Goal: Task Accomplishment & Management: Use online tool/utility

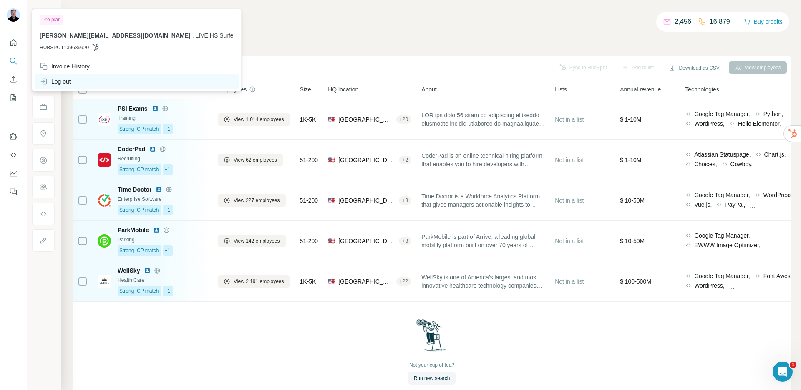
click at [48, 76] on div "Log out" at bounding box center [137, 81] width 204 height 15
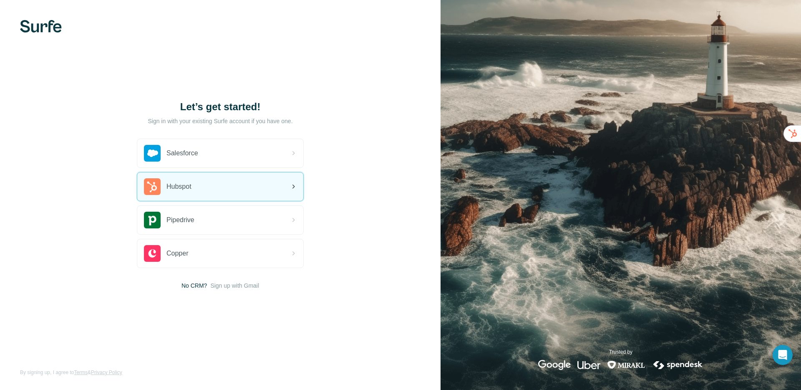
click at [220, 191] on div "Hubspot" at bounding box center [220, 186] width 166 height 28
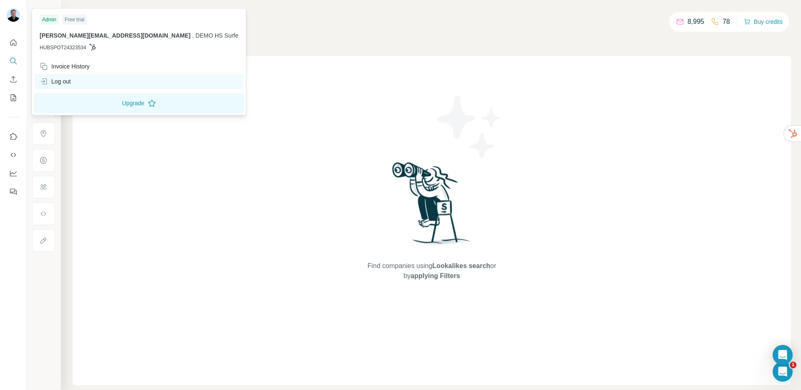
click at [71, 84] on div "Log out" at bounding box center [55, 81] width 31 height 8
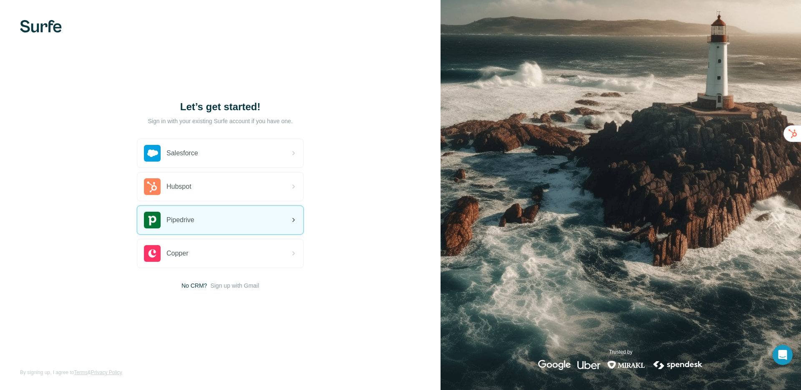
click at [197, 228] on div "Pipedrive" at bounding box center [220, 220] width 166 height 28
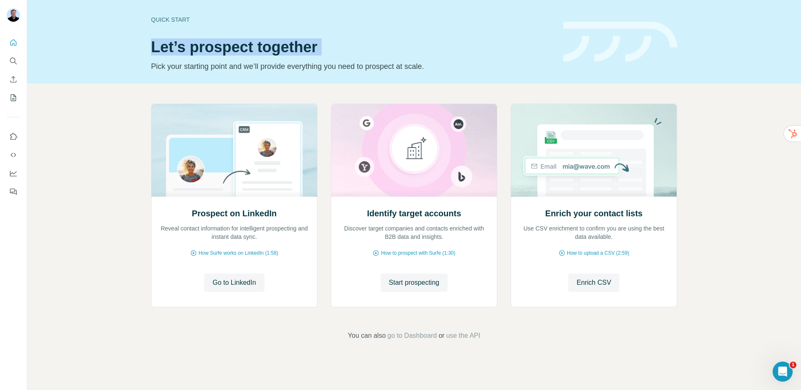
drag, startPoint x: 148, startPoint y: 45, endPoint x: 318, endPoint y: 57, distance: 170.2
click at [318, 57] on div "Quick start Let’s prospect together Pick your starting point and we’ll provide …" at bounding box center [414, 41] width 774 height 83
click at [127, 138] on div "Prospect on LinkedIn Reveal contact information for intelligent prospecting and…" at bounding box center [414, 221] width 774 height 277
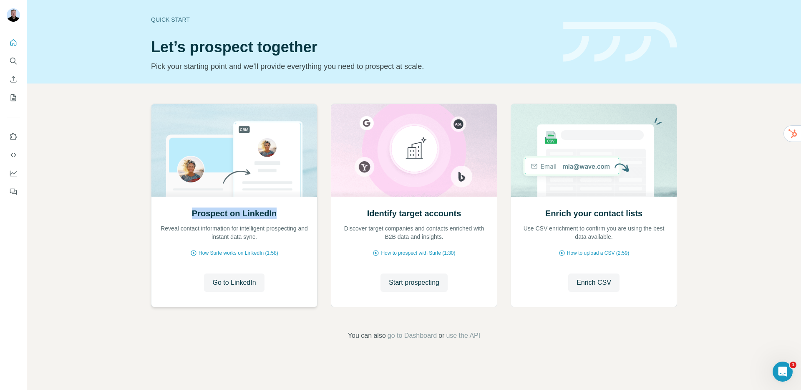
drag, startPoint x: 191, startPoint y: 212, endPoint x: 283, endPoint y: 216, distance: 91.9
click at [283, 216] on div "Prospect on LinkedIn Reveal contact information for intelligent prospecting and…" at bounding box center [234, 223] width 149 height 33
drag, startPoint x: 365, startPoint y: 216, endPoint x: 454, endPoint y: 215, distance: 88.0
click at [464, 214] on div "Identify target accounts Discover target companies and contacts enriched with B…" at bounding box center [414, 223] width 149 height 33
click at [408, 283] on span "Start prospecting" at bounding box center [414, 282] width 50 height 10
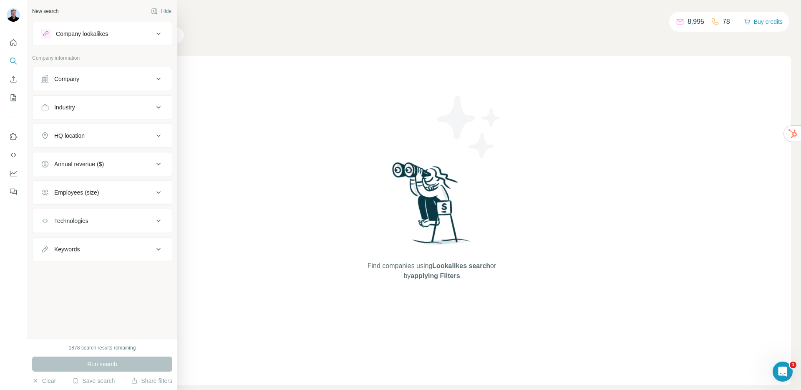
click at [72, 105] on div "Industry" at bounding box center [64, 107] width 21 height 8
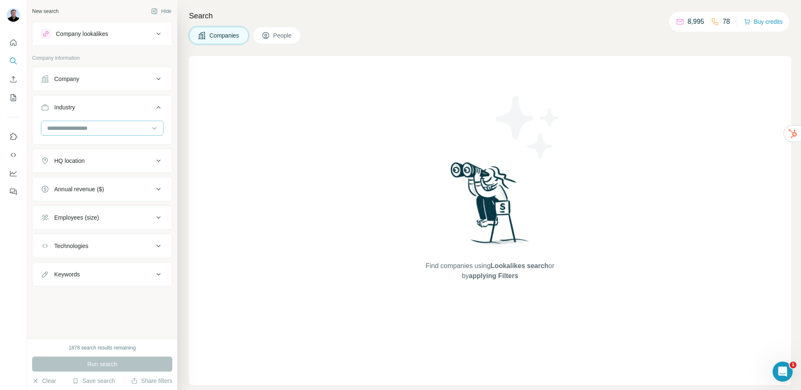
click at [104, 129] on input at bounding box center [97, 127] width 103 height 9
click at [82, 165] on div "Retail" at bounding box center [102, 162] width 118 height 15
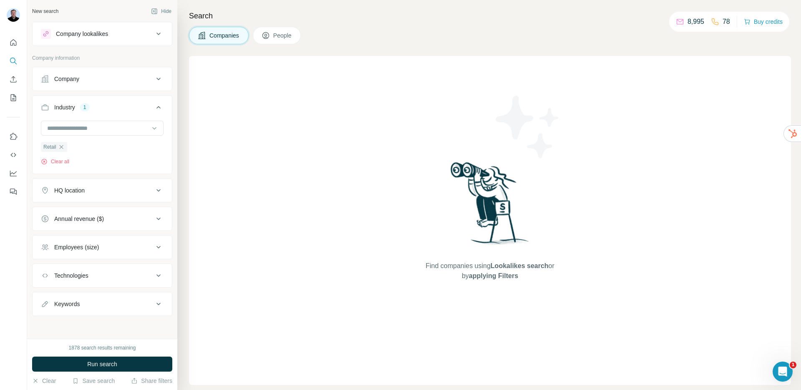
click at [72, 368] on button "Run search" at bounding box center [102, 363] width 140 height 15
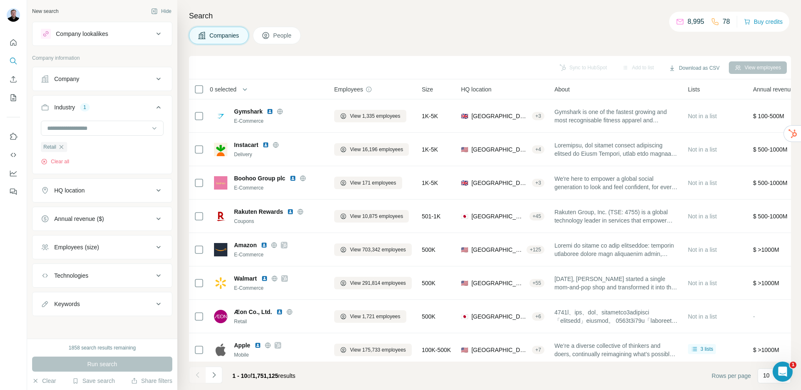
click at [141, 38] on div "Company lookalikes" at bounding box center [97, 34] width 113 height 10
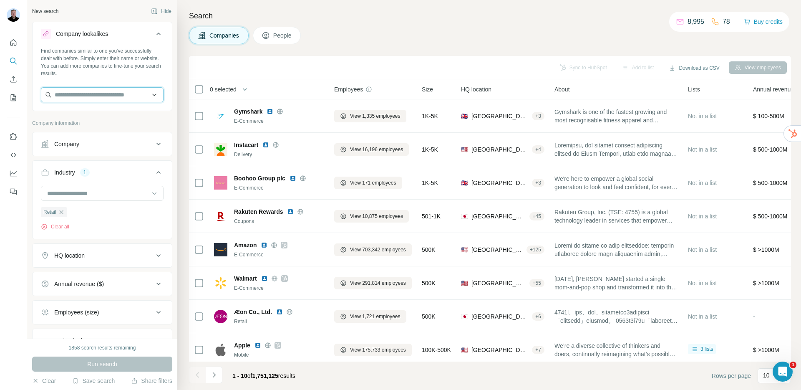
click at [99, 95] on input "text" at bounding box center [102, 94] width 123 height 15
click at [133, 144] on div "Company" at bounding box center [97, 144] width 113 height 8
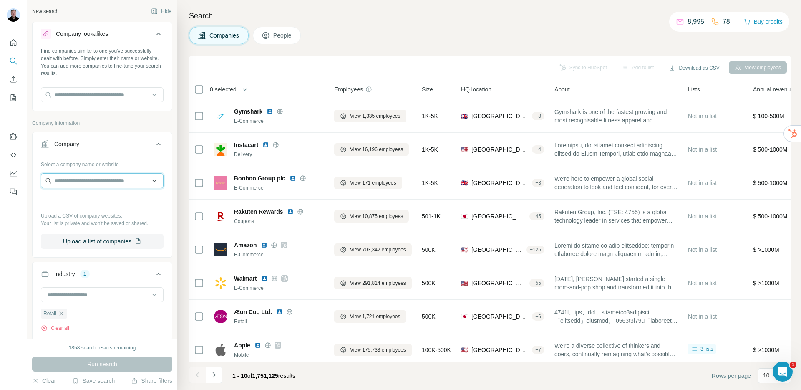
click at [91, 179] on input "text" at bounding box center [102, 180] width 123 height 15
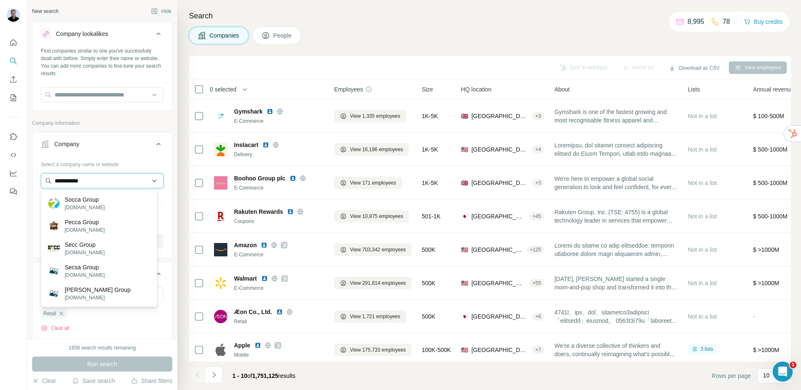
click at [74, 182] on input "**********" at bounding box center [102, 180] width 123 height 15
type input "**********"
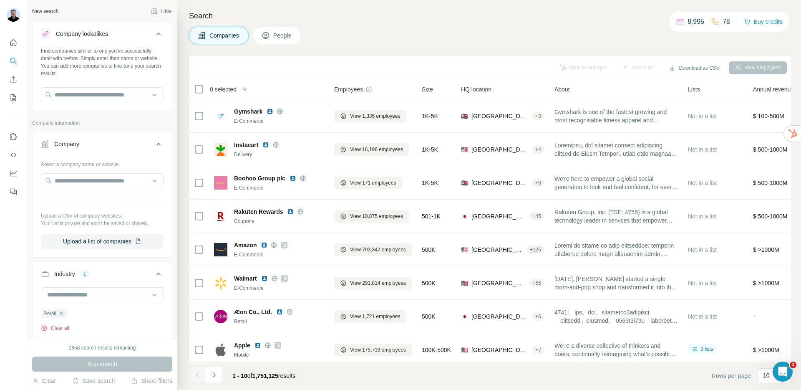
click at [64, 330] on button "Clear all" at bounding box center [55, 328] width 28 height 8
click at [79, 184] on input "text" at bounding box center [102, 180] width 123 height 15
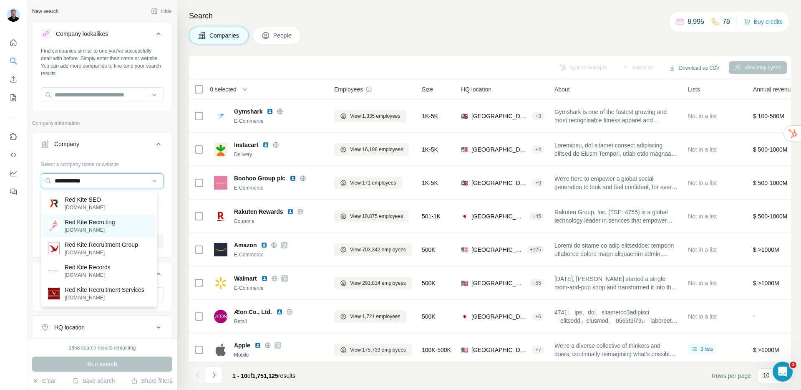
type input "**********"
click at [90, 225] on p "Red Kite Recruiting" at bounding box center [90, 222] width 50 height 8
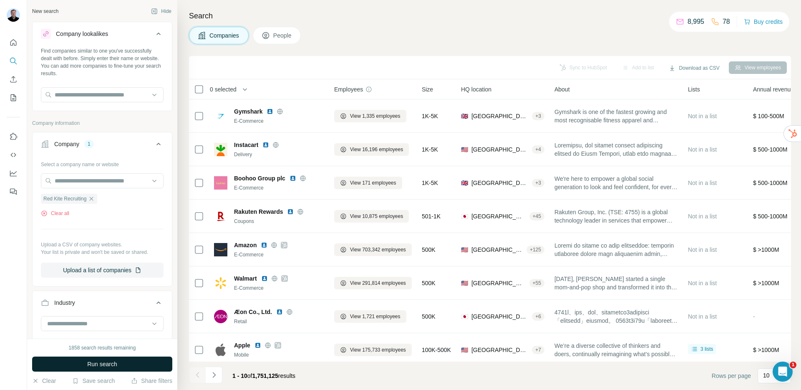
click at [111, 365] on span "Run search" at bounding box center [102, 364] width 30 height 8
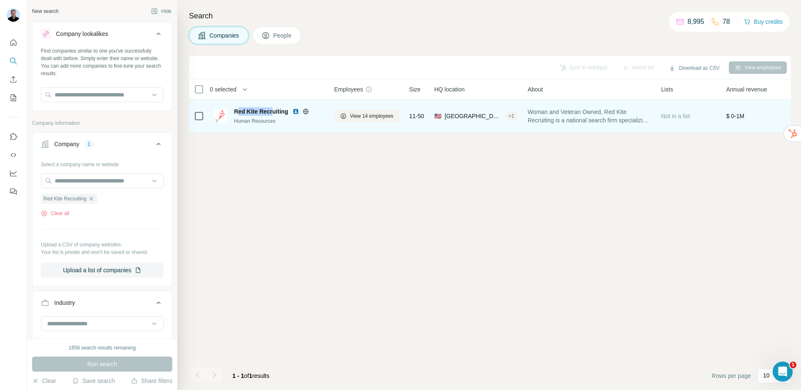
drag, startPoint x: 238, startPoint y: 113, endPoint x: 274, endPoint y: 111, distance: 36.0
click at [274, 111] on span "Red Kite Recruiting" at bounding box center [261, 111] width 54 height 8
click at [365, 119] on span "View 14 employees" at bounding box center [371, 116] width 43 height 8
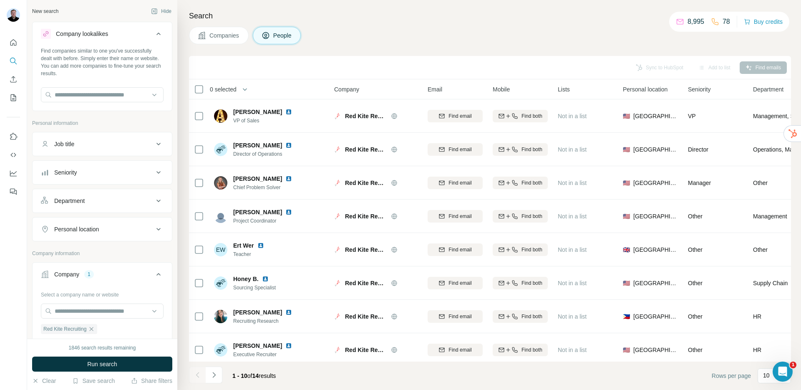
click at [99, 143] on div "Job title" at bounding box center [97, 144] width 113 height 8
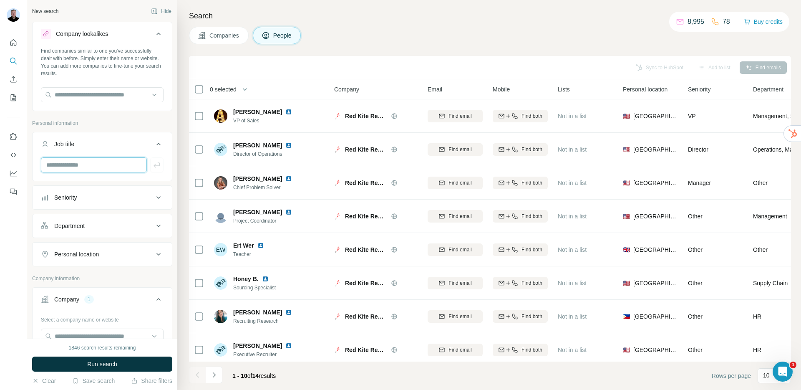
click at [105, 170] on input "text" at bounding box center [94, 164] width 106 height 15
click at [73, 198] on div "Seniority" at bounding box center [65, 197] width 23 height 8
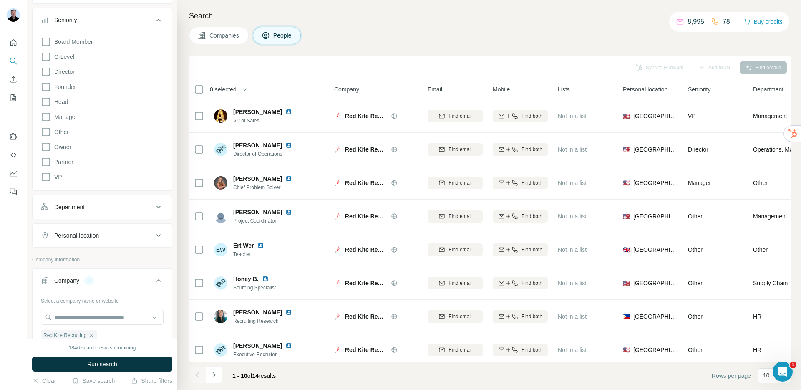
scroll to position [277, 0]
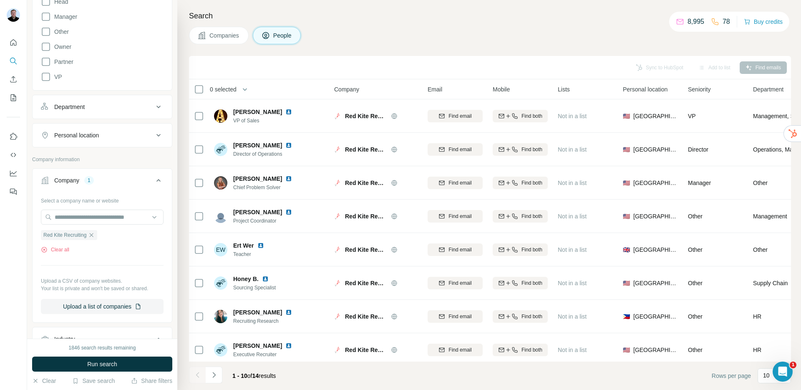
click at [105, 140] on button "Personal location" at bounding box center [102, 135] width 139 height 20
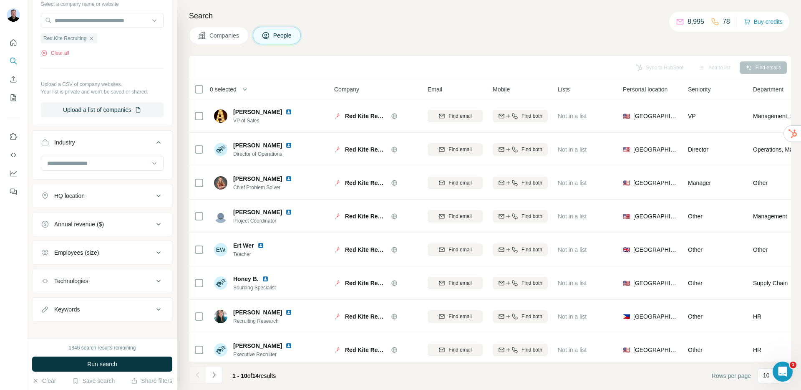
scroll to position [506, 0]
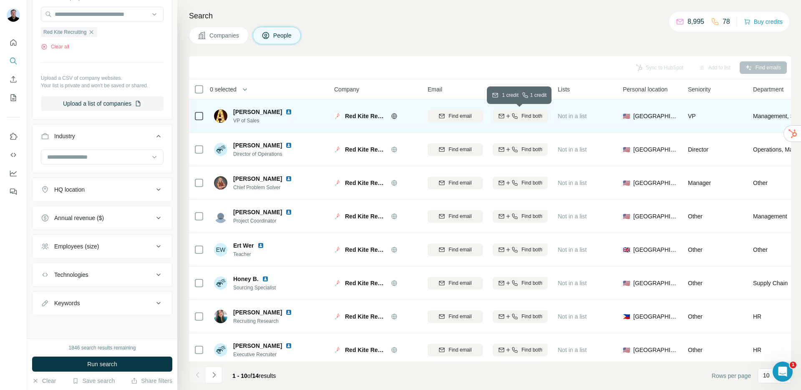
click at [516, 119] on icon "button" at bounding box center [514, 116] width 7 height 7
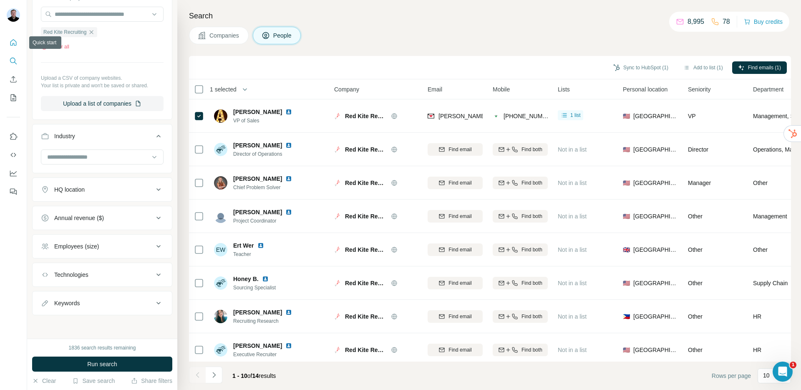
click at [13, 43] on icon "Quick start" at bounding box center [13, 42] width 6 height 6
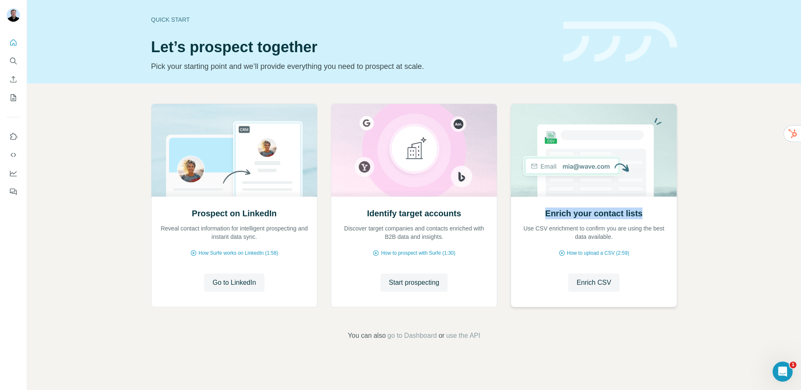
drag, startPoint x: 561, startPoint y: 214, endPoint x: 645, endPoint y: 212, distance: 83.9
click at [645, 212] on div "Enrich your contact lists Use CSV enrichment to confirm you are using the best …" at bounding box center [593, 223] width 149 height 33
click at [594, 285] on span "Enrich CSV" at bounding box center [594, 282] width 35 height 10
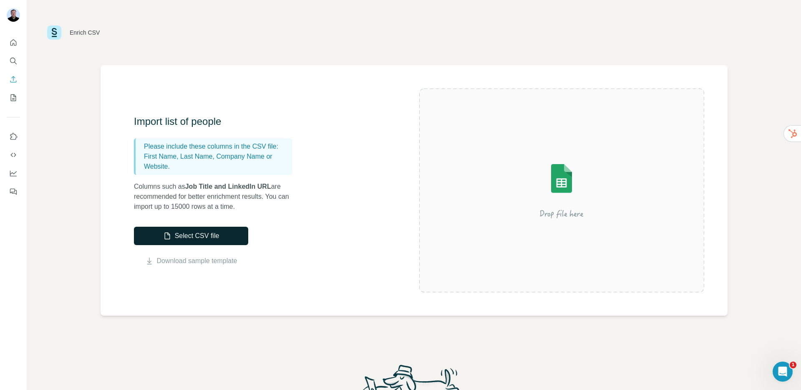
click at [200, 239] on button "Select CSV file" at bounding box center [191, 236] width 114 height 18
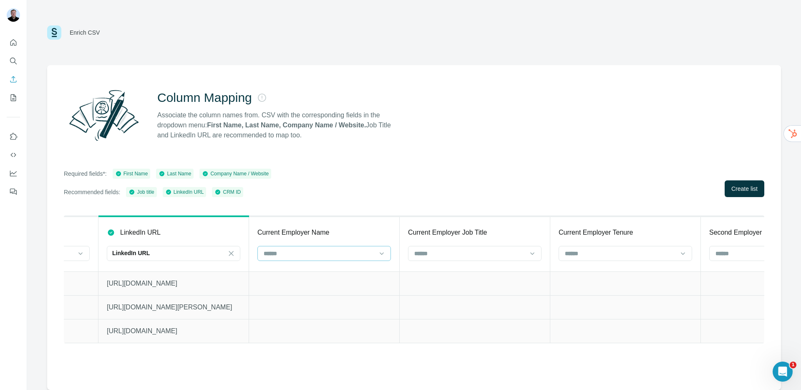
scroll to position [0, 2681]
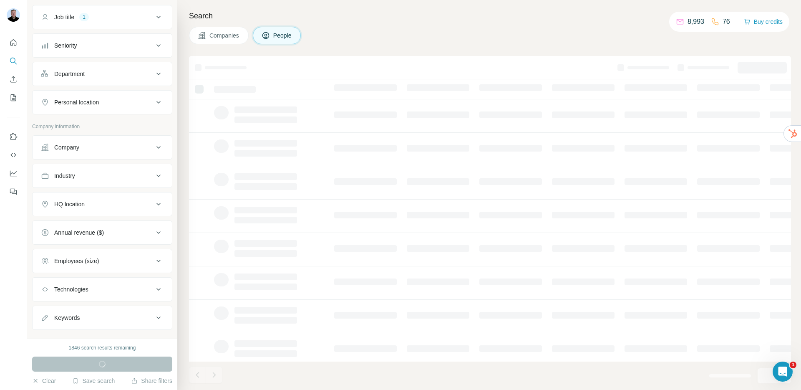
scroll to position [64, 0]
click at [90, 231] on div "Annual revenue ($)" at bounding box center [79, 230] width 50 height 8
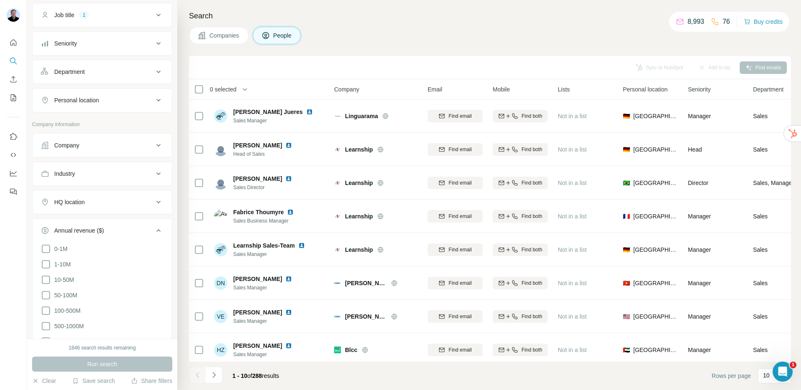
scroll to position [186, 0]
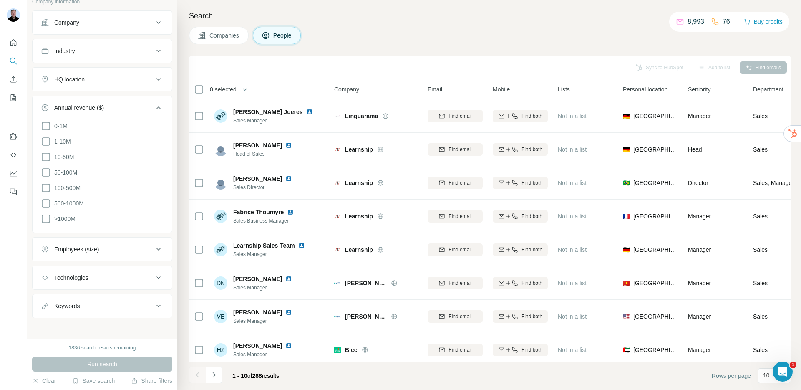
click at [93, 247] on div "Employees (size)" at bounding box center [76, 249] width 45 height 8
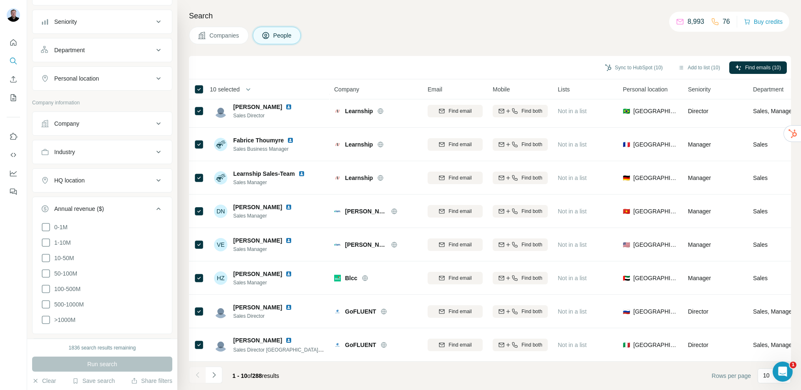
scroll to position [85, 0]
click at [97, 27] on button "Seniority" at bounding box center [102, 23] width 139 height 20
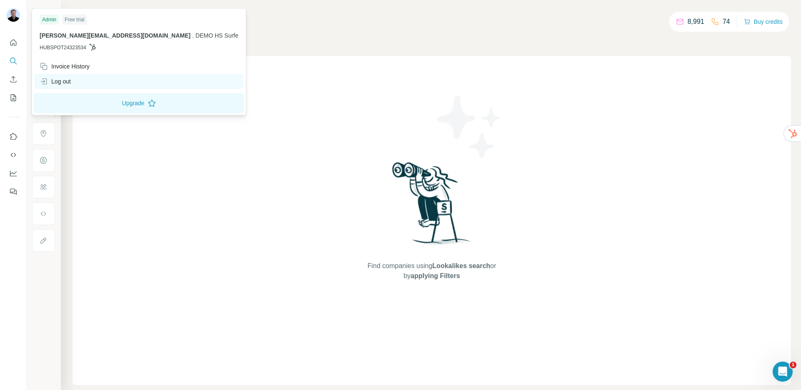
click at [81, 83] on div "Log out" at bounding box center [139, 81] width 209 height 15
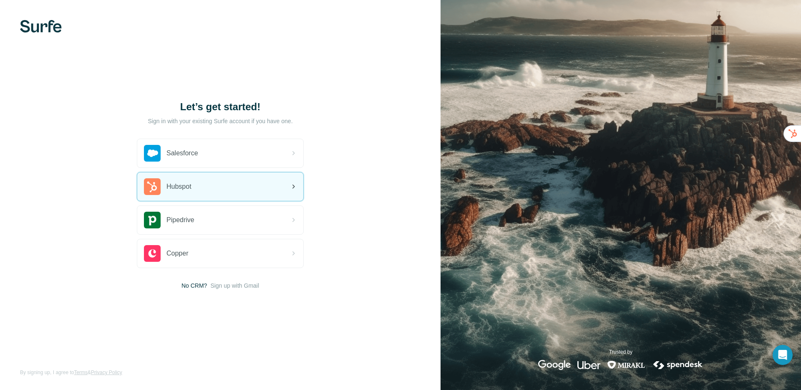
click at [188, 185] on span "Hubspot" at bounding box center [178, 186] width 25 height 10
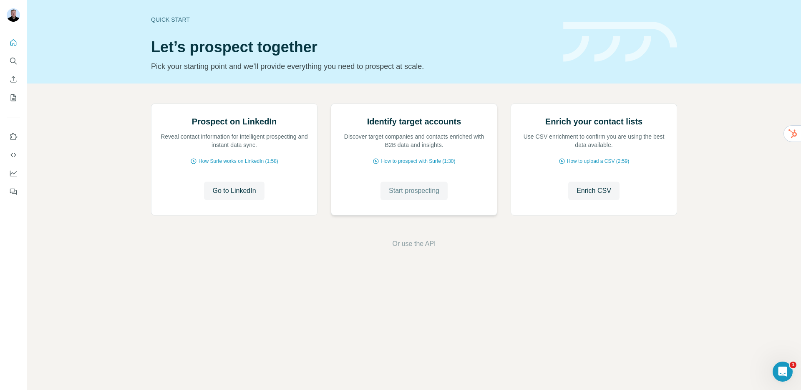
click at [391, 196] on span "Start prospecting" at bounding box center [414, 191] width 50 height 10
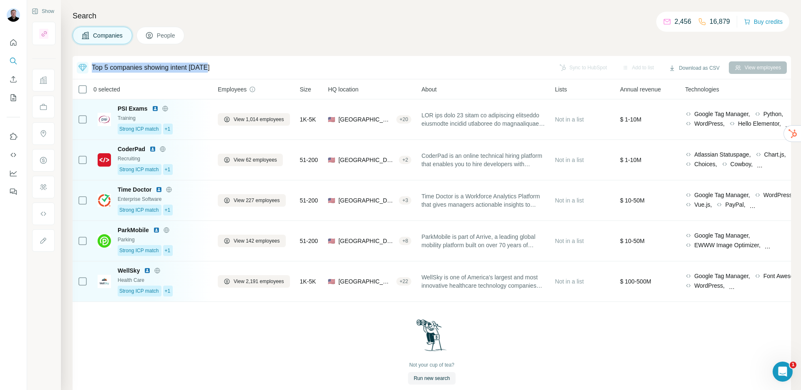
drag, startPoint x: 221, startPoint y: 71, endPoint x: 83, endPoint y: 63, distance: 138.0
click at [83, 63] on div "Top 5 companies showing intent [DATE]" at bounding box center [314, 68] width 474 height 12
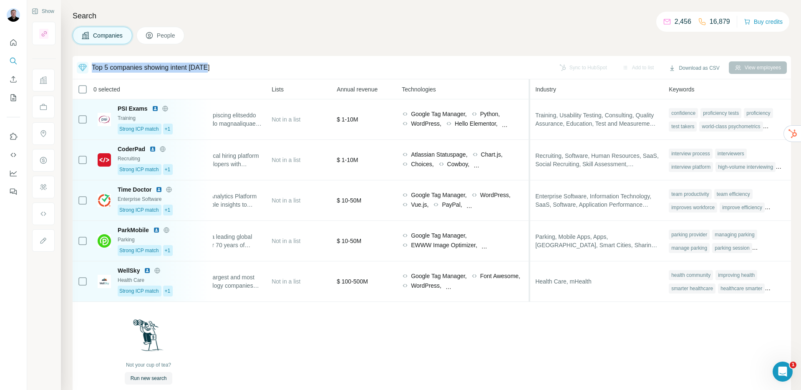
scroll to position [0, 297]
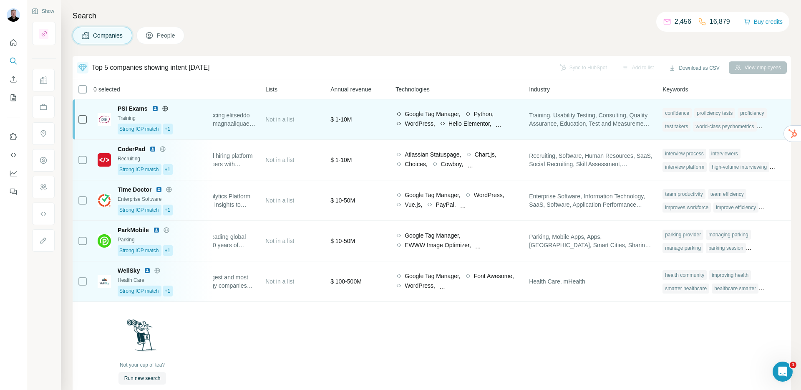
click at [373, 130] on div "$ 1-10M" at bounding box center [357, 119] width 55 height 30
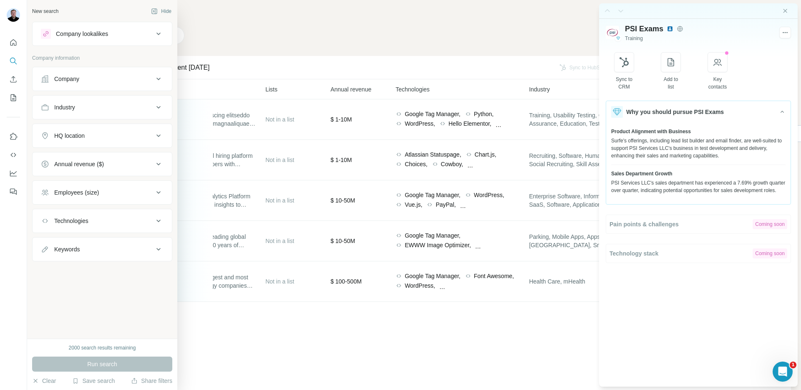
click at [65, 80] on div "Company" at bounding box center [66, 79] width 25 height 8
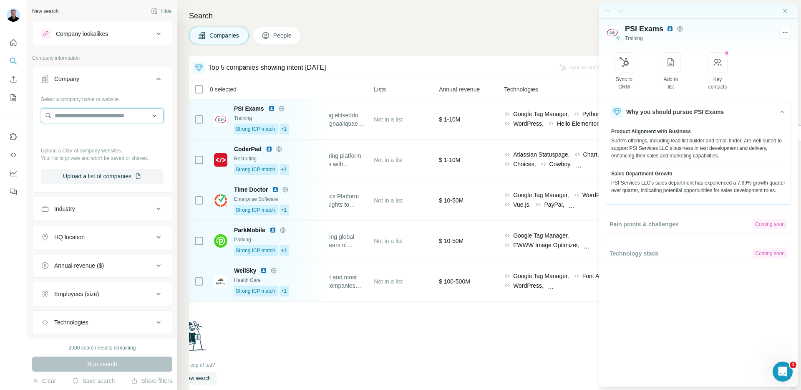
click at [77, 113] on input "text" at bounding box center [102, 115] width 123 height 15
click at [660, 213] on div "Why you should pursue PSI Exams Product Alignment with Business Surfe's offerin…" at bounding box center [698, 182] width 185 height 162
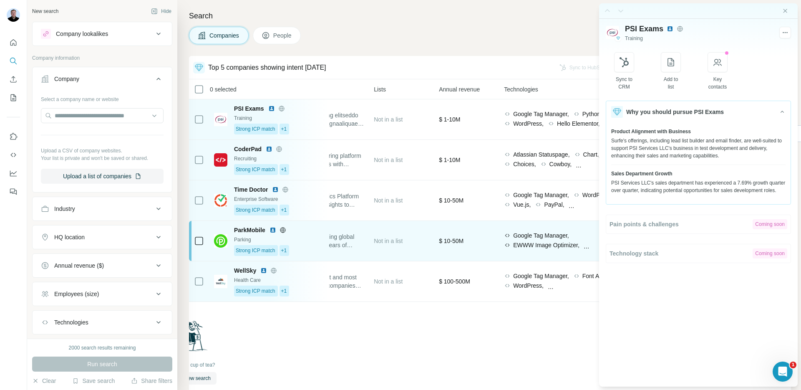
click at [429, 242] on div "Not in a list" at bounding box center [401, 241] width 55 height 30
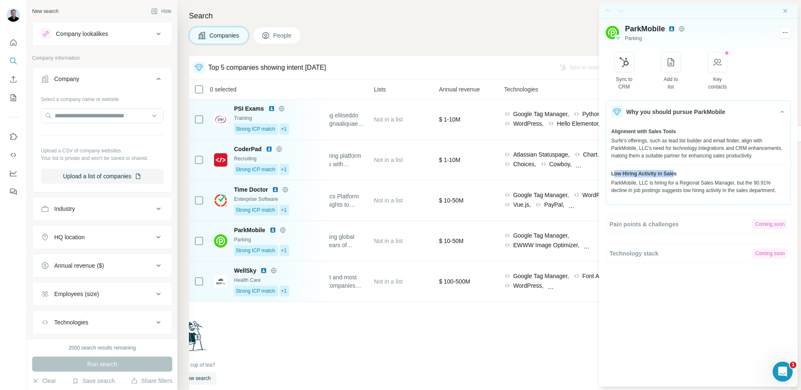
drag, startPoint x: 613, startPoint y: 182, endPoint x: 674, endPoint y: 179, distance: 61.0
click at [674, 177] on span "Low Hiring Activity in Sales" at bounding box center [644, 174] width 66 height 8
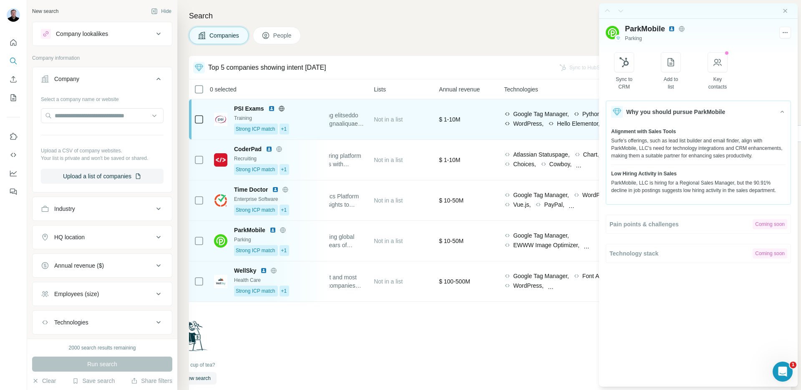
click at [484, 117] on div "$ 1-10M" at bounding box center [466, 119] width 55 height 30
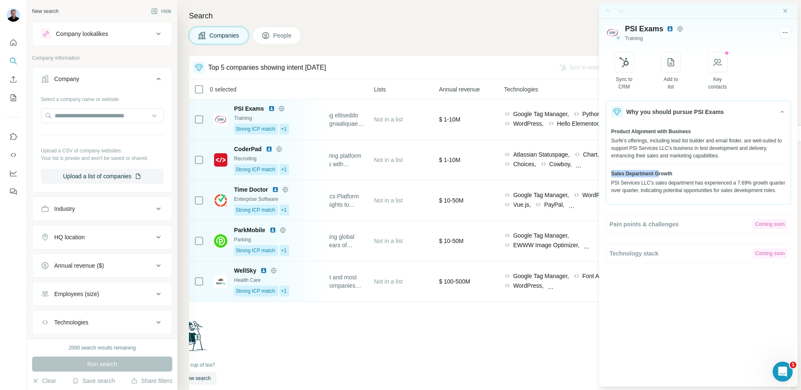
drag, startPoint x: 610, startPoint y: 174, endPoint x: 659, endPoint y: 173, distance: 49.2
click at [659, 173] on div "Product Alignment with Business Surfe's offerings, including lead list builder …" at bounding box center [698, 161] width 184 height 76
click at [648, 185] on div "PSI Services LLC's sales department has experienced a 7.69% growth quarter over…" at bounding box center [698, 186] width 174 height 15
drag, startPoint x: 620, startPoint y: 173, endPoint x: 665, endPoint y: 173, distance: 44.6
click at [665, 173] on span "Sales Department Growth" at bounding box center [641, 174] width 61 height 8
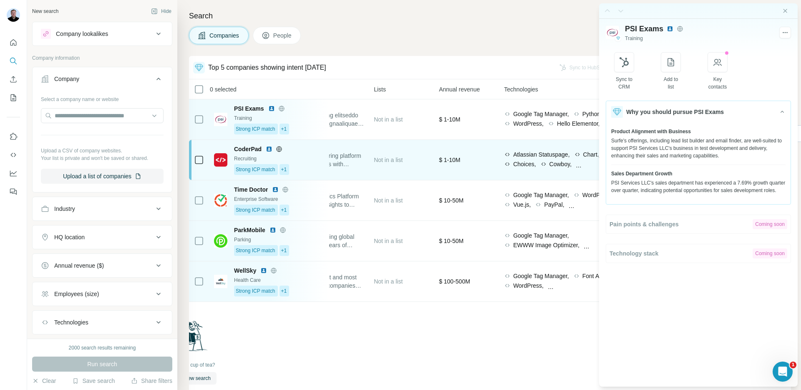
click at [479, 168] on div "$ 1-10M" at bounding box center [466, 160] width 55 height 30
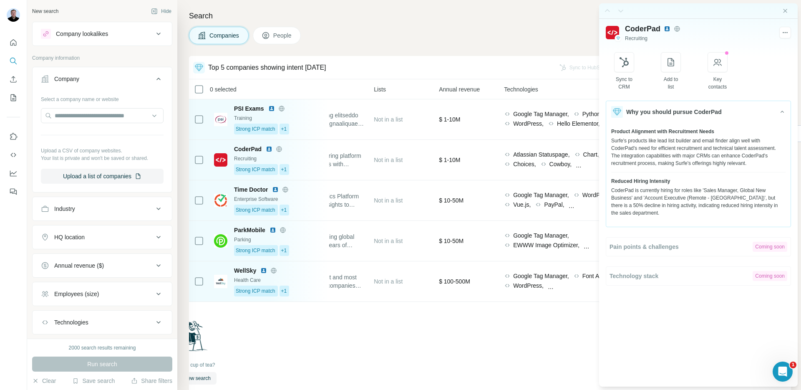
drag, startPoint x: 613, startPoint y: 189, endPoint x: 657, endPoint y: 186, distance: 43.9
click at [657, 186] on div "CoderPad is currently hiring for roles like 'Sales Manager, Global New Business…" at bounding box center [698, 201] width 174 height 30
drag, startPoint x: 615, startPoint y: 181, endPoint x: 665, endPoint y: 185, distance: 50.2
click at [665, 185] on div "Reduced Hiring Intensity CoderPad is currently hiring for roles like 'Sales Man…" at bounding box center [698, 196] width 174 height 39
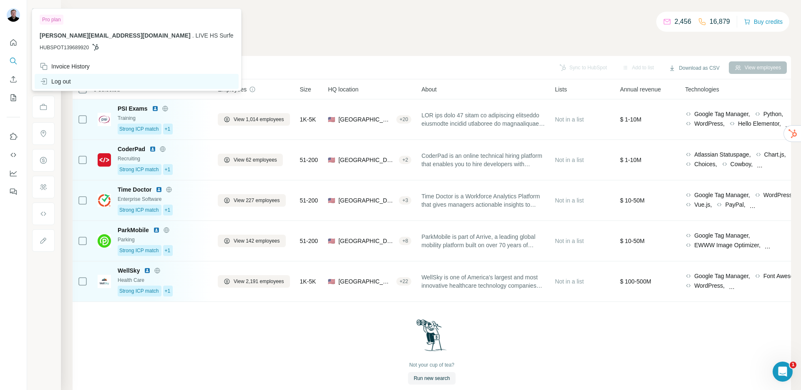
click at [63, 79] on div "Log out" at bounding box center [55, 81] width 31 height 8
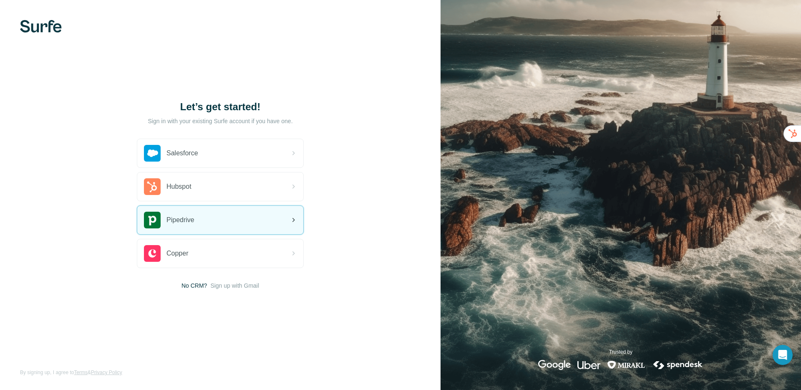
click at [204, 225] on div "Pipedrive" at bounding box center [220, 220] width 166 height 28
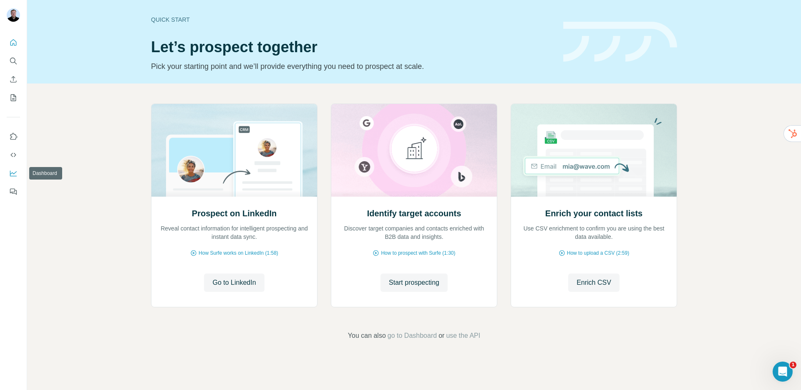
click at [15, 169] on icon "Dashboard" at bounding box center [13, 173] width 8 height 8
drag, startPoint x: 550, startPoint y: 212, endPoint x: 635, endPoint y: 214, distance: 85.1
click at [638, 213] on h2 "Enrich your contact lists" at bounding box center [593, 213] width 97 height 12
drag, startPoint x: 527, startPoint y: 229, endPoint x: 570, endPoint y: 232, distance: 43.5
click at [570, 232] on p "Use CSV enrichment to confirm you are using the best data available." at bounding box center [593, 232] width 149 height 17
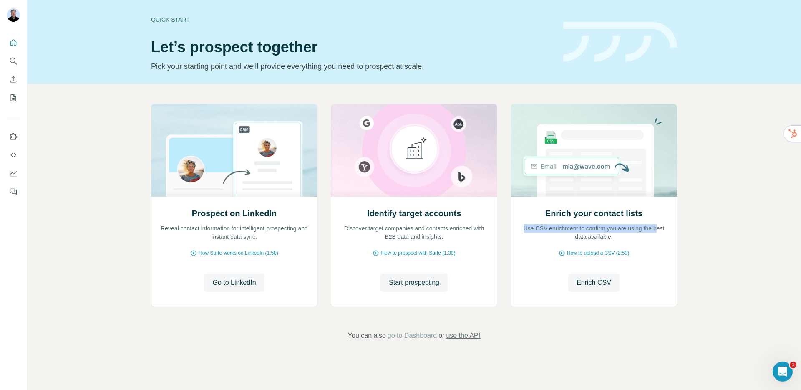
drag, startPoint x: 464, startPoint y: 333, endPoint x: 465, endPoint y: 338, distance: 5.2
click at [466, 338] on span "use the API" at bounding box center [463, 335] width 34 height 10
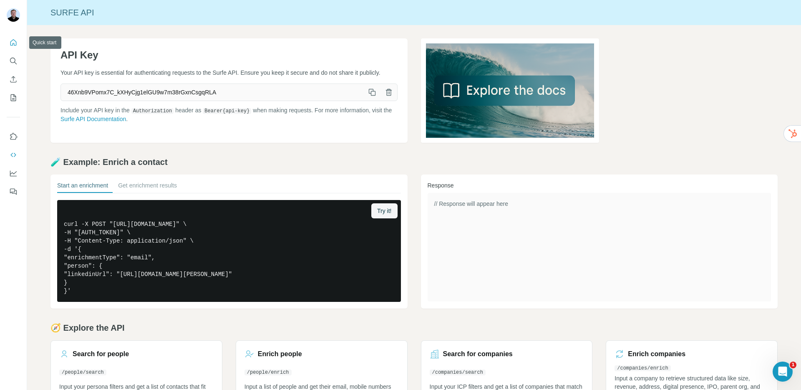
click at [15, 43] on icon "Quick start" at bounding box center [13, 42] width 8 height 8
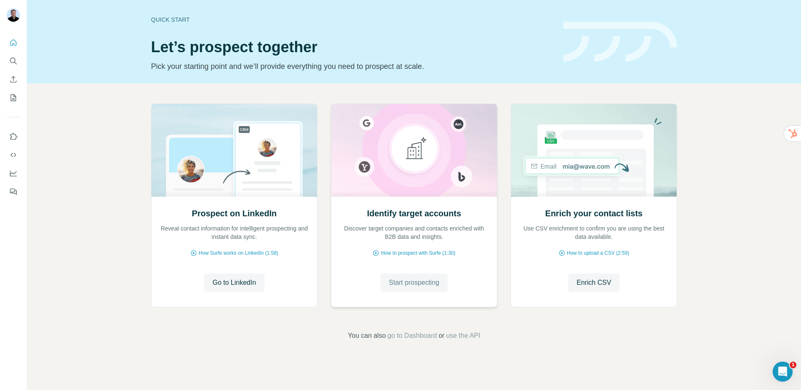
click at [415, 286] on span "Start prospecting" at bounding box center [414, 282] width 50 height 10
click at [411, 285] on span "Start prospecting" at bounding box center [414, 282] width 50 height 10
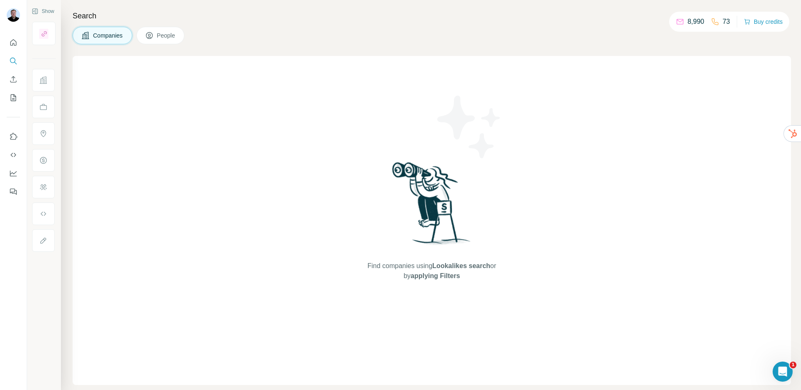
click at [183, 33] on button "People" at bounding box center [160, 36] width 48 height 18
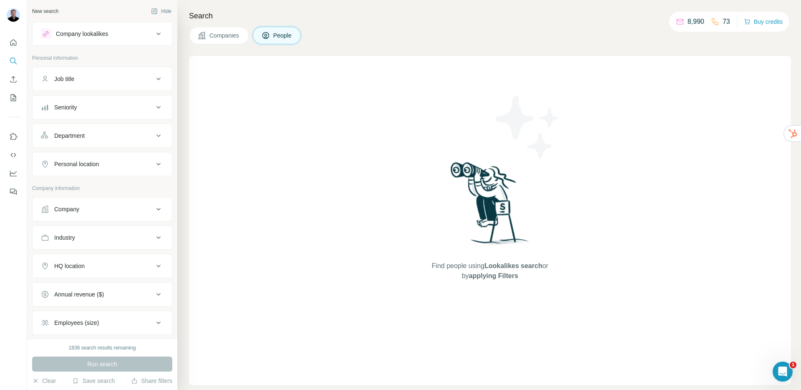
click at [92, 108] on div "Seniority" at bounding box center [97, 107] width 113 height 8
click at [49, 141] on icon at bounding box center [46, 144] width 10 height 10
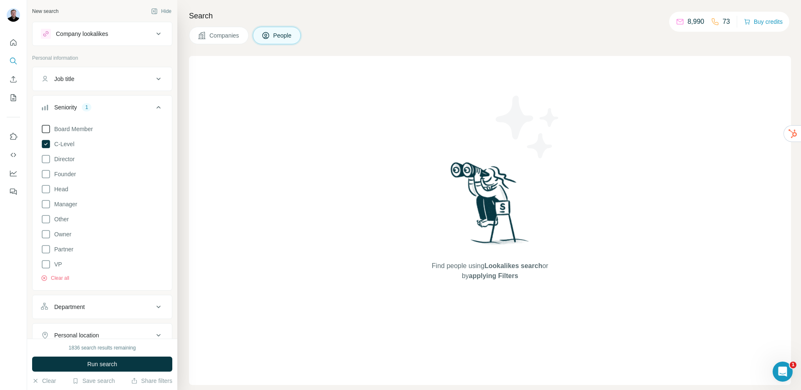
click at [47, 130] on icon at bounding box center [46, 129] width 10 height 10
click at [46, 173] on icon at bounding box center [46, 174] width 10 height 10
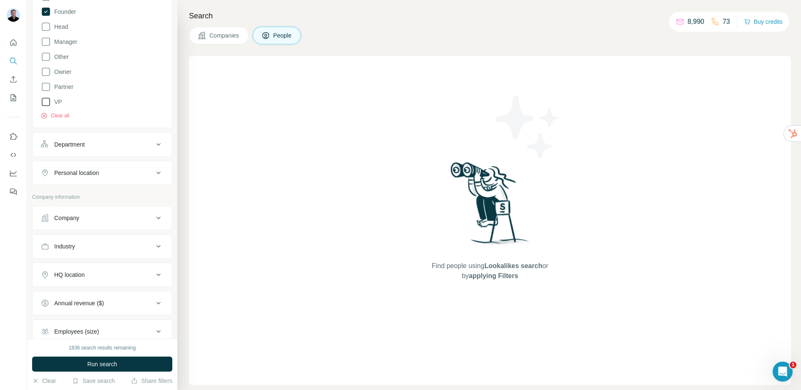
scroll to position [164, 0]
click at [46, 86] on icon at bounding box center [46, 85] width 10 height 10
click at [45, 70] on icon at bounding box center [46, 70] width 10 height 10
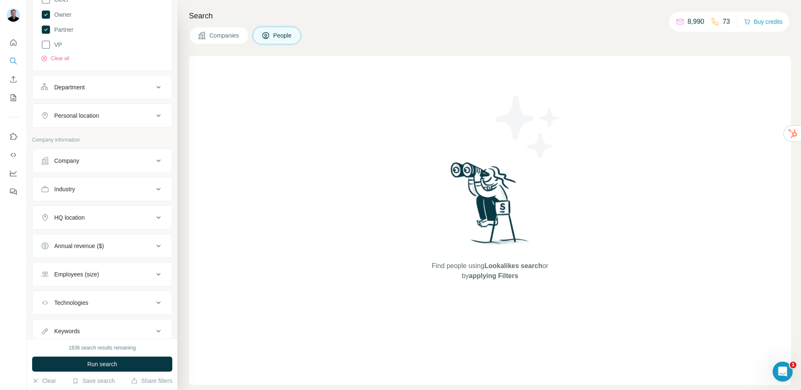
scroll to position [231, 0]
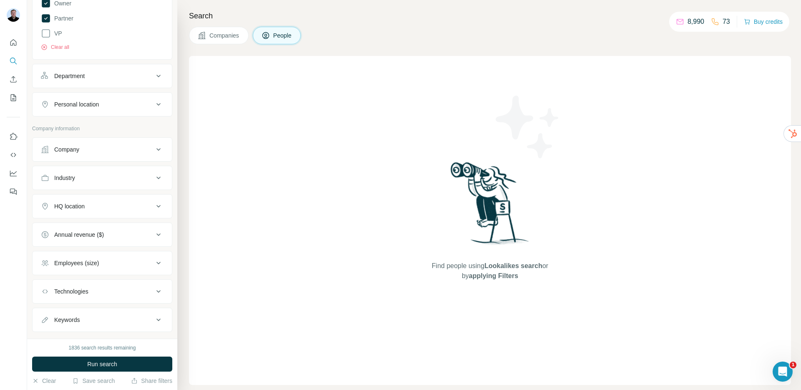
click at [99, 212] on button "HQ location" at bounding box center [102, 206] width 139 height 20
click at [97, 231] on input "text" at bounding box center [102, 226] width 123 height 15
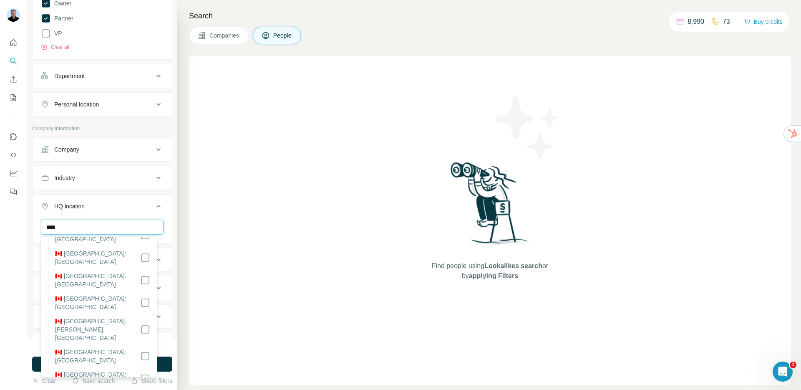
scroll to position [141, 0]
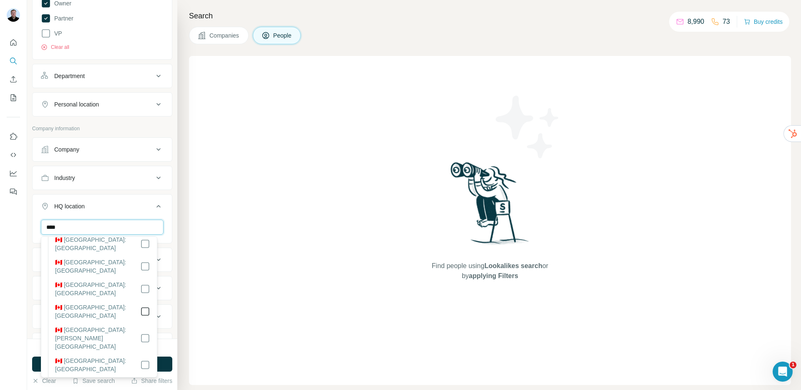
type input "****"
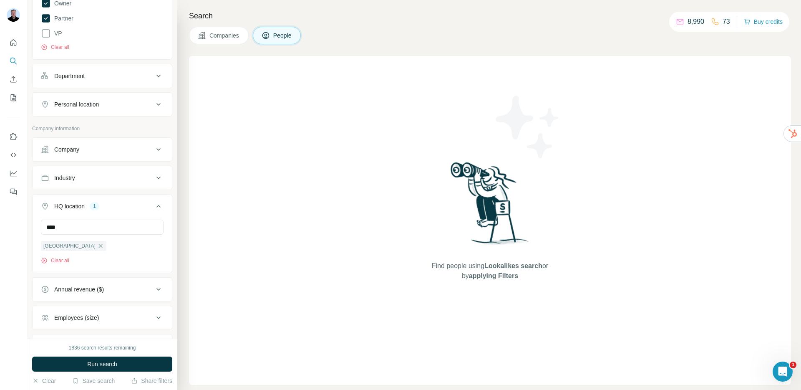
click at [198, 259] on div "Find people using Lookalikes search or by applying Filters" at bounding box center [490, 220] width 602 height 329
click at [85, 230] on input "text" at bounding box center [102, 226] width 123 height 15
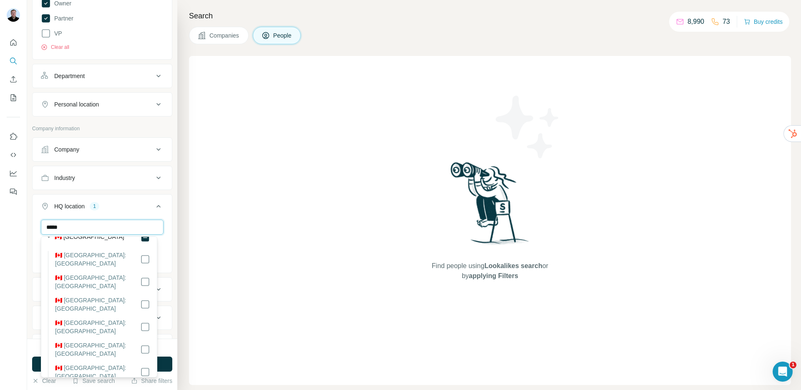
scroll to position [63, 0]
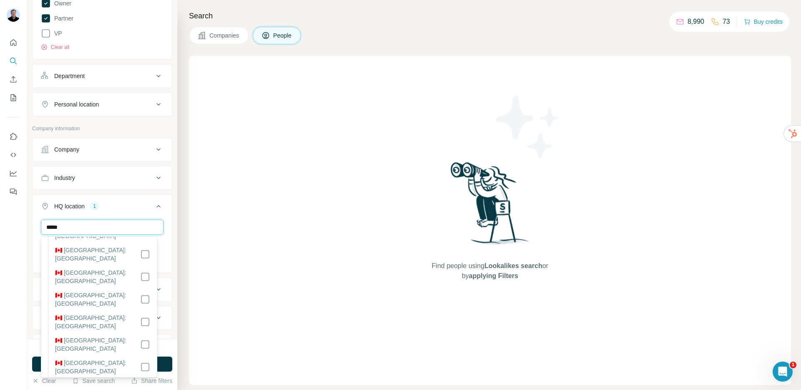
type input "*****"
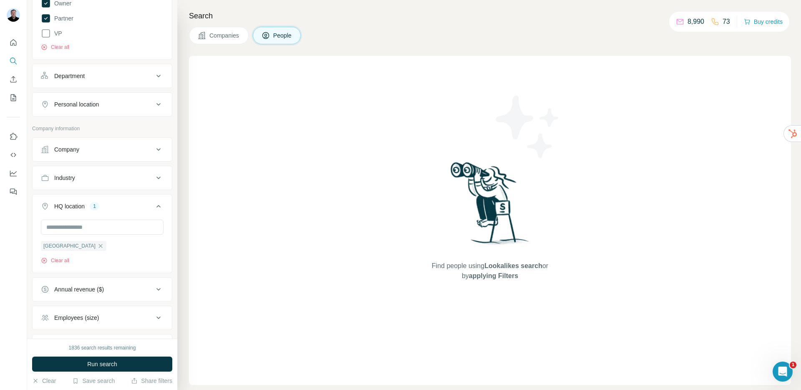
click at [101, 373] on div "1836 search results remaining Run search Clear Save search Share filters" at bounding box center [102, 363] width 150 height 51
click at [101, 369] on button "Run search" at bounding box center [102, 363] width 140 height 15
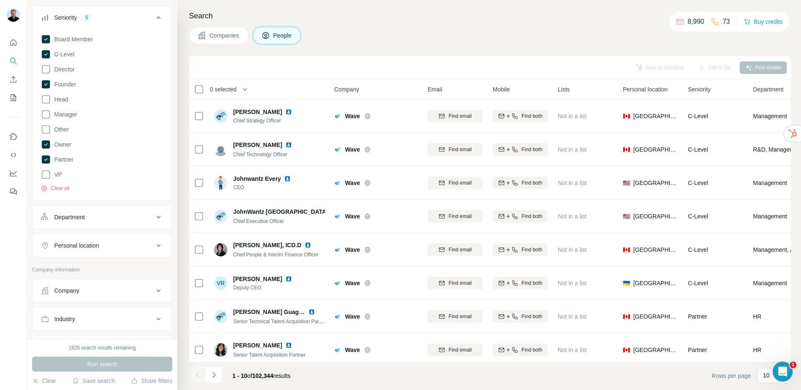
scroll to position [0, 0]
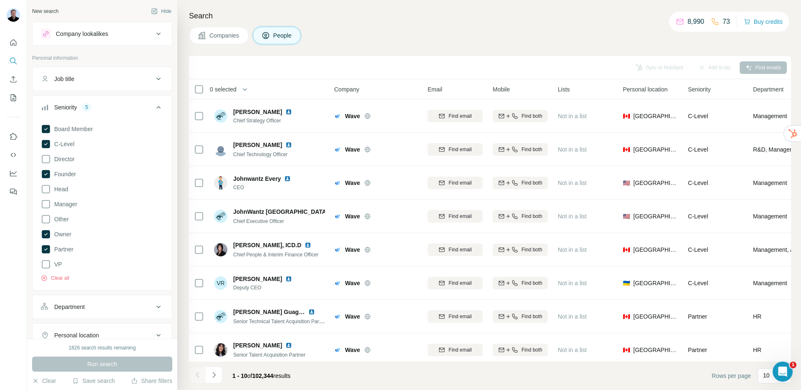
drag, startPoint x: 257, startPoint y: 378, endPoint x: 281, endPoint y: 376, distance: 24.6
click at [281, 376] on span "1 - 10 of 102,344 results" at bounding box center [261, 375] width 58 height 7
click at [101, 81] on div "Job title" at bounding box center [97, 79] width 113 height 8
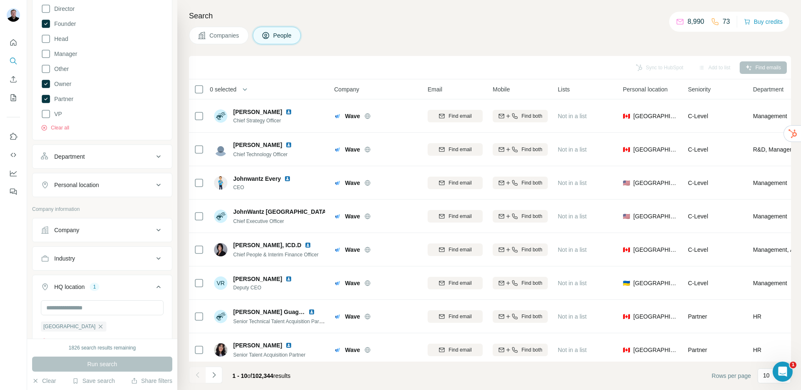
click at [94, 154] on div "Department" at bounding box center [97, 156] width 113 height 8
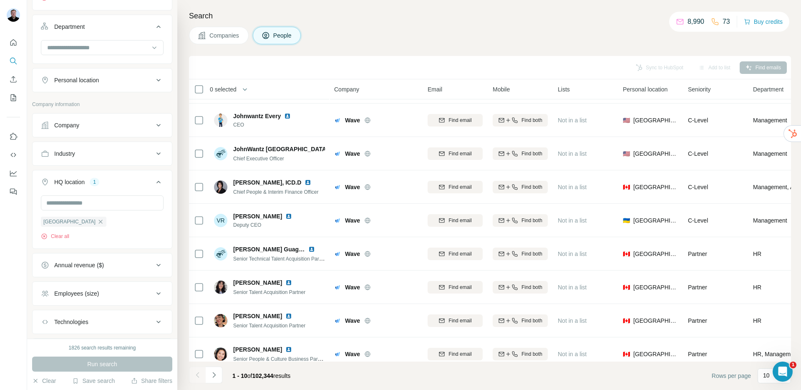
scroll to position [299, 0]
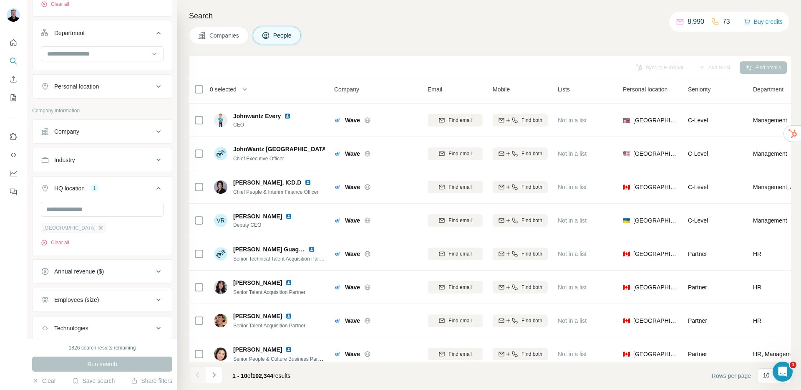
click at [97, 228] on icon "button" at bounding box center [100, 227] width 7 height 7
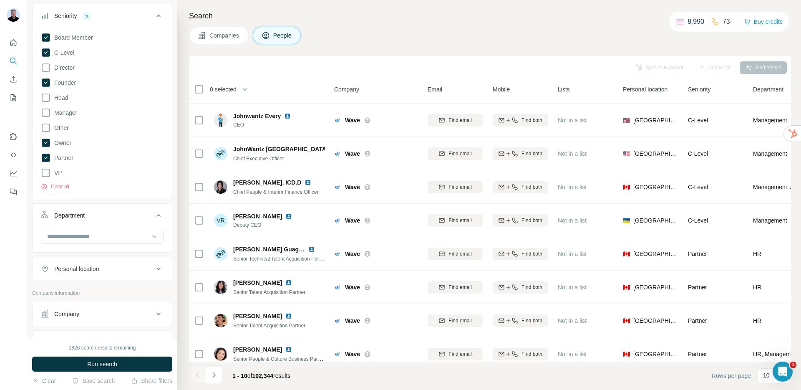
scroll to position [96, 0]
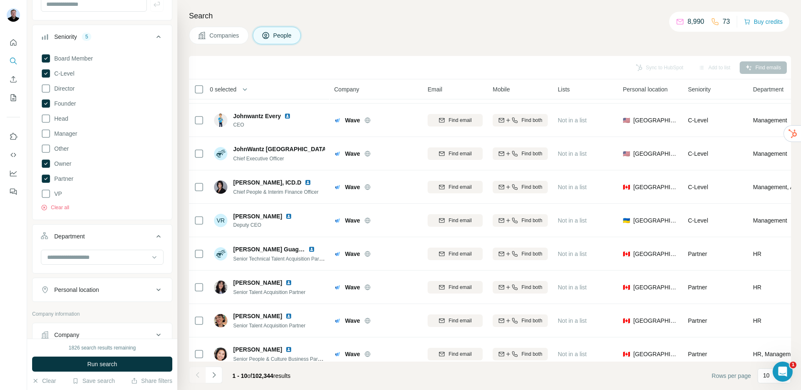
click at [61, 211] on div "Board Member C-Level Director Founder Head Manager Other Owner Partner VP Clear…" at bounding box center [102, 134] width 139 height 168
click at [56, 210] on button "Clear all" at bounding box center [55, 208] width 28 height 8
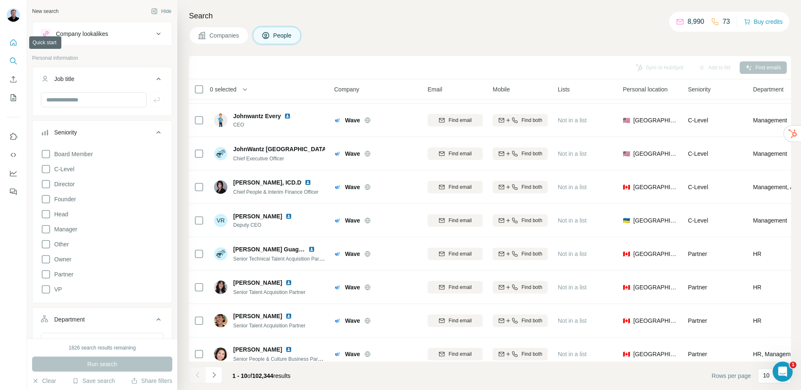
click at [11, 42] on icon "Quick start" at bounding box center [13, 42] width 8 height 8
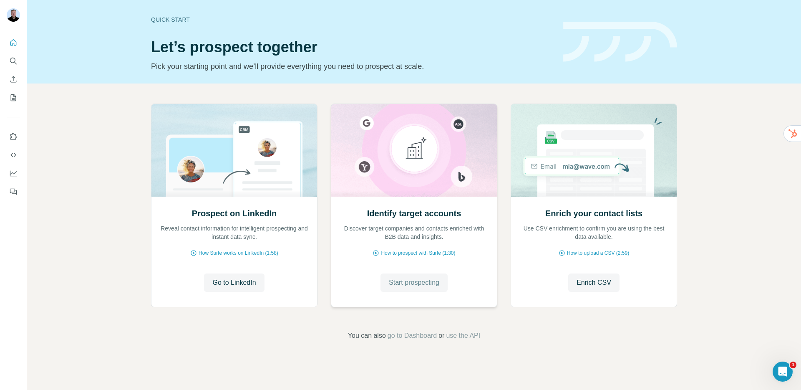
drag, startPoint x: 391, startPoint y: 288, endPoint x: 388, endPoint y: 284, distance: 5.6
click at [392, 288] on button "Start prospecting" at bounding box center [413, 282] width 67 height 18
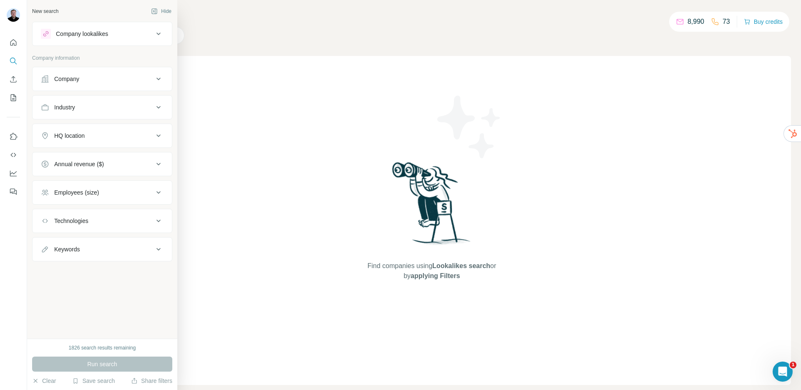
click at [73, 84] on button "Company" at bounding box center [102, 79] width 139 height 20
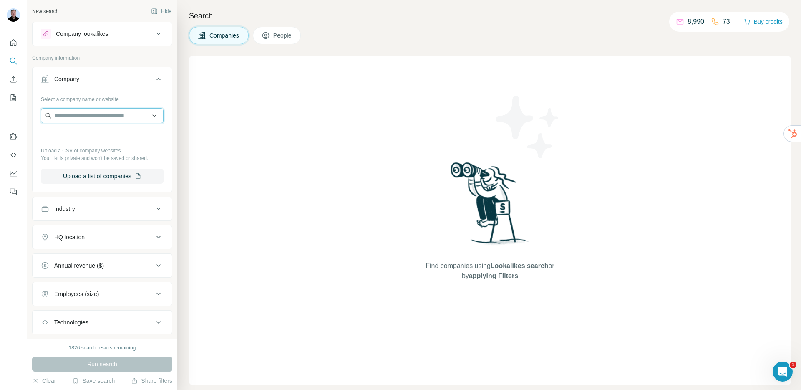
click at [90, 118] on input "text" at bounding box center [102, 115] width 123 height 15
type input "**********"
click at [97, 142] on p "thirdmoonbrewing.com" at bounding box center [91, 143] width 52 height 8
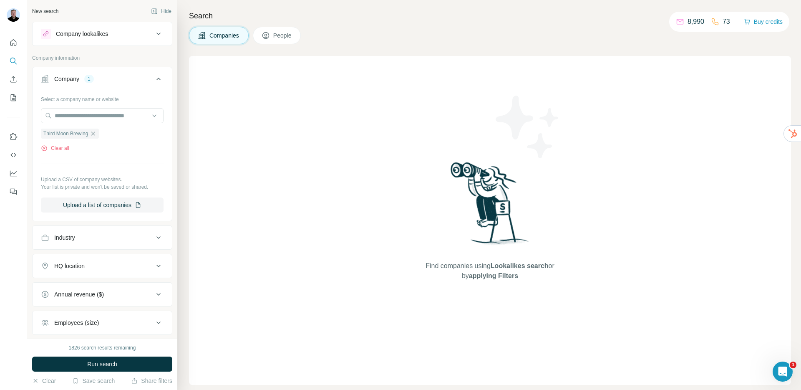
click at [106, 368] on button "Run search" at bounding box center [102, 363] width 140 height 15
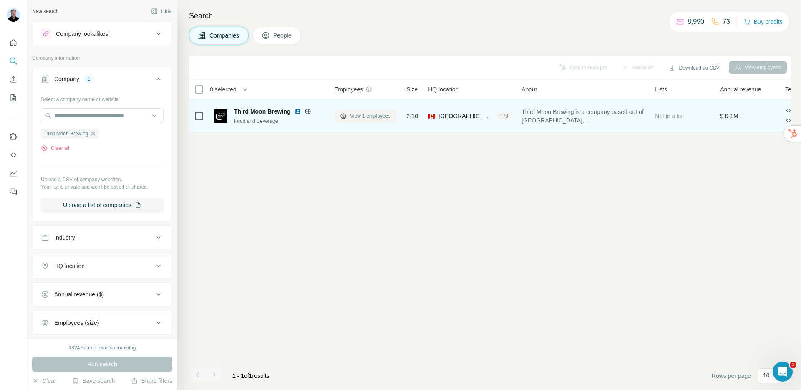
click at [363, 117] on span "View 1 employees" at bounding box center [370, 116] width 40 height 8
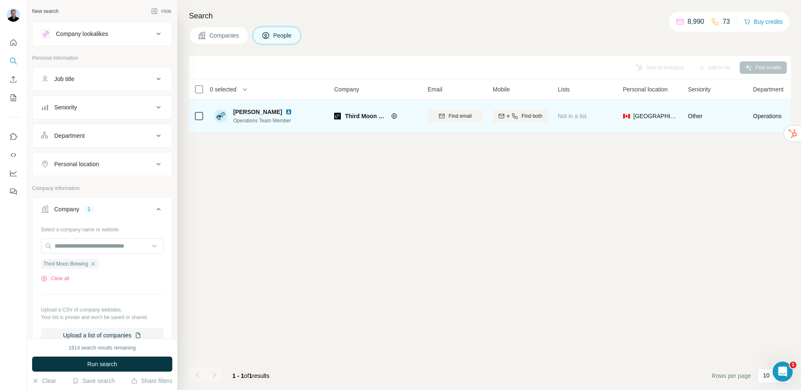
click at [285, 111] on img at bounding box center [288, 111] width 7 height 7
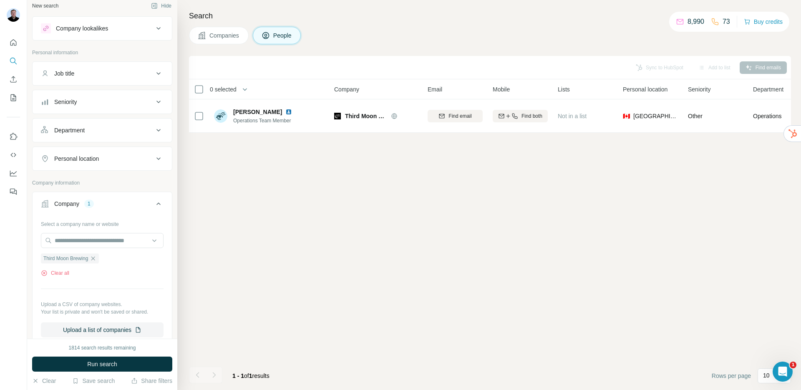
scroll to position [13, 0]
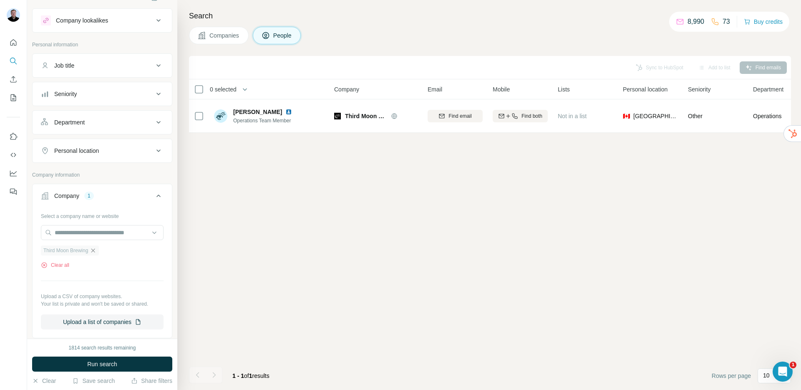
click at [95, 253] on icon "button" at bounding box center [93, 250] width 7 height 7
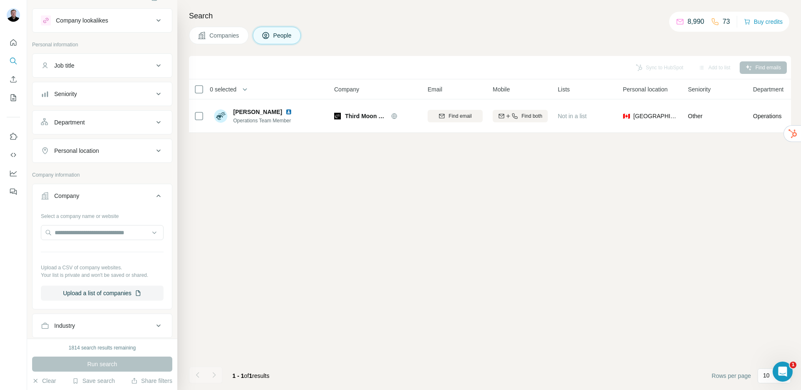
click at [83, 66] on div "Job title" at bounding box center [97, 65] width 113 height 8
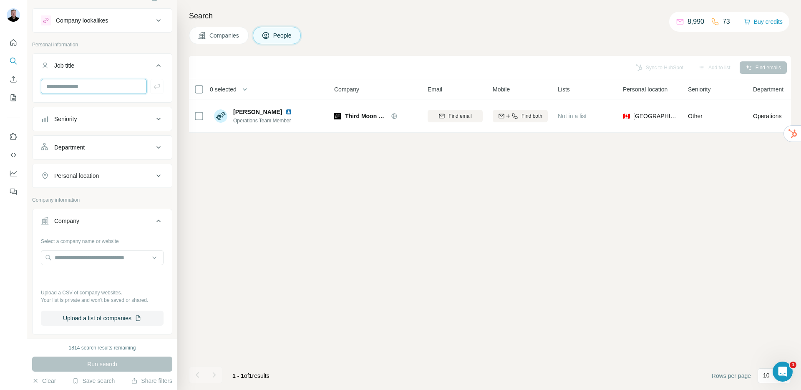
click at [81, 90] on input "text" at bounding box center [94, 86] width 106 height 15
click at [67, 77] on button "Job title" at bounding box center [102, 66] width 139 height 23
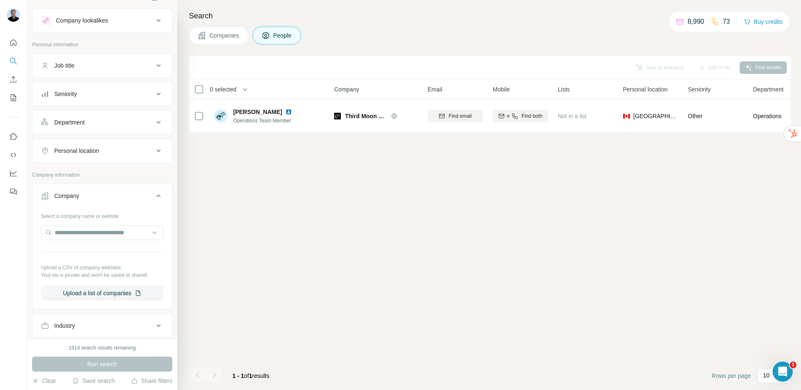
click at [82, 95] on div "Seniority" at bounding box center [97, 94] width 113 height 8
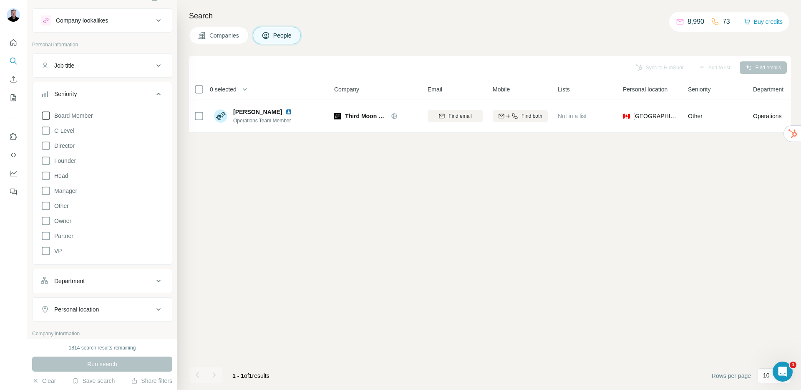
click at [45, 115] on icon at bounding box center [46, 116] width 10 height 10
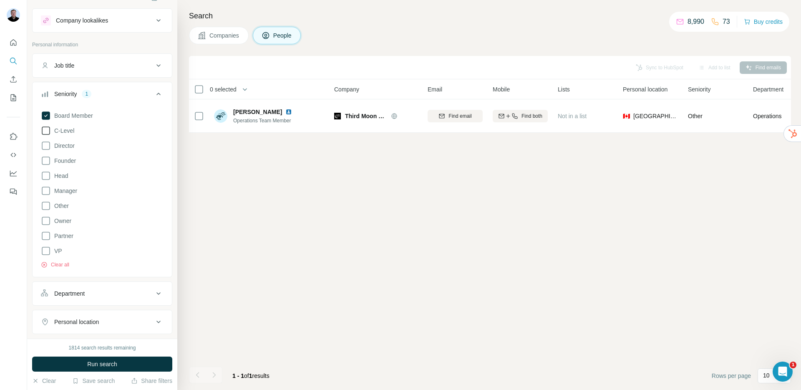
click at [44, 133] on icon at bounding box center [46, 131] width 10 height 10
click at [46, 160] on icon at bounding box center [46, 161] width 10 height 10
click at [46, 223] on icon at bounding box center [46, 221] width 10 height 10
click at [47, 233] on icon at bounding box center [46, 236] width 10 height 10
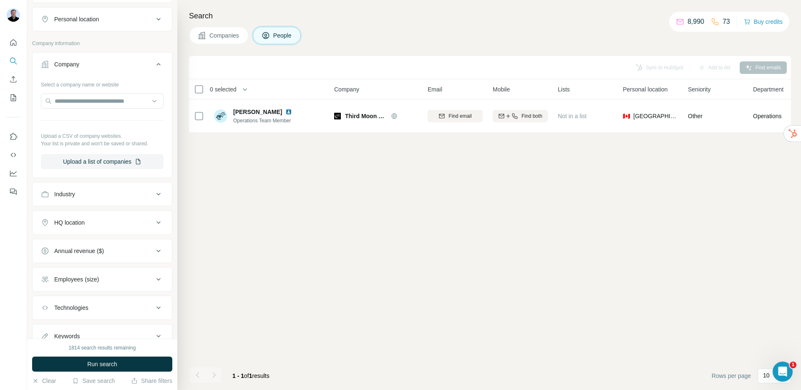
scroll to position [343, 0]
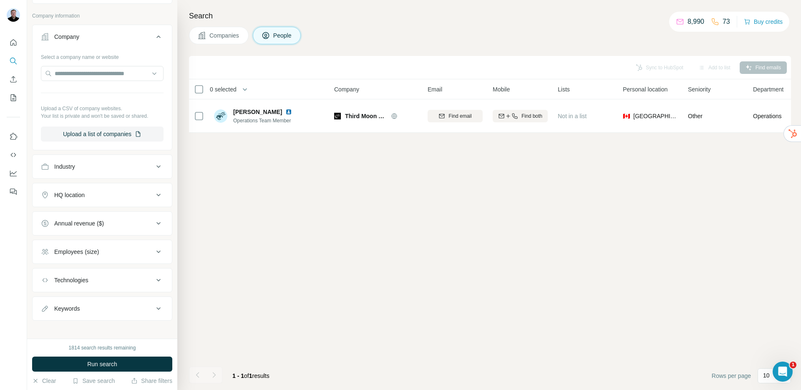
click at [78, 198] on div "HQ location" at bounding box center [69, 195] width 30 height 8
click at [97, 218] on input "text" at bounding box center [102, 215] width 123 height 15
click at [91, 216] on input "*******" at bounding box center [102, 215] width 123 height 15
click at [90, 212] on input "*******" at bounding box center [102, 215] width 123 height 15
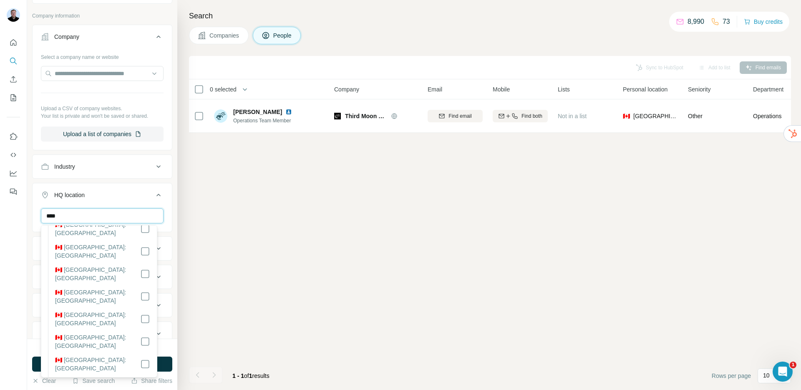
scroll to position [93, 0]
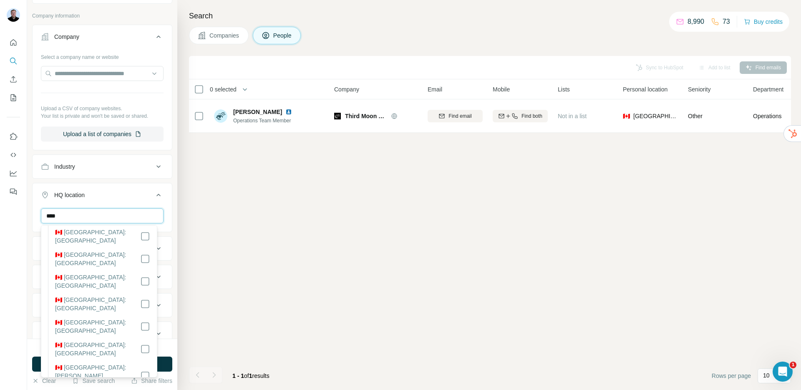
type input "****"
click at [255, 287] on div "Sync to HubSpot Add to list Find emails 0 selected People Company Email Mobile …" at bounding box center [490, 223] width 602 height 334
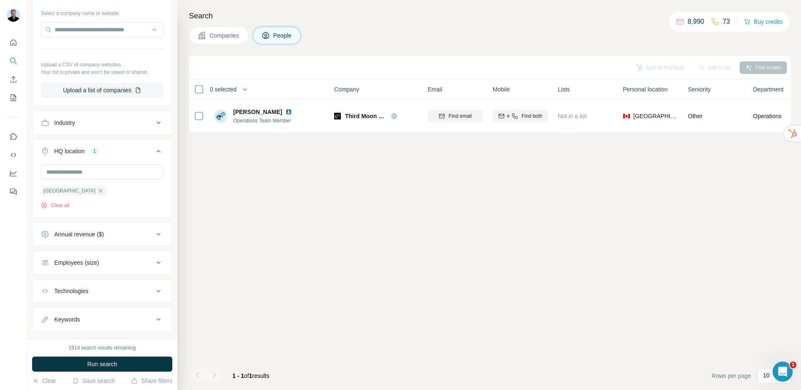
scroll to position [404, 0]
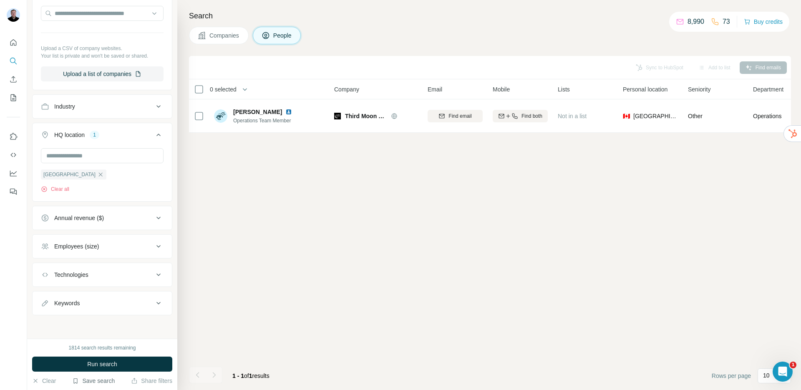
click at [102, 380] on button "Save search" at bounding box center [93, 380] width 43 height 8
click at [103, 351] on div "Save search" at bounding box center [117, 349] width 88 height 17
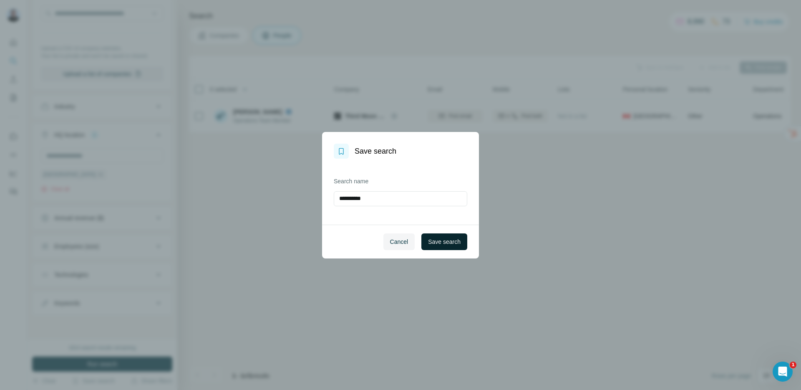
click at [435, 234] on button "Save search" at bounding box center [444, 241] width 46 height 17
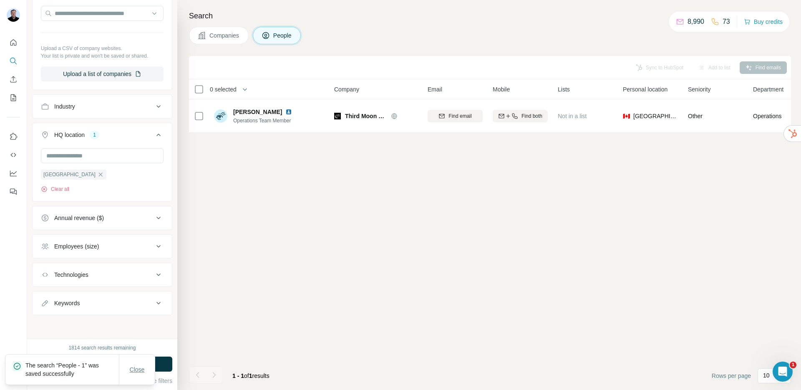
click at [128, 372] on button "Close" at bounding box center [137, 369] width 27 height 15
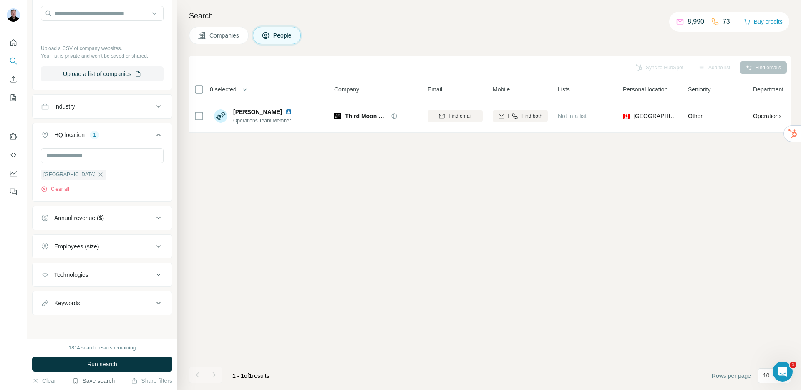
click at [98, 381] on button "Save search" at bounding box center [93, 380] width 43 height 8
click at [97, 367] on div "View my saved searches" at bounding box center [117, 366] width 88 height 17
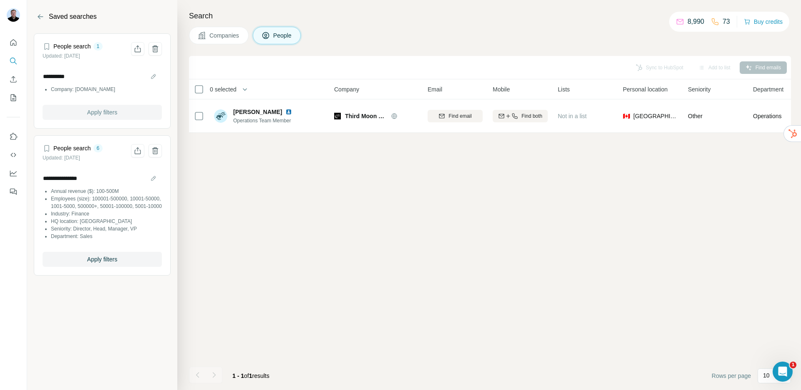
click at [96, 110] on span "Apply filters" at bounding box center [102, 112] width 30 height 8
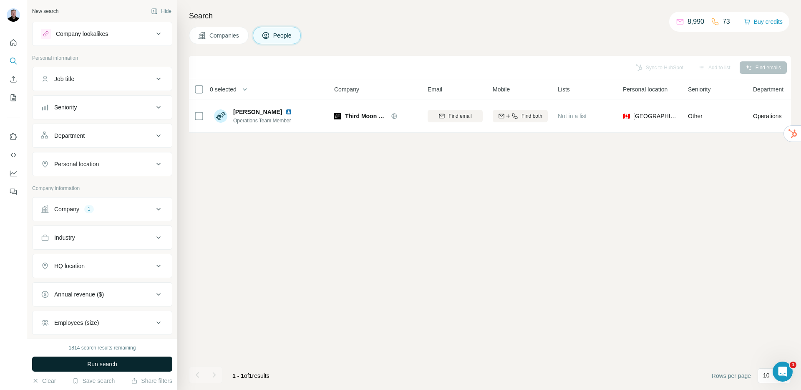
click at [116, 361] on span "Run search" at bounding box center [102, 364] width 30 height 8
click at [92, 215] on button "Company 1" at bounding box center [102, 209] width 139 height 20
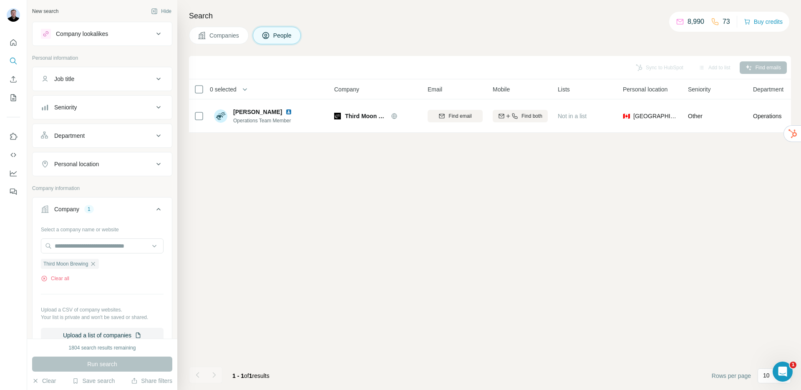
click at [96, 264] on icon "button" at bounding box center [93, 263] width 7 height 7
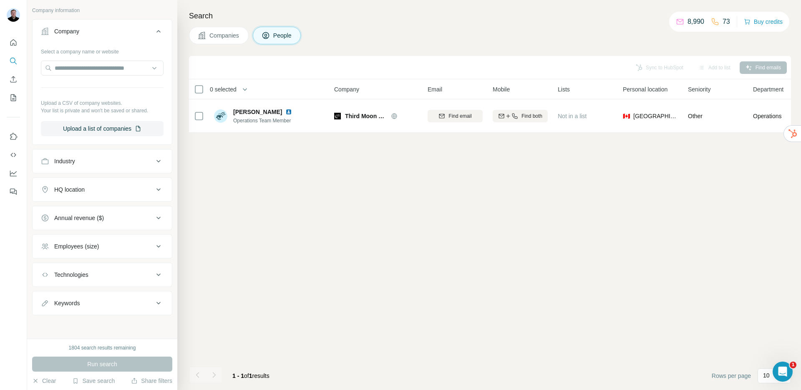
click at [239, 315] on div "Sync to HubSpot Add to list Find emails 0 selected People Company Email Mobile …" at bounding box center [490, 223] width 602 height 334
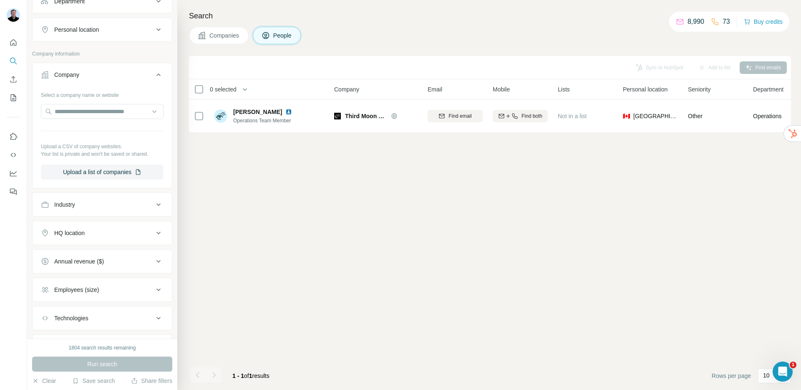
scroll to position [5, 0]
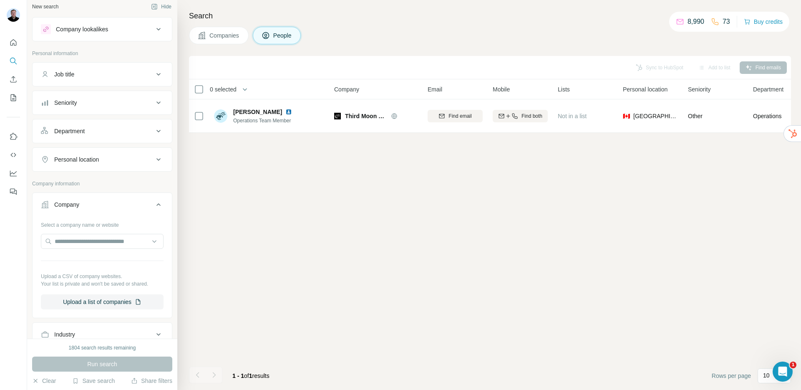
click at [87, 363] on div "Run search" at bounding box center [102, 363] width 140 height 15
click at [88, 362] on div "Run search" at bounding box center [102, 363] width 140 height 15
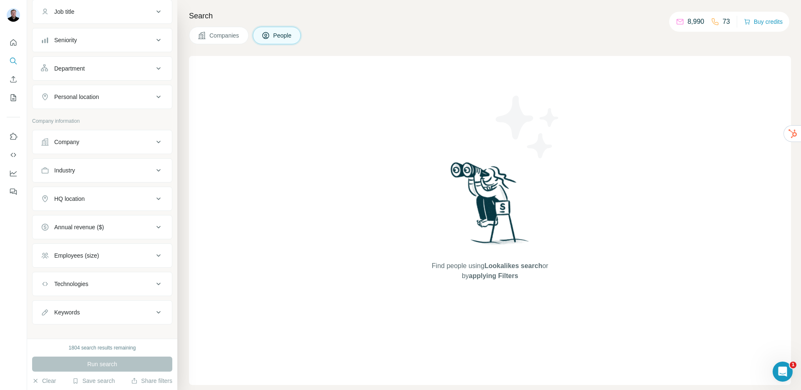
scroll to position [76, 0]
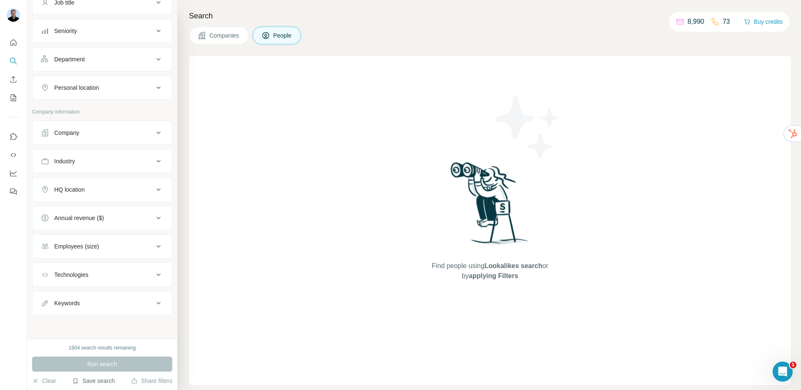
click at [100, 380] on button "Save search" at bounding box center [93, 380] width 43 height 8
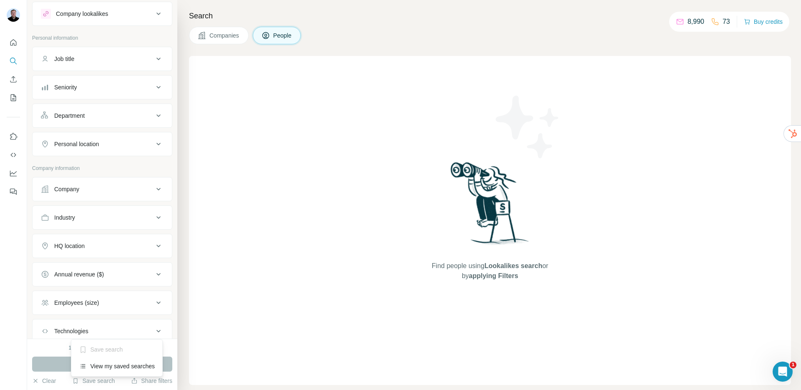
scroll to position [0, 0]
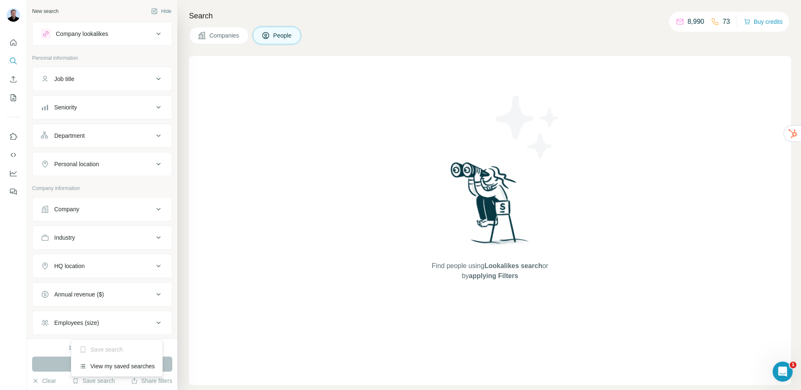
click at [91, 73] on button "Job title" at bounding box center [102, 79] width 139 height 20
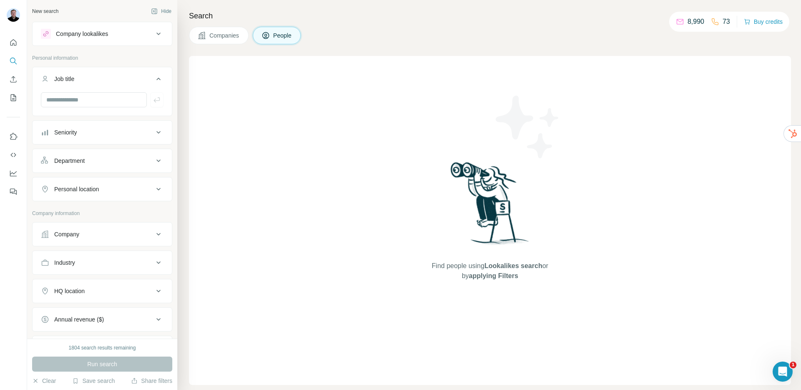
click at [82, 132] on div "Seniority" at bounding box center [97, 132] width 113 height 8
click at [64, 159] on label "Board Member" at bounding box center [67, 154] width 52 height 10
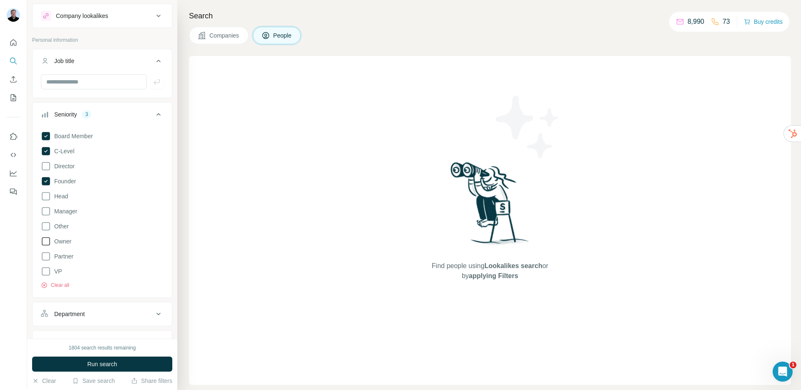
scroll to position [33, 0]
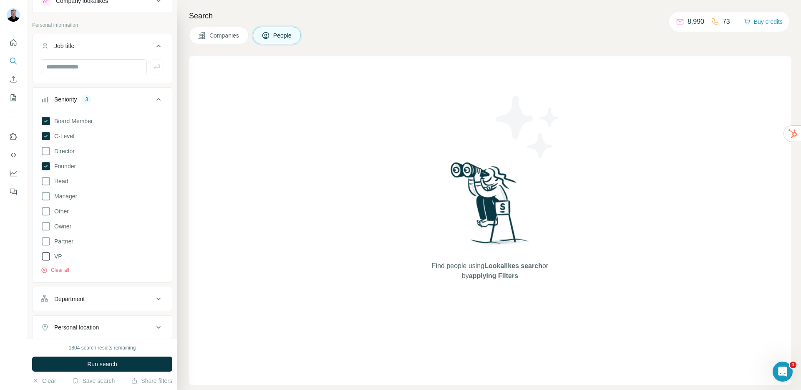
click at [60, 257] on span "VP" at bounding box center [56, 256] width 11 height 8
drag, startPoint x: 47, startPoint y: 241, endPoint x: 47, endPoint y: 232, distance: 9.2
click at [47, 240] on icon at bounding box center [46, 241] width 10 height 10
click at [40, 219] on div "Board Member C-Level Director Founder Head Manager Other Owner Partner VP Clear…" at bounding box center [102, 197] width 139 height 168
click at [51, 227] on span "Owner" at bounding box center [61, 226] width 20 height 8
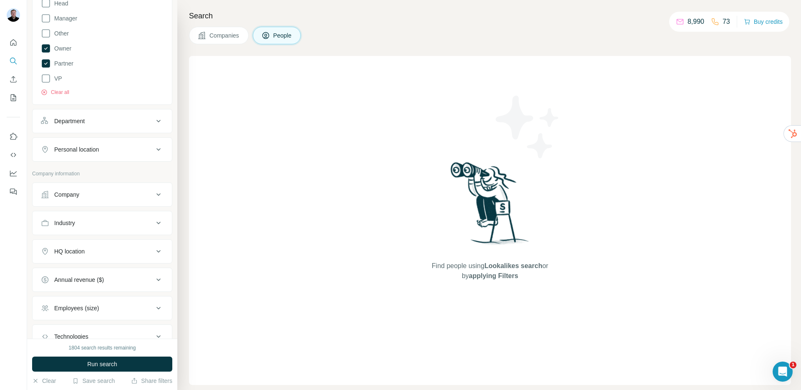
scroll to position [245, 0]
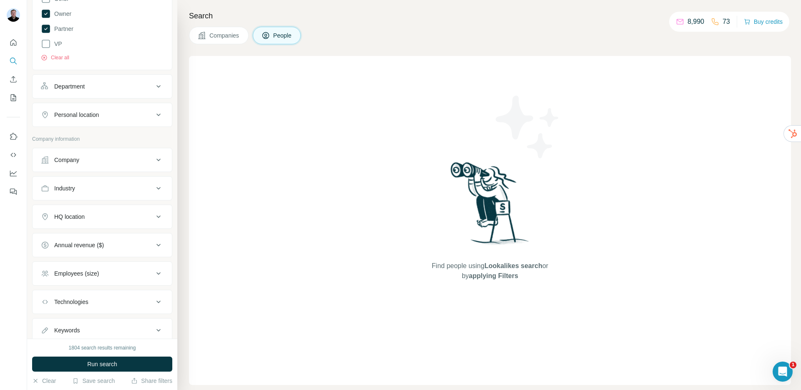
click at [86, 216] on div "HQ location" at bounding box center [97, 216] width 113 height 8
click at [87, 240] on input "text" at bounding box center [102, 237] width 123 height 15
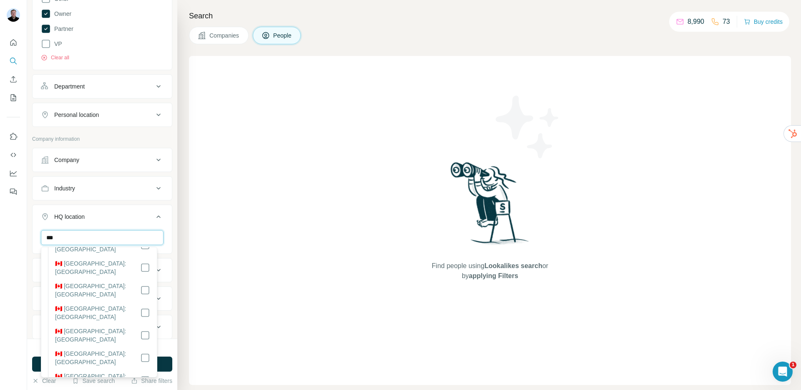
scroll to position [181, 0]
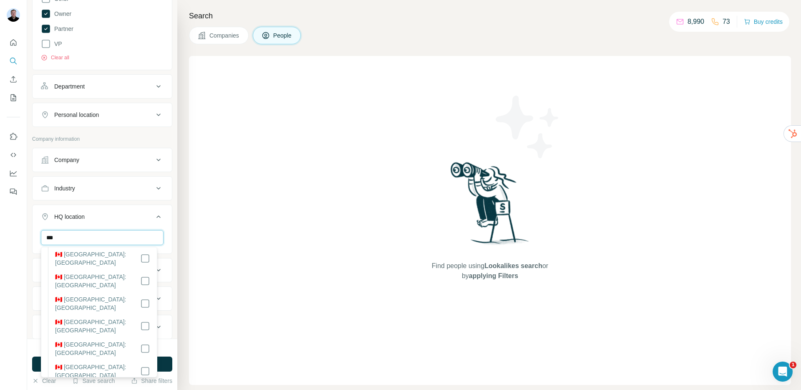
type input "***"
click at [106, 385] on label "🇨🇦 [GEOGRAPHIC_DATA]: [GEOGRAPHIC_DATA]" at bounding box center [97, 393] width 85 height 17
click at [167, 368] on button "Run search" at bounding box center [102, 363] width 140 height 15
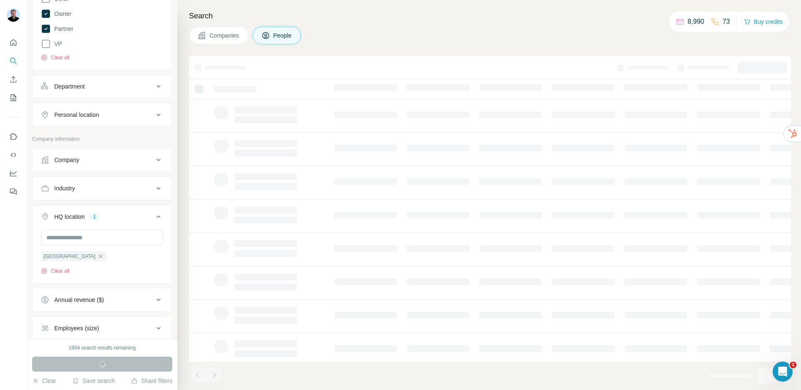
scroll to position [55, 0]
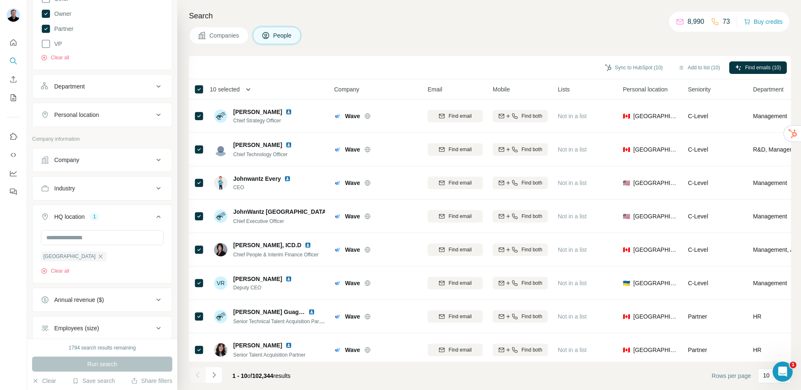
click at [252, 88] on icon "button" at bounding box center [248, 89] width 8 height 8
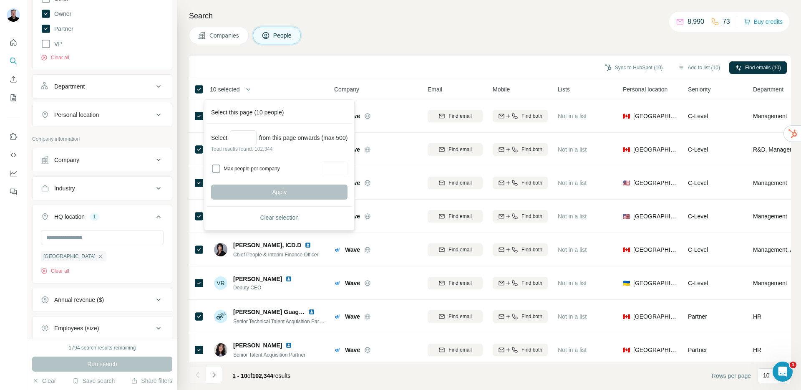
click at [435, 27] on div "Companies People" at bounding box center [490, 36] width 602 height 18
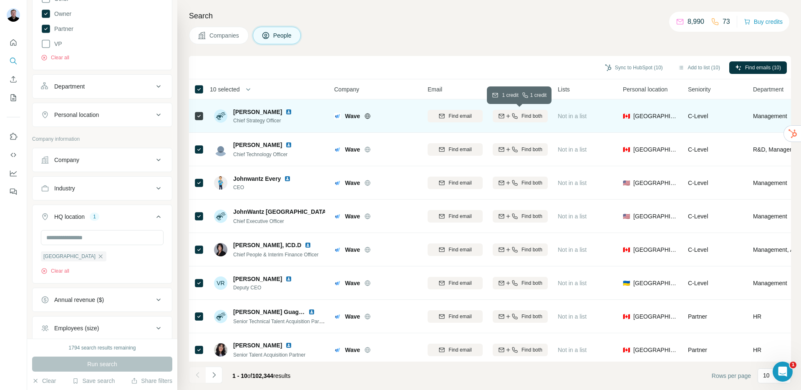
click at [516, 116] on icon "button" at bounding box center [514, 116] width 7 height 7
click at [529, 40] on div "Companies People" at bounding box center [490, 36] width 602 height 18
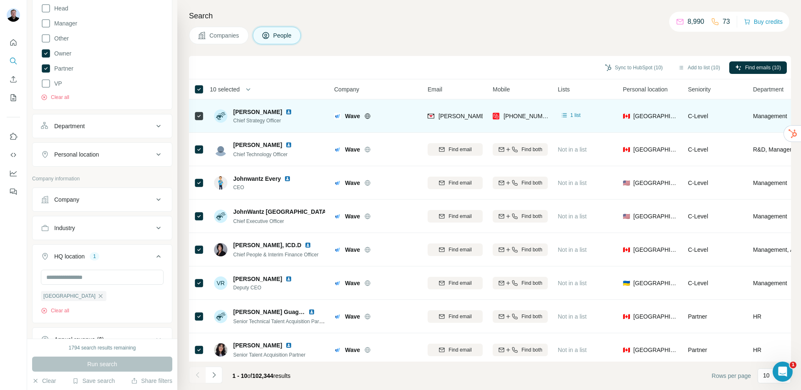
scroll to position [73, 0]
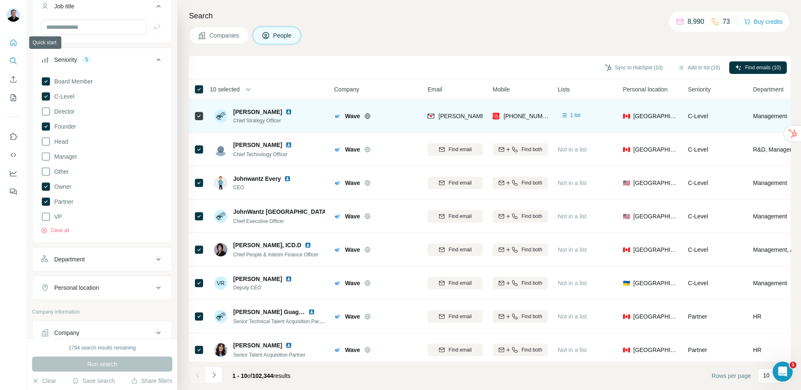
click at [15, 43] on icon "Quick start" at bounding box center [13, 42] width 8 height 8
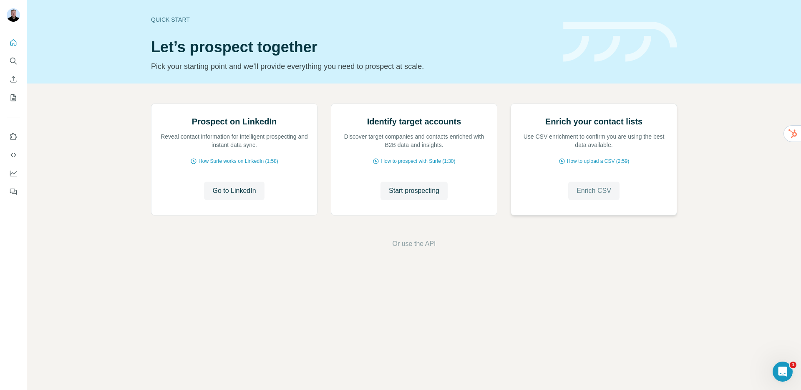
click at [586, 196] on span "Enrich CSV" at bounding box center [594, 191] width 35 height 10
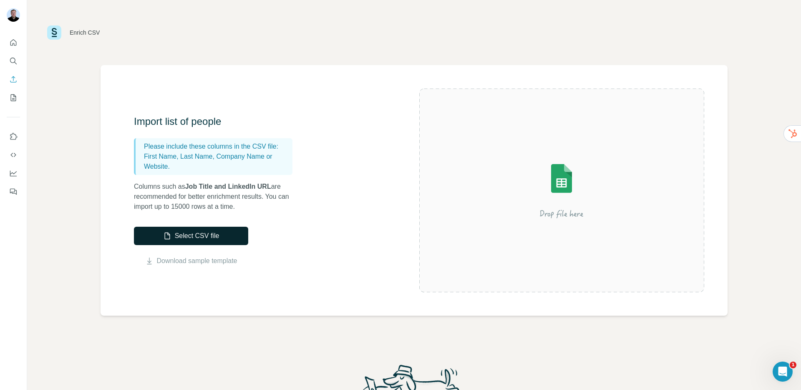
click at [213, 234] on button "Select CSV file" at bounding box center [191, 236] width 114 height 18
drag, startPoint x: 217, startPoint y: 157, endPoint x: 252, endPoint y: 158, distance: 34.6
click at [252, 158] on p "First Name, Last Name, Company Name or Website." at bounding box center [216, 161] width 145 height 20
click at [10, 45] on icon "Quick start" at bounding box center [13, 42] width 6 height 6
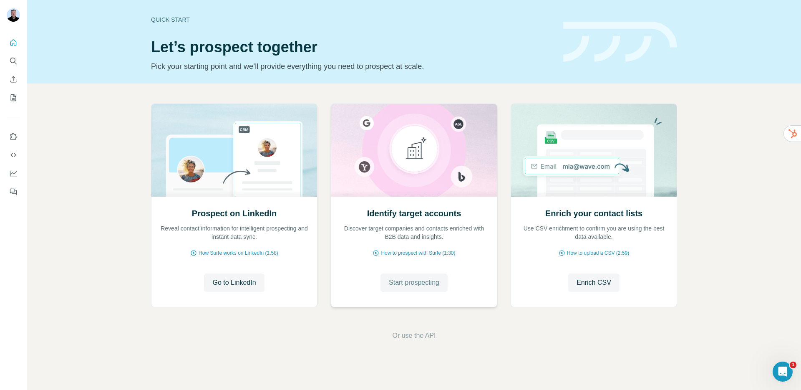
click at [417, 287] on button "Start prospecting" at bounding box center [413, 282] width 67 height 18
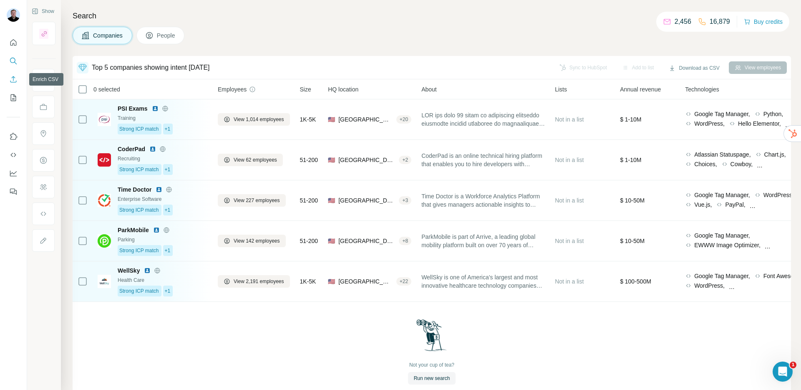
click at [13, 81] on icon "Enrich CSV" at bounding box center [13, 79] width 8 height 8
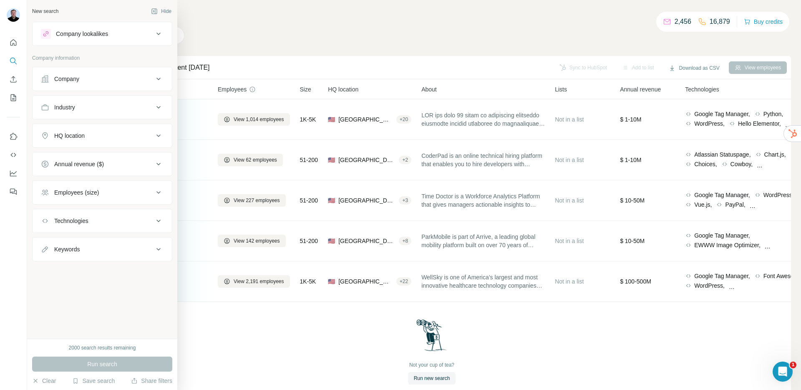
click at [78, 81] on div "Company" at bounding box center [66, 79] width 25 height 8
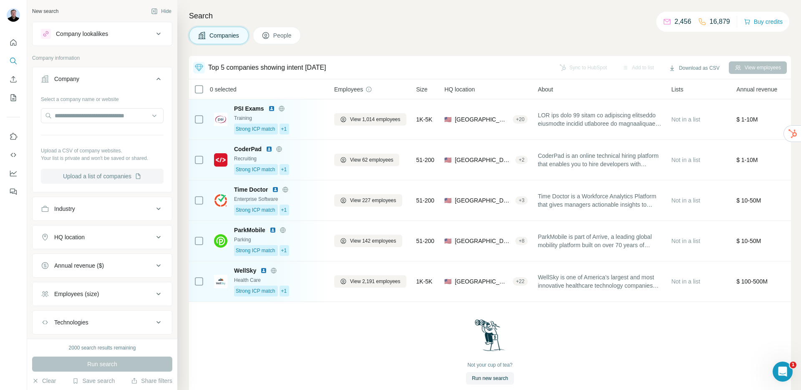
click at [98, 177] on button "Upload a list of companies" at bounding box center [102, 176] width 123 height 15
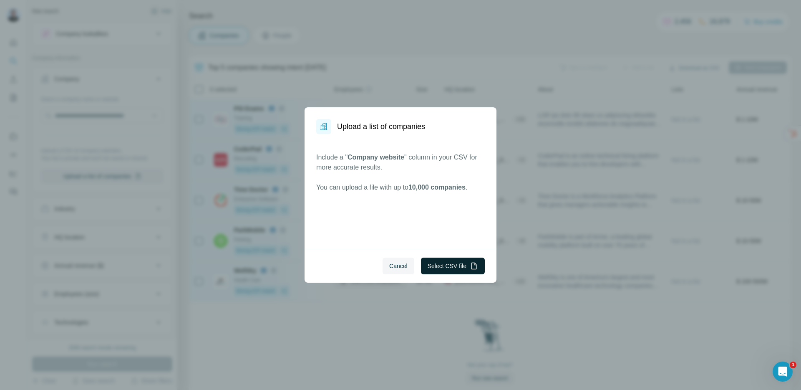
click at [442, 265] on button "Select CSV file" at bounding box center [453, 265] width 64 height 17
click at [391, 265] on span "Cancel" at bounding box center [398, 266] width 18 height 8
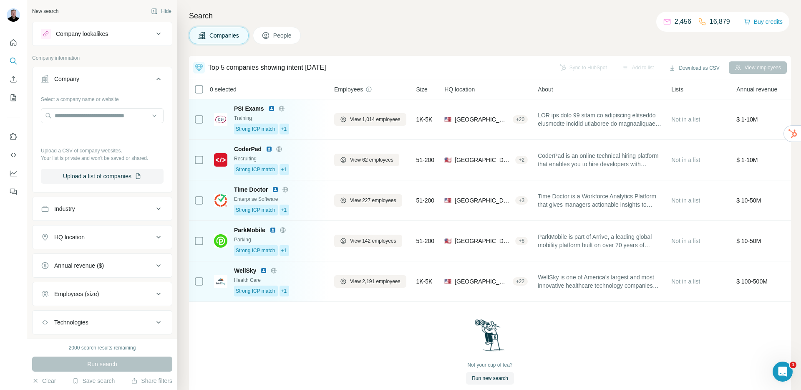
click at [96, 36] on div "Company lookalikes" at bounding box center [82, 34] width 52 height 8
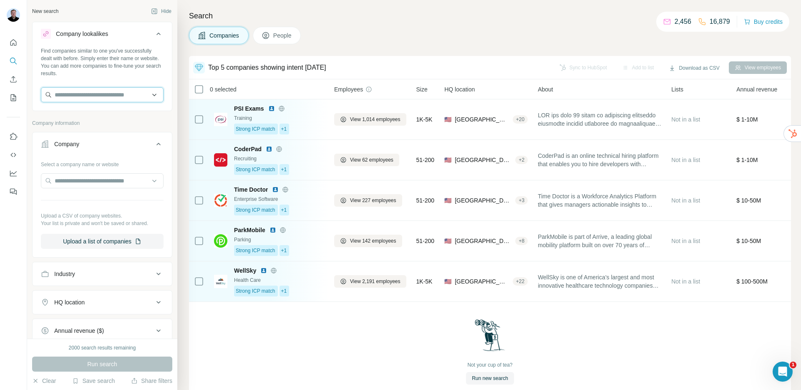
click at [77, 89] on input "text" at bounding box center [102, 94] width 123 height 15
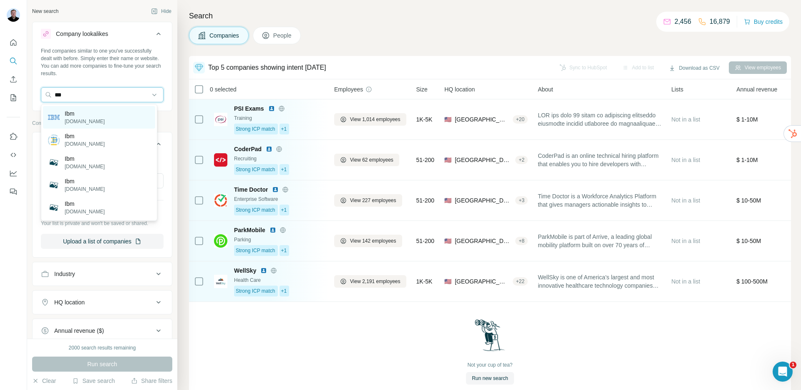
type input "***"
click at [91, 113] on div "Ibm ibm.com" at bounding box center [99, 117] width 112 height 23
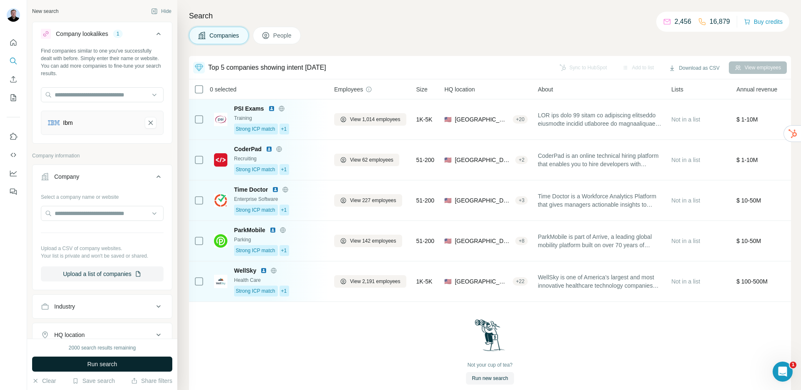
click at [105, 369] on button "Run search" at bounding box center [102, 363] width 140 height 15
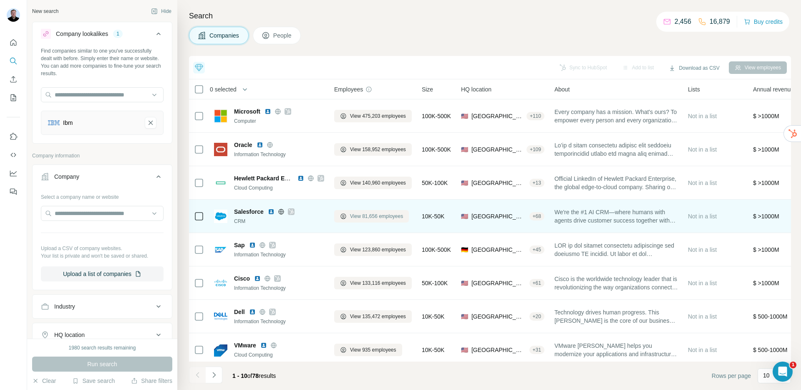
click at [364, 219] on span "View 81,656 employees" at bounding box center [376, 216] width 53 height 8
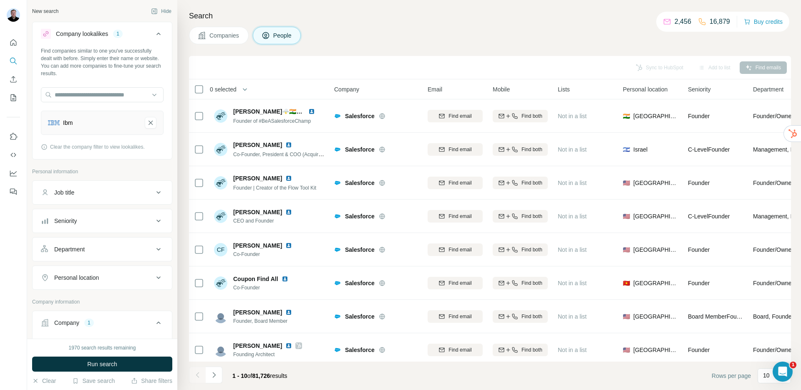
click at [229, 31] on span "Companies" at bounding box center [224, 35] width 30 height 8
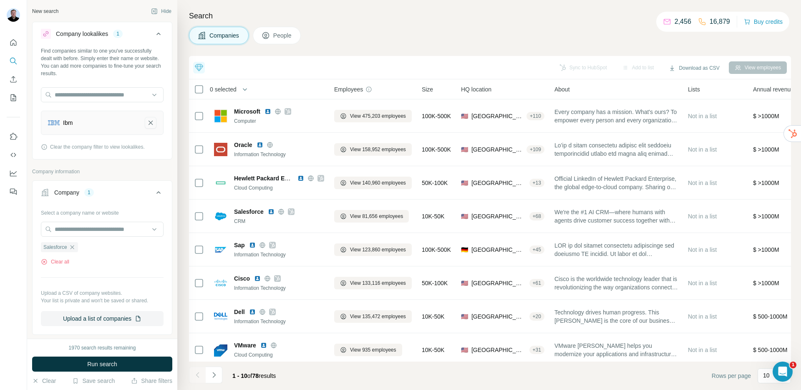
click at [145, 120] on button "Ibm-remove-button" at bounding box center [151, 123] width 12 height 12
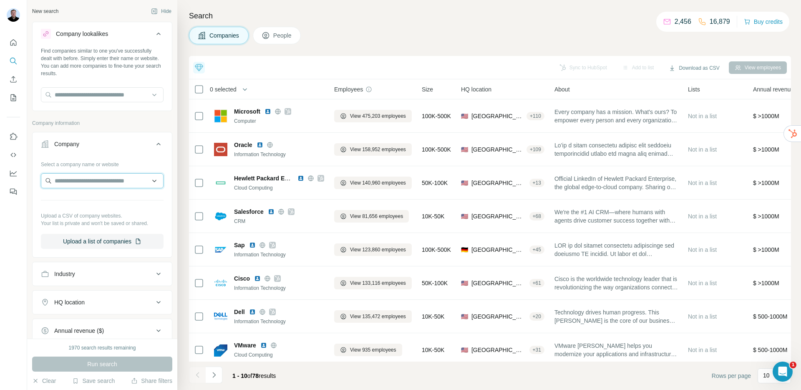
click at [93, 182] on input "text" at bounding box center [102, 180] width 123 height 15
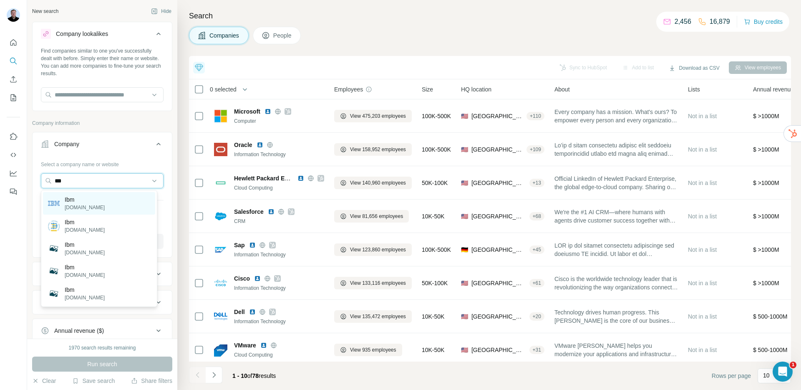
type input "***"
click at [81, 207] on p "ibm.com" at bounding box center [85, 208] width 40 height 8
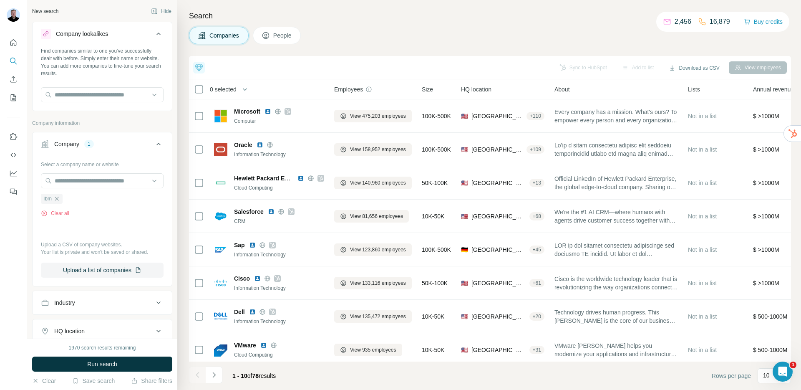
click at [154, 143] on icon at bounding box center [159, 144] width 10 height 10
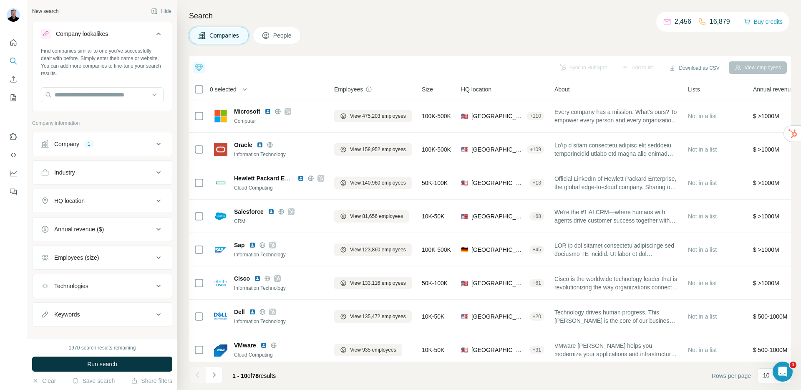
click at [98, 142] on div "Company 1" at bounding box center [97, 144] width 113 height 8
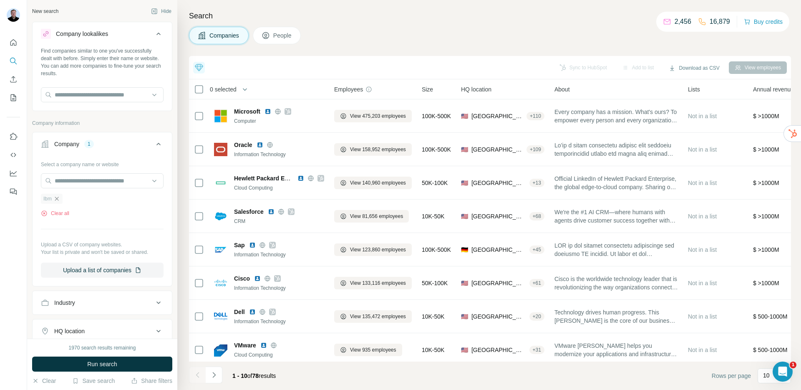
click at [53, 198] on icon "button" at bounding box center [56, 198] width 7 height 7
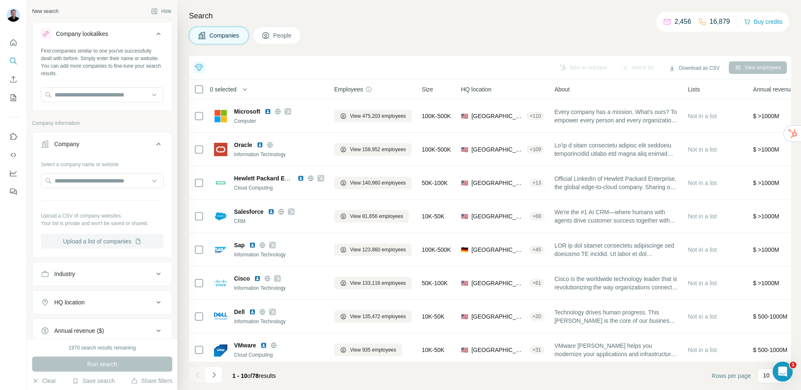
click at [86, 243] on button "Upload a list of companies" at bounding box center [102, 241] width 123 height 15
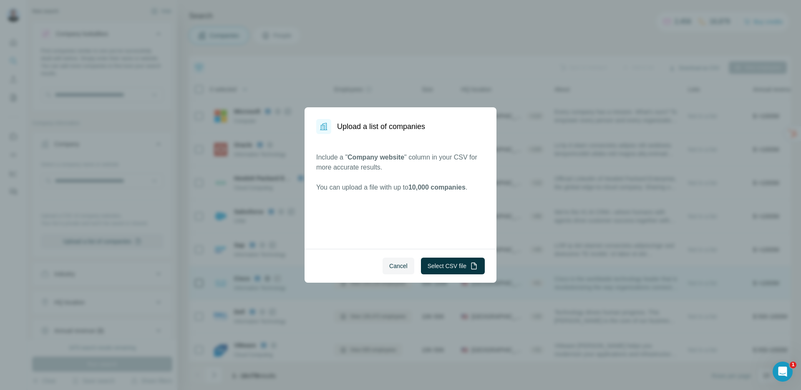
click at [397, 272] on button "Cancel" at bounding box center [399, 265] width 32 height 17
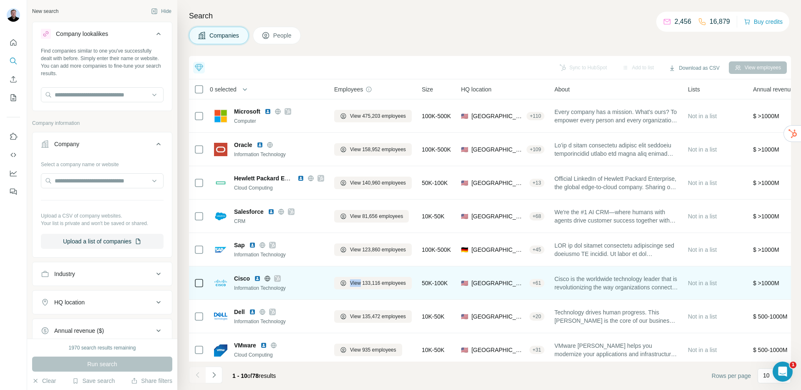
click at [397, 271] on div "View 133,116 employees" at bounding box center [373, 282] width 78 height 23
drag, startPoint x: 398, startPoint y: 271, endPoint x: 394, endPoint y: 267, distance: 4.7
click at [398, 271] on div "View 133,116 employees" at bounding box center [373, 282] width 78 height 23
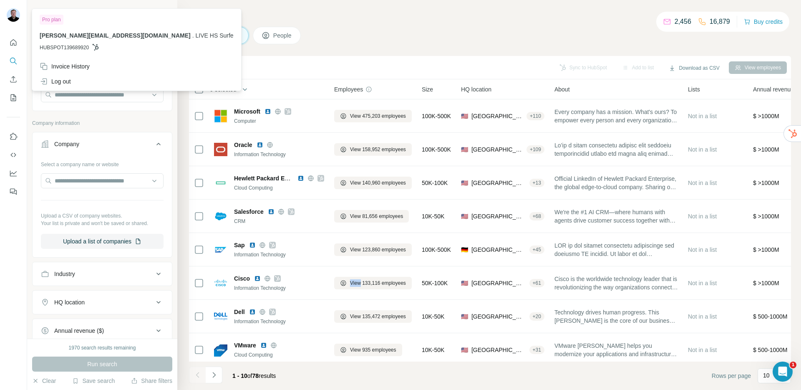
click at [14, 20] on img at bounding box center [13, 14] width 13 height 13
click at [17, 45] on icon "Quick start" at bounding box center [13, 42] width 8 height 8
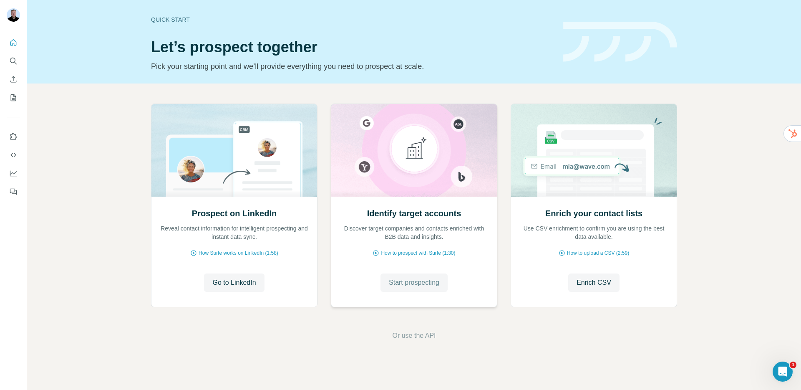
click at [396, 283] on span "Start prospecting" at bounding box center [414, 282] width 50 height 10
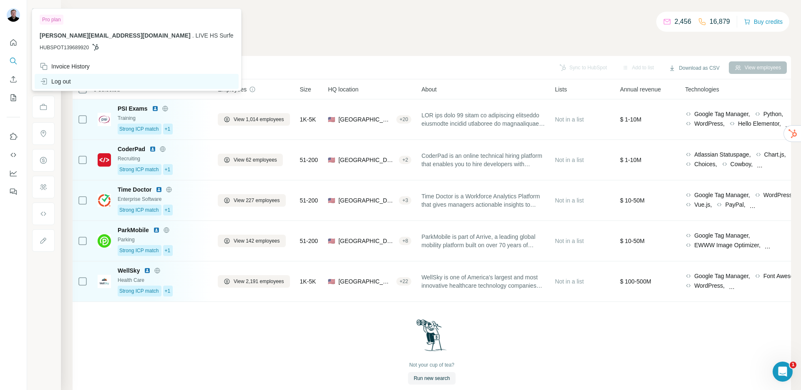
click at [65, 80] on div "Log out" at bounding box center [55, 81] width 31 height 8
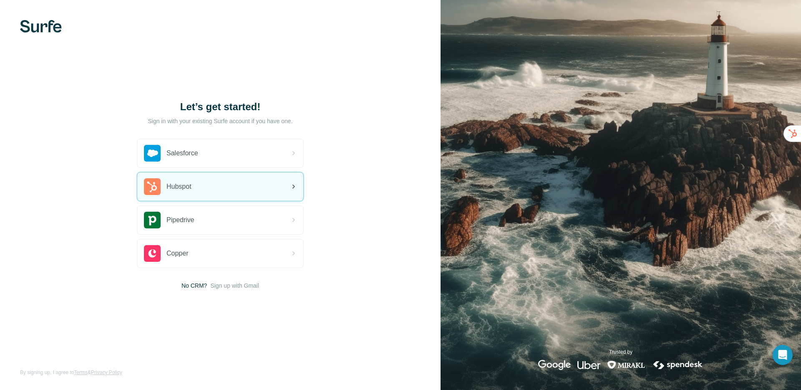
click at [198, 195] on div "Hubspot" at bounding box center [220, 186] width 166 height 28
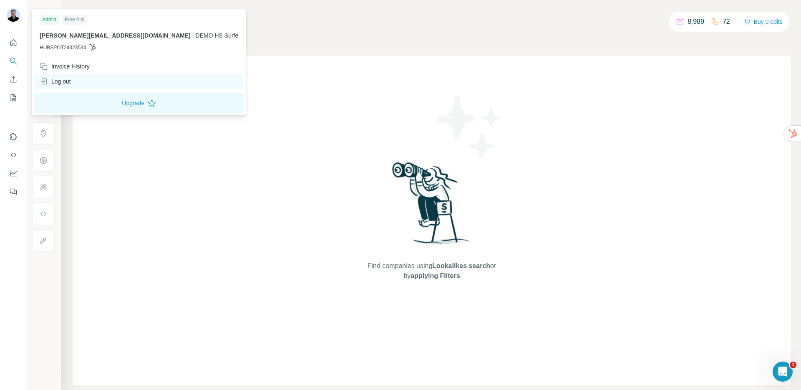
click at [68, 81] on div "Log out" at bounding box center [55, 81] width 31 height 8
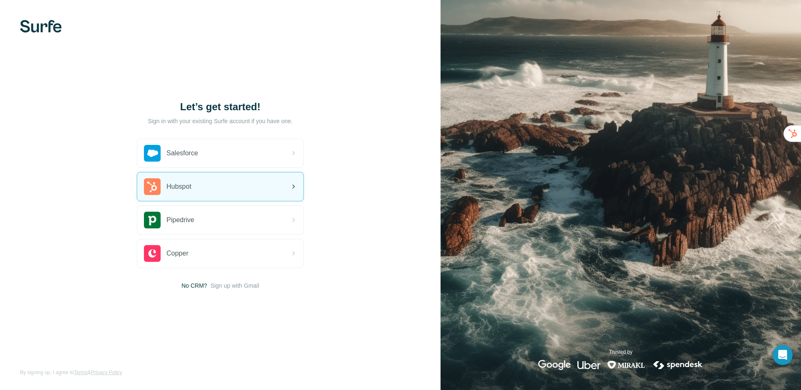
click at [202, 184] on div "Hubspot" at bounding box center [220, 186] width 166 height 28
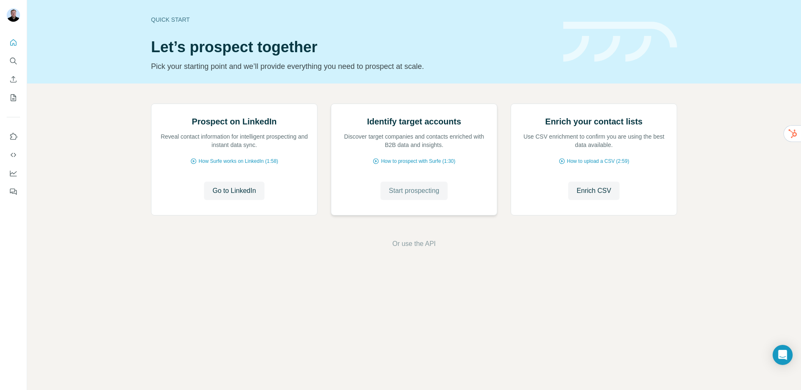
click at [415, 196] on span "Start prospecting" at bounding box center [414, 191] width 50 height 10
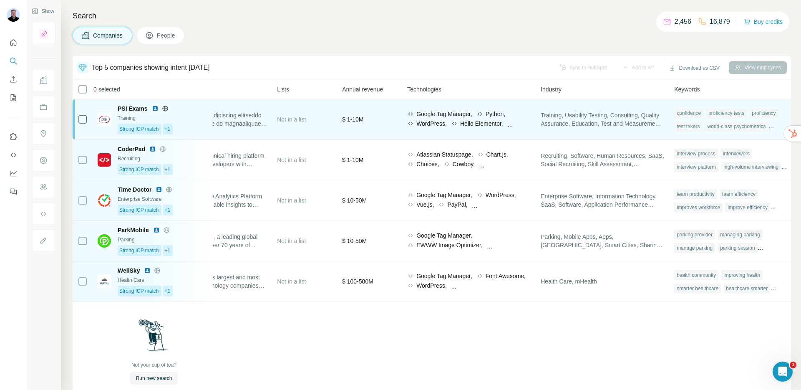
scroll to position [0, 297]
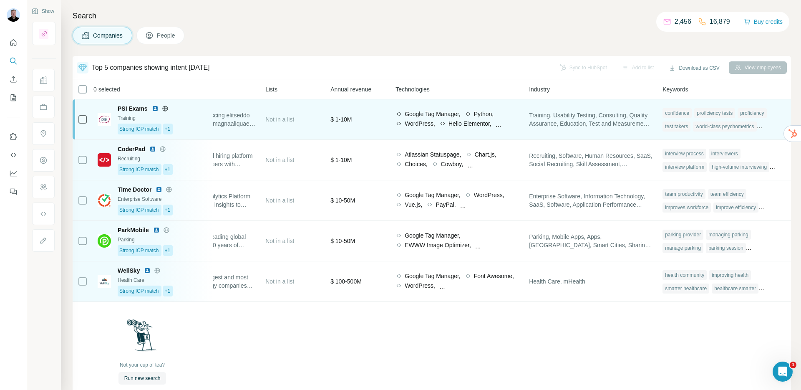
click at [297, 130] on div "Not in a list" at bounding box center [292, 119] width 55 height 30
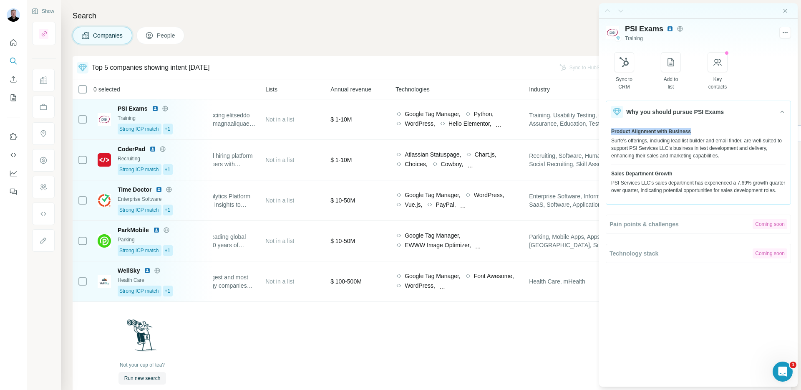
drag, startPoint x: 612, startPoint y: 134, endPoint x: 690, endPoint y: 129, distance: 79.0
click at [690, 129] on span "Product Alignment with Business" at bounding box center [651, 132] width 80 height 8
drag, startPoint x: 614, startPoint y: 174, endPoint x: 675, endPoint y: 176, distance: 60.5
click at [675, 176] on div "Sales Department Growth" at bounding box center [698, 174] width 174 height 8
click at [788, 9] on icon "Close side panel" at bounding box center [785, 11] width 7 height 7
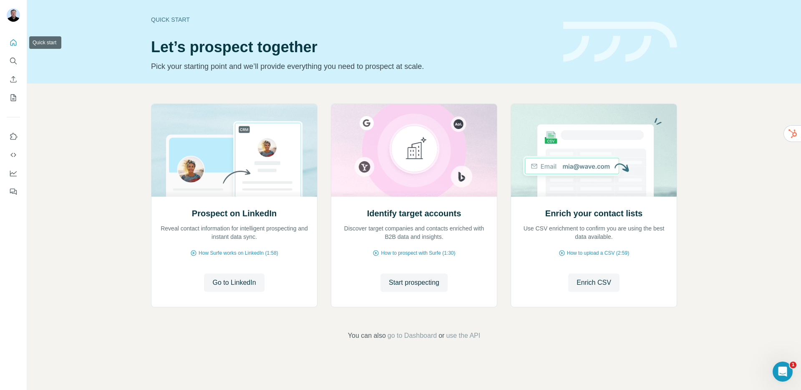
click at [5, 43] on div at bounding box center [13, 114] width 27 height 169
click at [10, 43] on icon "Quick start" at bounding box center [13, 42] width 8 height 8
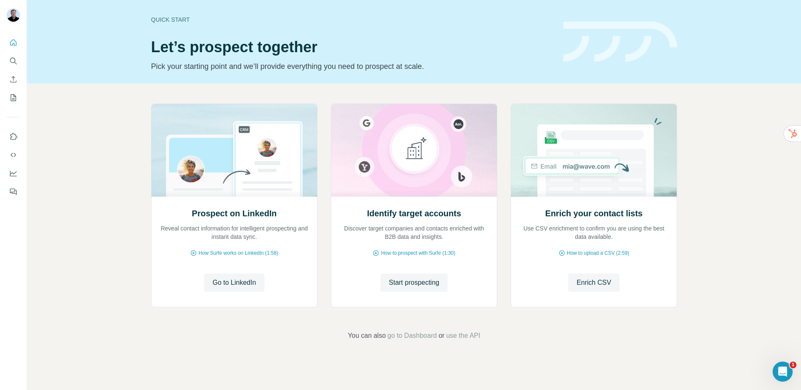
click at [200, 53] on h1 "Let’s prospect together" at bounding box center [352, 47] width 402 height 17
click at [590, 285] on span "Enrich CSV" at bounding box center [594, 282] width 35 height 10
click at [473, 337] on span "use the API" at bounding box center [463, 335] width 34 height 10
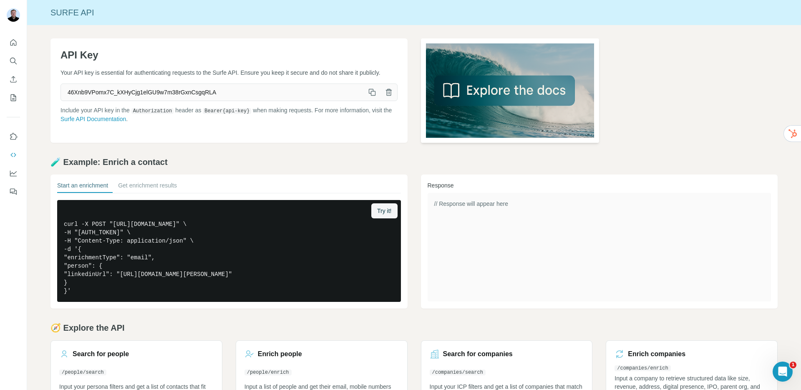
click at [493, 96] on img at bounding box center [510, 90] width 179 height 104
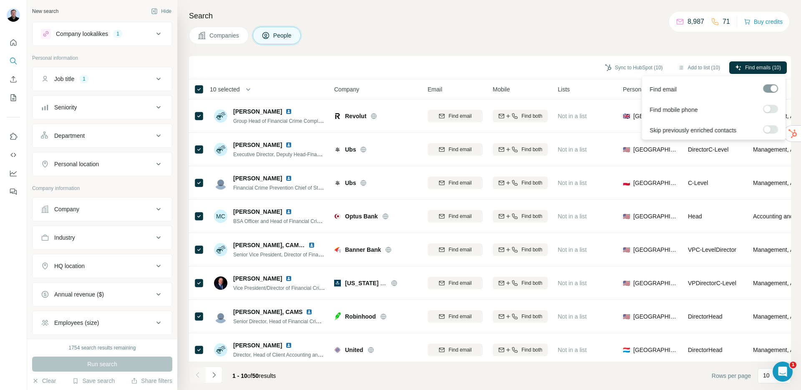
click at [765, 108] on div at bounding box center [767, 109] width 7 height 7
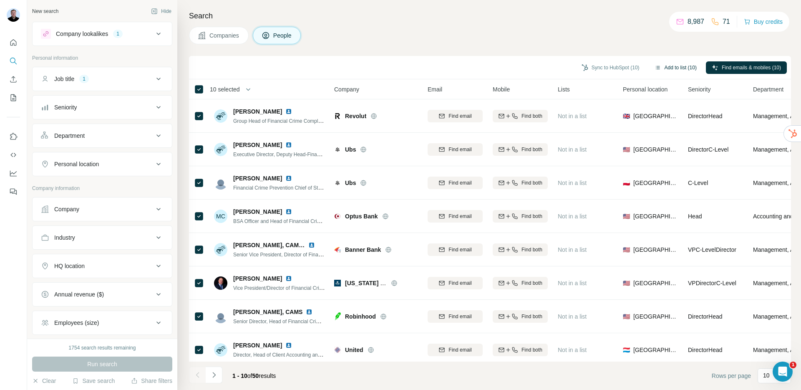
click at [655, 68] on icon "button" at bounding box center [658, 67] width 7 height 7
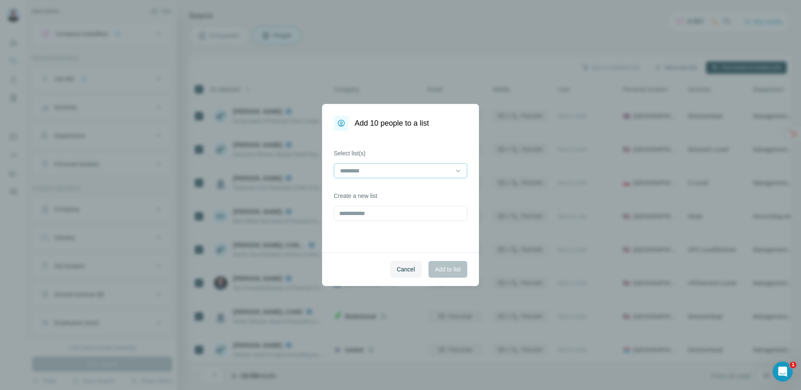
click at [436, 172] on input at bounding box center [395, 170] width 113 height 9
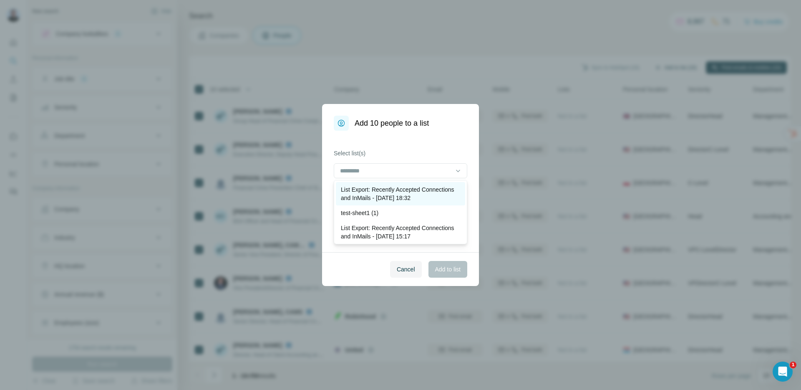
click at [396, 195] on p "List Export: Recently Accepted Connections and InMails - 28/08/2025 18:32" at bounding box center [400, 193] width 119 height 17
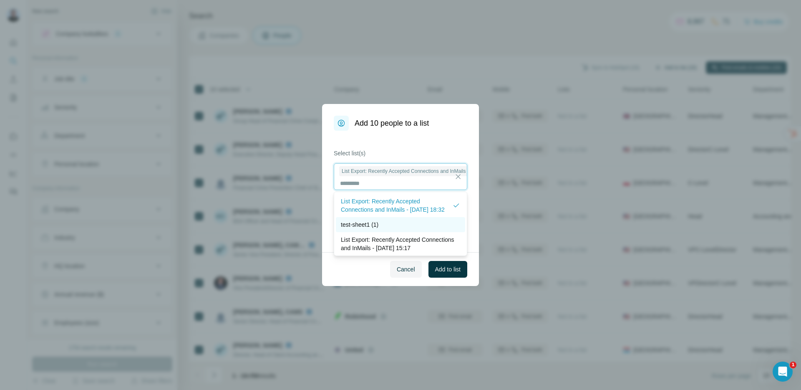
scroll to position [1, 0]
click at [444, 270] on span "Add to list" at bounding box center [447, 269] width 25 height 8
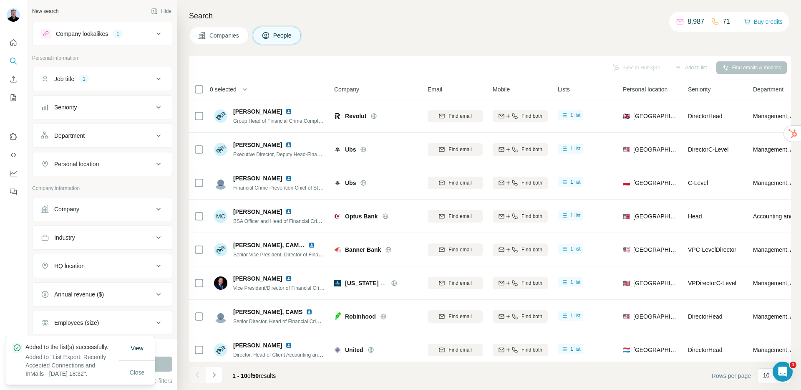
click at [129, 347] on button "View" at bounding box center [137, 347] width 24 height 15
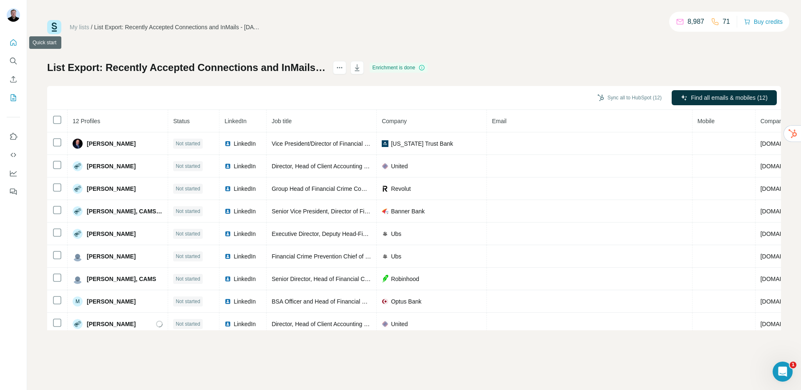
click at [12, 42] on icon "Quick start" at bounding box center [13, 42] width 8 height 8
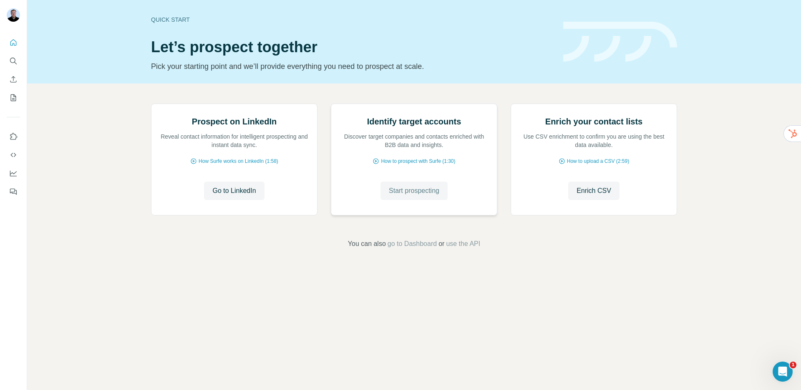
click at [407, 200] on button "Start prospecting" at bounding box center [413, 190] width 67 height 18
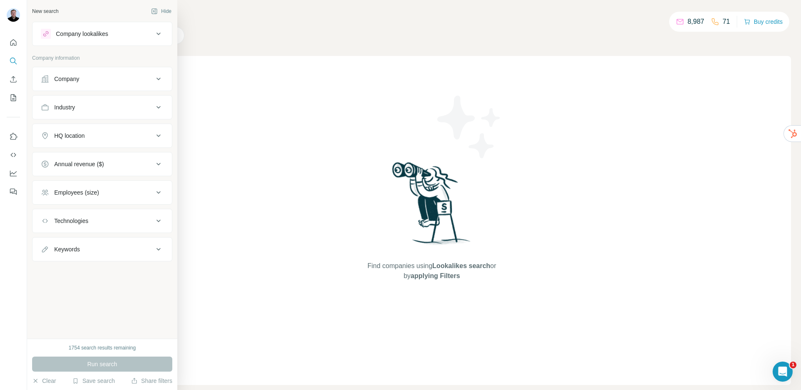
click at [86, 226] on button "Technologies" at bounding box center [102, 221] width 139 height 20
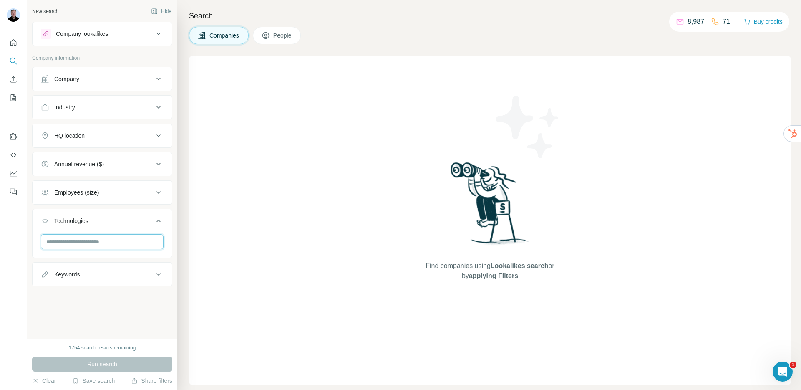
click at [85, 242] on input "text" at bounding box center [102, 241] width 123 height 15
click at [78, 242] on input "*********" at bounding box center [102, 241] width 123 height 15
click at [60, 243] on input "********" at bounding box center [102, 241] width 123 height 15
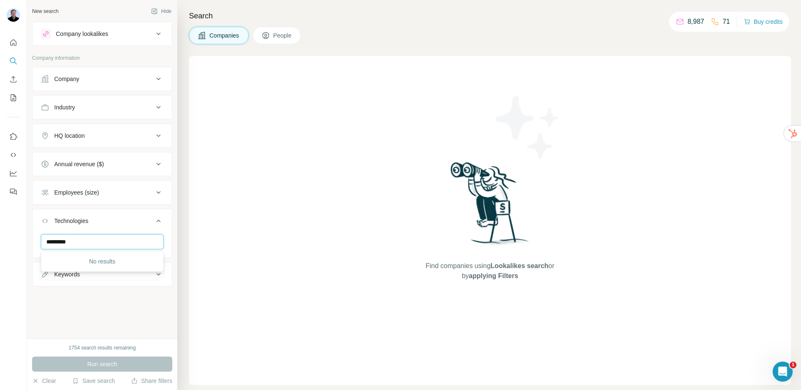
click at [89, 243] on input "*********" at bounding box center [102, 241] width 123 height 15
click at [72, 244] on input "*********" at bounding box center [102, 241] width 123 height 15
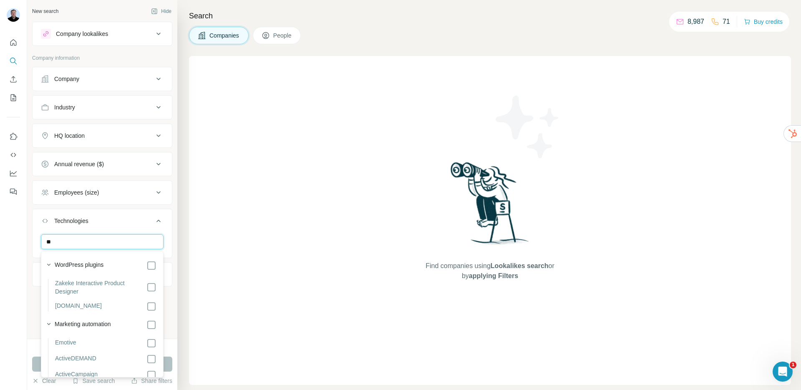
type input "*"
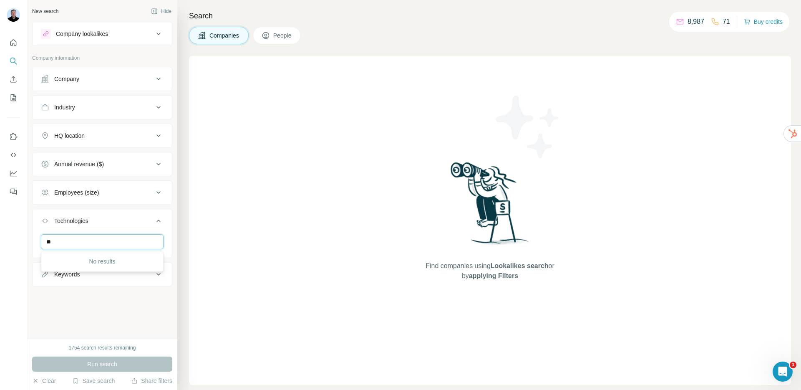
type input "*"
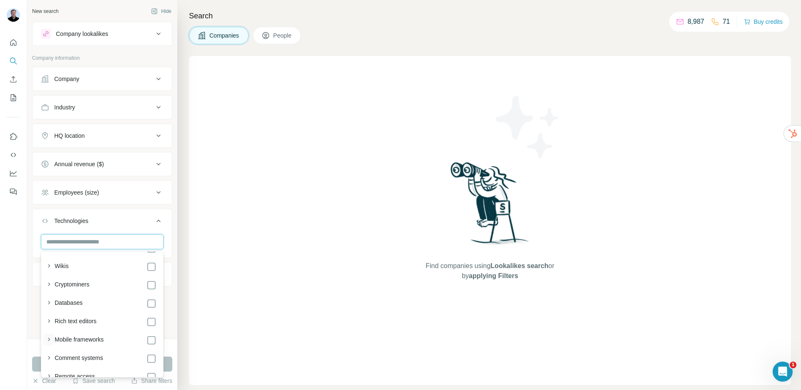
scroll to position [1578, 0]
click at [50, 267] on icon "button" at bounding box center [49, 265] width 8 height 8
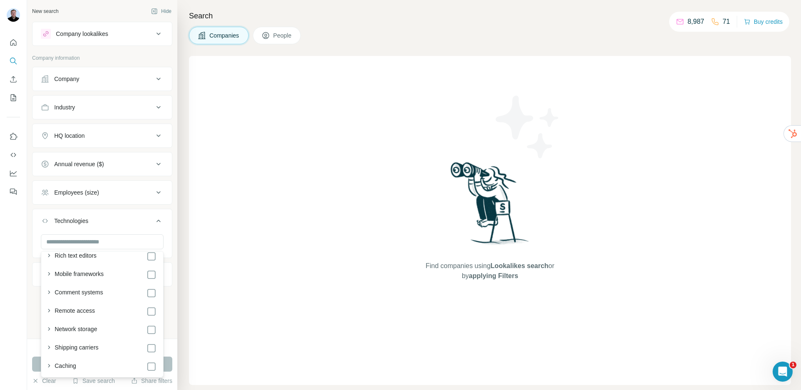
scroll to position [1802, 0]
click at [50, 273] on icon "button" at bounding box center [49, 273] width 8 height 8
click at [49, 292] on icon "button" at bounding box center [49, 291] width 8 height 8
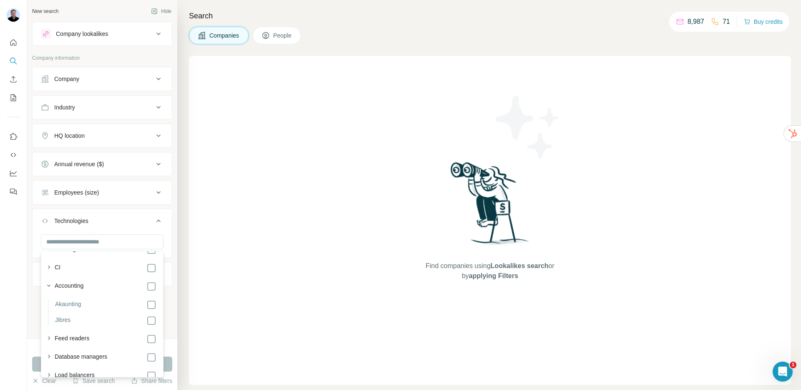
scroll to position [2026, 0]
click at [49, 330] on icon "button" at bounding box center [49, 328] width 8 height 8
click at [47, 348] on icon "button" at bounding box center [49, 347] width 8 height 8
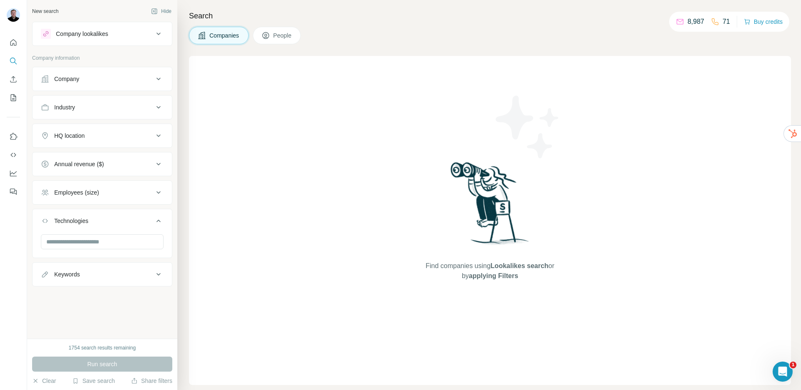
click at [239, 82] on div "Find companies using Lookalikes search or by applying Filters" at bounding box center [490, 220] width 602 height 329
click at [10, 43] on icon "Quick start" at bounding box center [13, 42] width 8 height 8
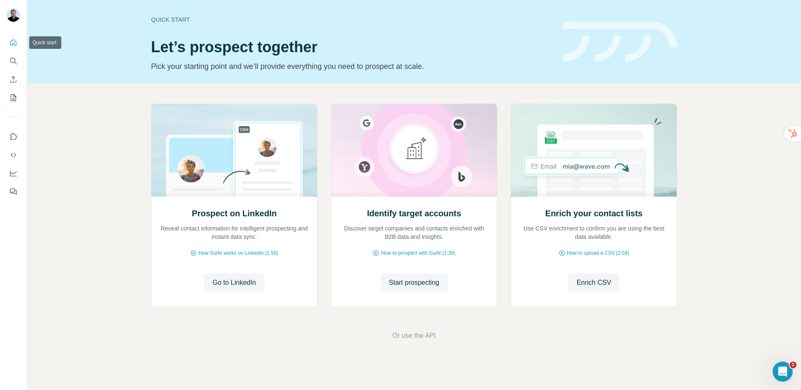
click at [18, 43] on button "Quick start" at bounding box center [13, 42] width 13 height 15
click at [391, 287] on button "Start prospecting" at bounding box center [413, 282] width 67 height 18
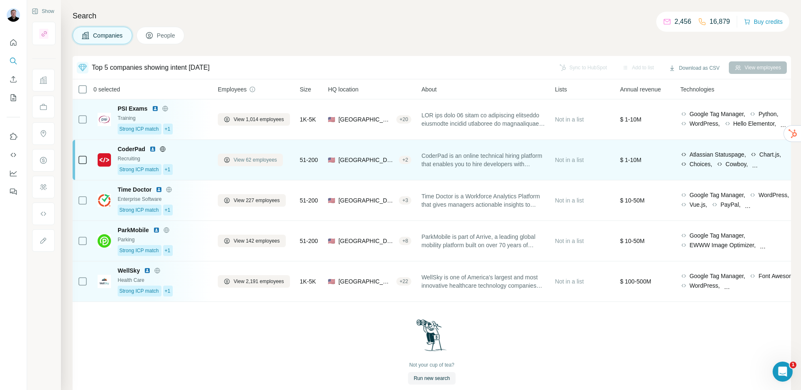
click at [254, 160] on span "View 62 employees" at bounding box center [255, 160] width 43 height 8
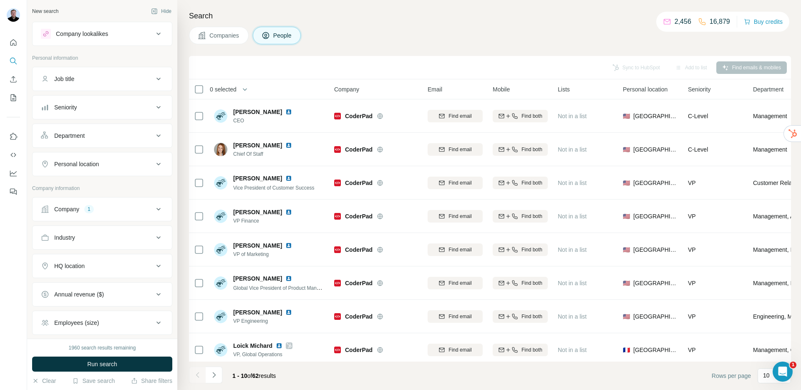
click at [93, 166] on div "Personal location" at bounding box center [76, 164] width 45 height 8
click at [88, 134] on div "Department" at bounding box center [97, 135] width 113 height 8
click at [93, 159] on input at bounding box center [97, 156] width 103 height 9
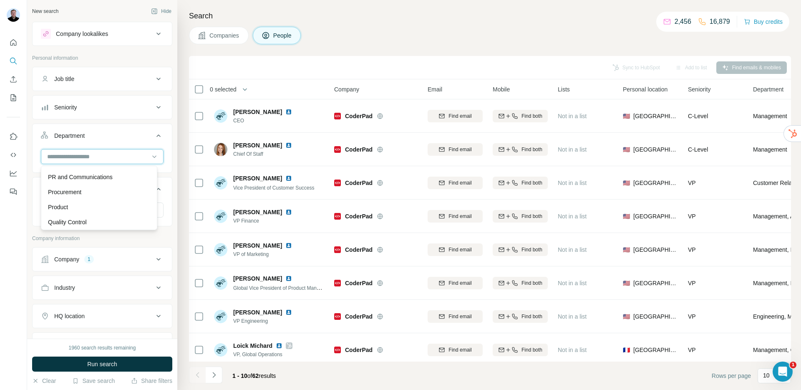
scroll to position [300, 0]
click at [85, 187] on div "Sales" at bounding box center [99, 190] width 102 height 8
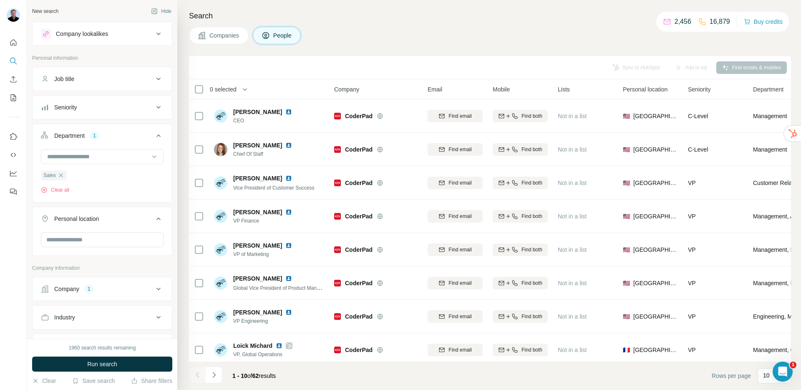
click at [102, 360] on span "Run search" at bounding box center [102, 364] width 30 height 8
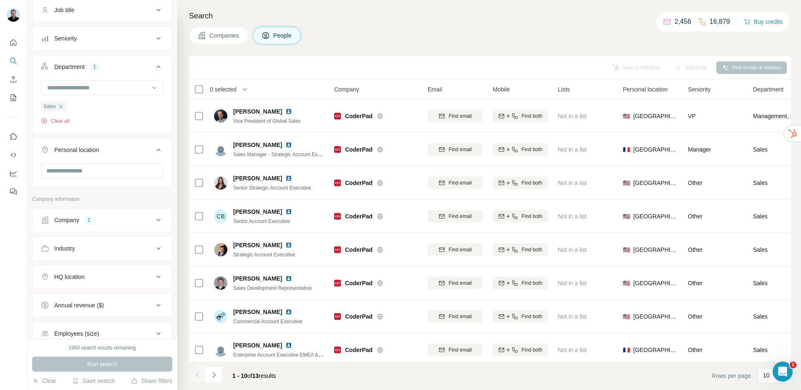
scroll to position [100, 0]
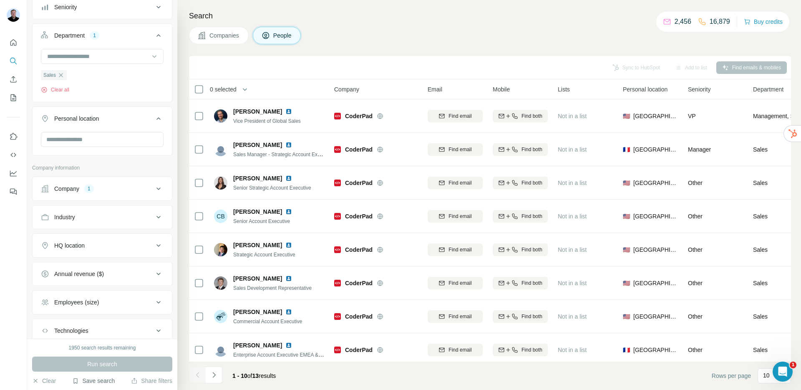
click at [100, 384] on button "Save search" at bounding box center [93, 380] width 43 height 8
click at [107, 352] on div "Save search" at bounding box center [117, 349] width 88 height 17
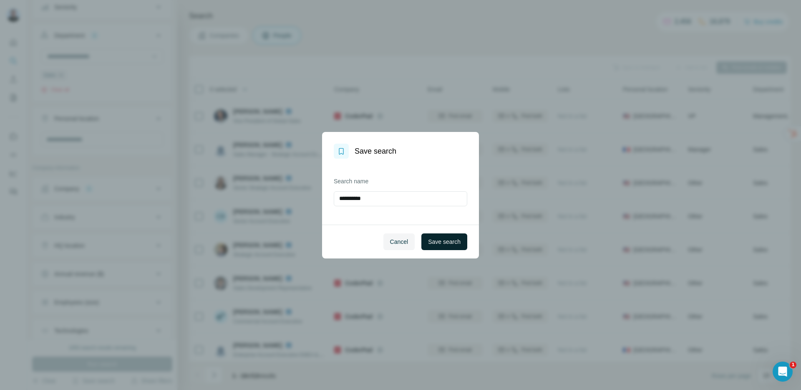
click at [441, 239] on span "Save search" at bounding box center [444, 241] width 33 height 8
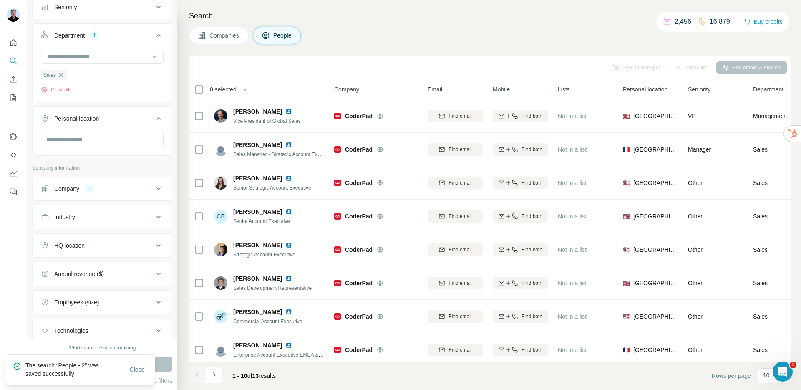
click at [132, 367] on span "Close" at bounding box center [137, 369] width 15 height 8
click at [101, 380] on button "Save search" at bounding box center [93, 380] width 43 height 8
click at [106, 367] on div "View my saved searches" at bounding box center [117, 366] width 88 height 17
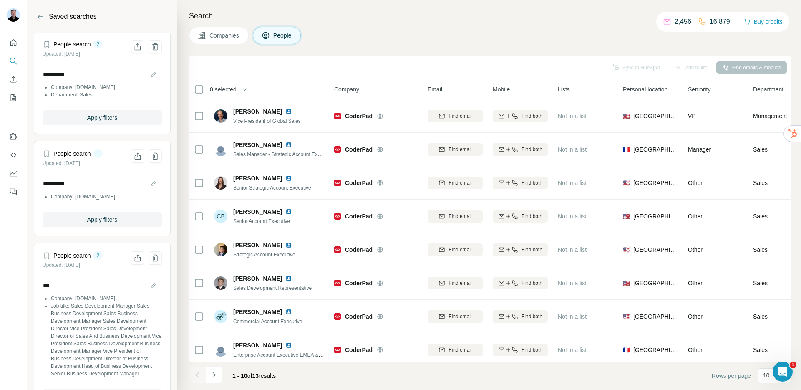
scroll to position [0, 0]
click at [43, 13] on icon "Back" at bounding box center [40, 17] width 8 height 8
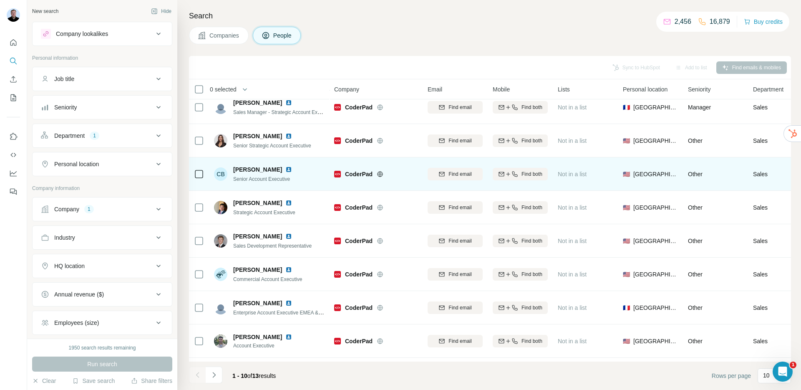
scroll to position [28, 0]
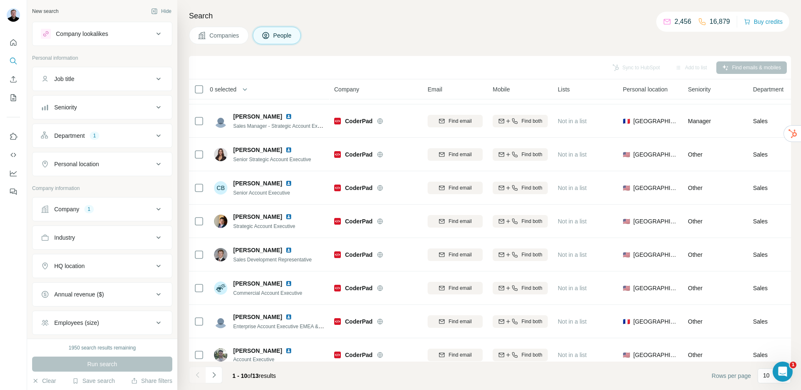
click at [98, 85] on button "Job title" at bounding box center [102, 79] width 139 height 20
click at [99, 136] on button "Seniority" at bounding box center [102, 132] width 139 height 20
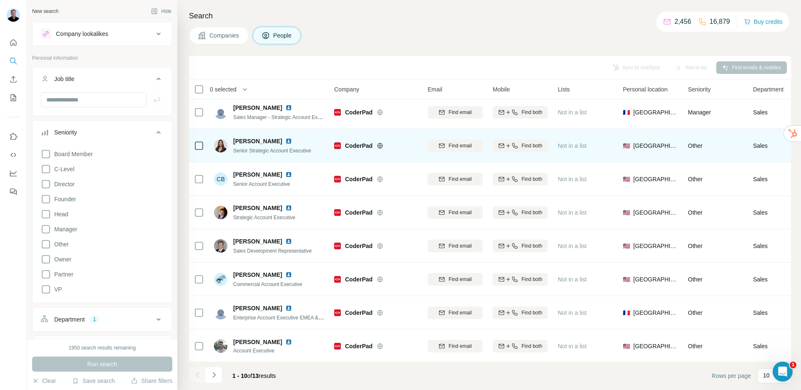
scroll to position [0, 0]
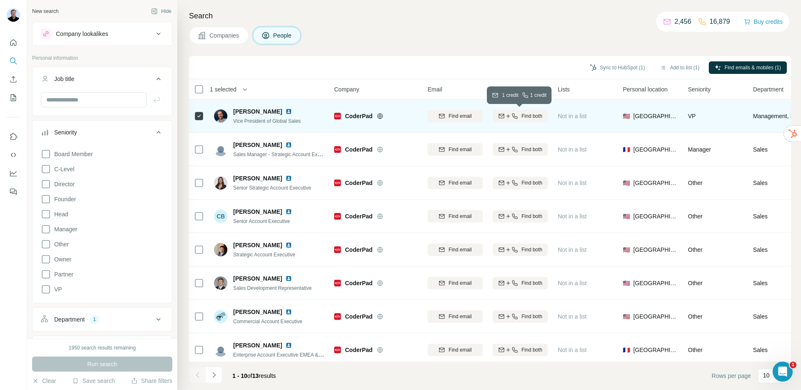
click at [514, 118] on icon "button" at bounding box center [514, 115] width 5 height 5
click at [285, 111] on img at bounding box center [288, 111] width 7 height 7
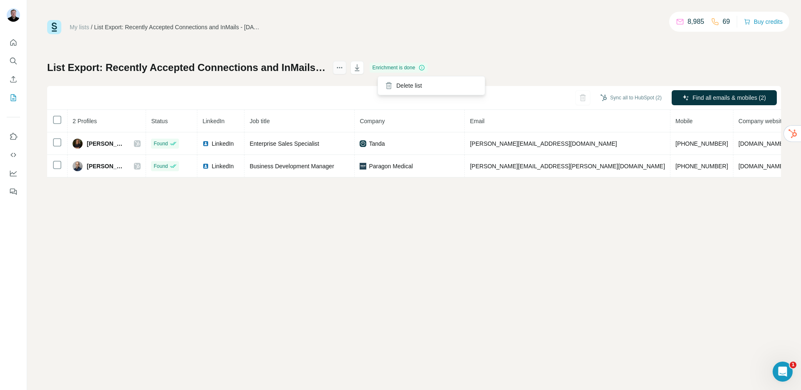
click at [344, 68] on icon "actions" at bounding box center [339, 67] width 8 height 8
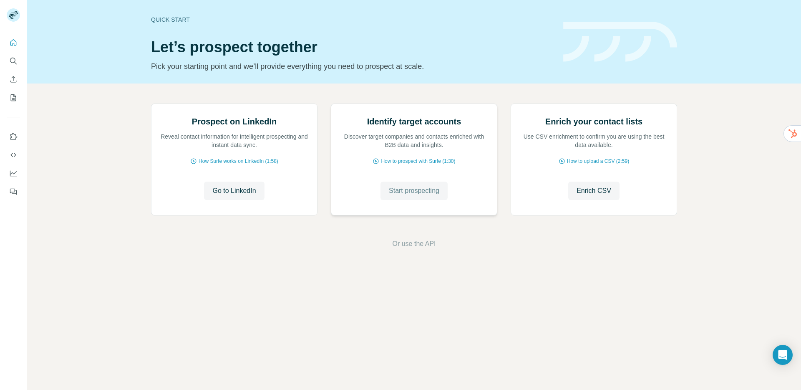
click at [405, 196] on span "Start prospecting" at bounding box center [414, 191] width 50 height 10
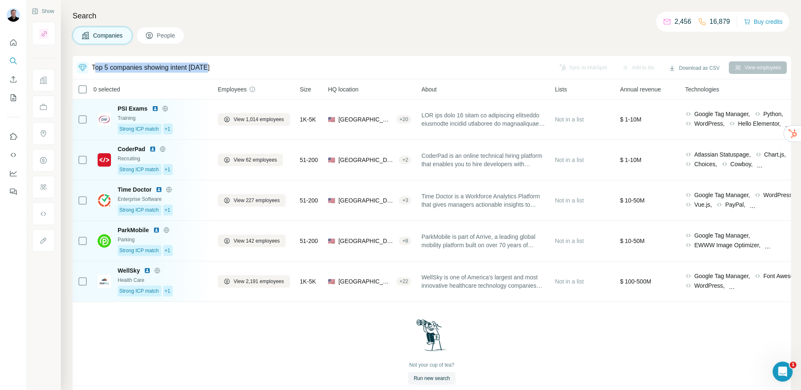
drag, startPoint x: 94, startPoint y: 68, endPoint x: 217, endPoint y: 73, distance: 122.4
click at [217, 73] on div "Top 5 companies showing intent [DATE] Sync to HubSpot Add to list Download as C…" at bounding box center [432, 67] width 710 height 15
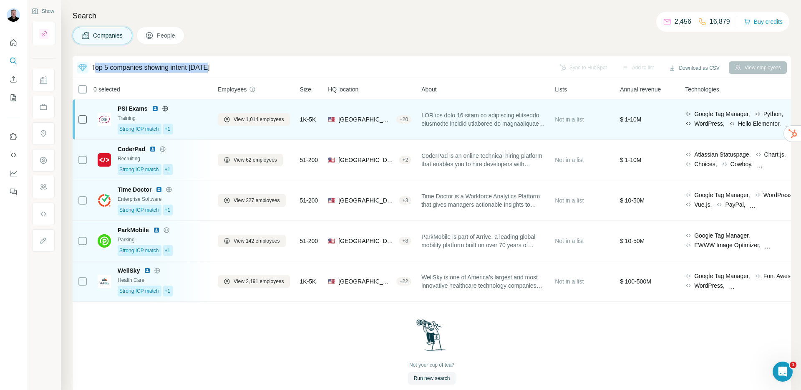
drag, startPoint x: 432, startPoint y: 122, endPoint x: 443, endPoint y: 121, distance: 11.7
click at [434, 121] on span at bounding box center [482, 119] width 123 height 17
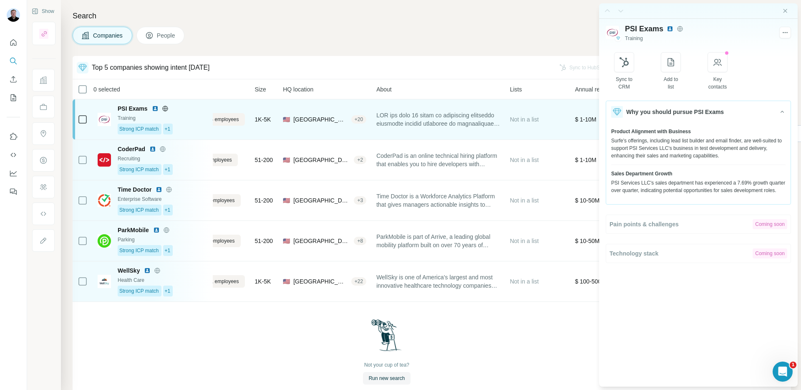
scroll to position [0, 45]
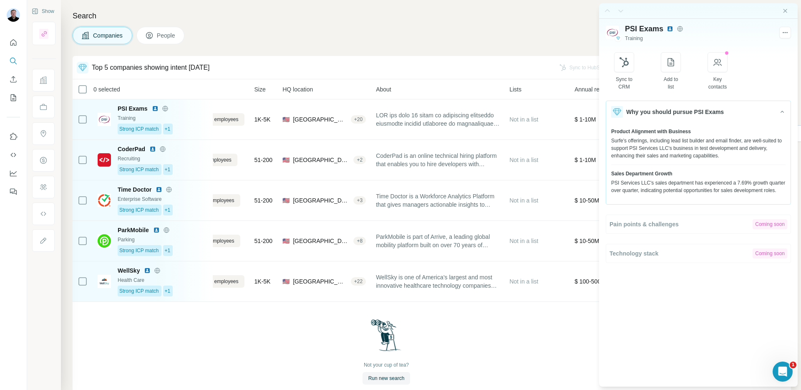
click at [459, 47] on div "Search Companies People Top 5 companies showing intent [DATE] Sync to HubSpot A…" at bounding box center [431, 195] width 740 height 390
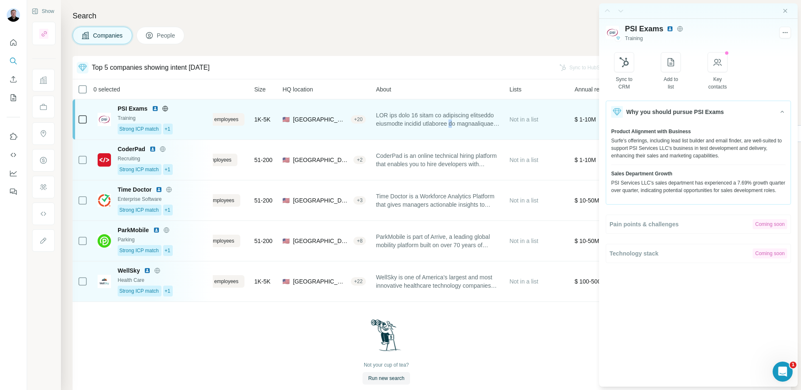
click at [485, 125] on span at bounding box center [437, 119] width 123 height 17
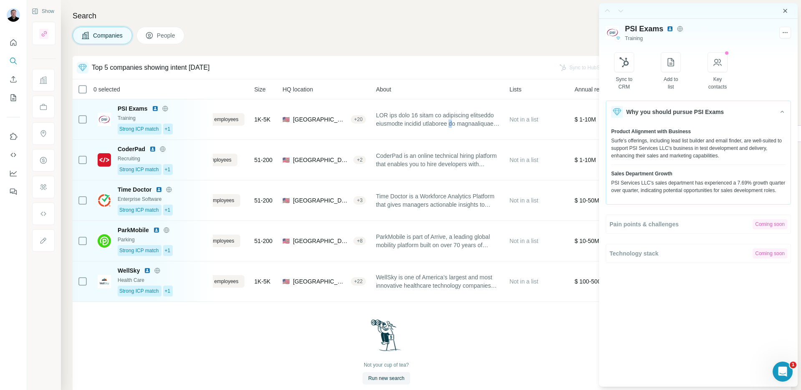
click at [787, 10] on icon "Close side panel" at bounding box center [785, 11] width 7 height 7
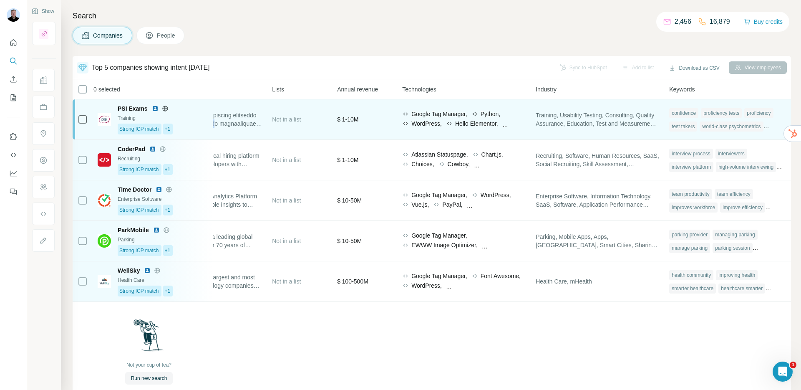
scroll to position [0, 297]
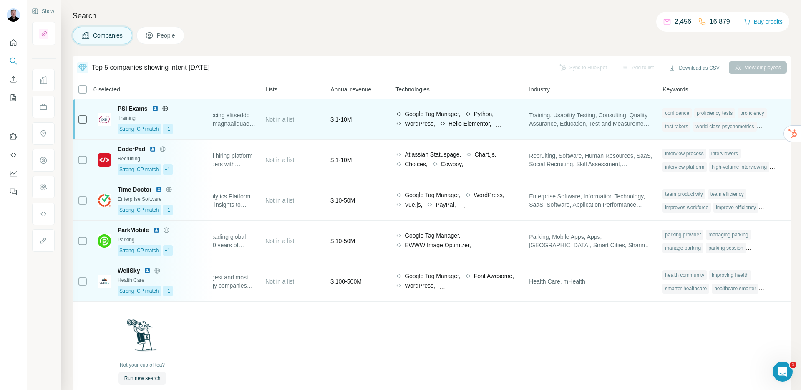
click at [360, 122] on div "$ 1-10M" at bounding box center [357, 119] width 55 height 30
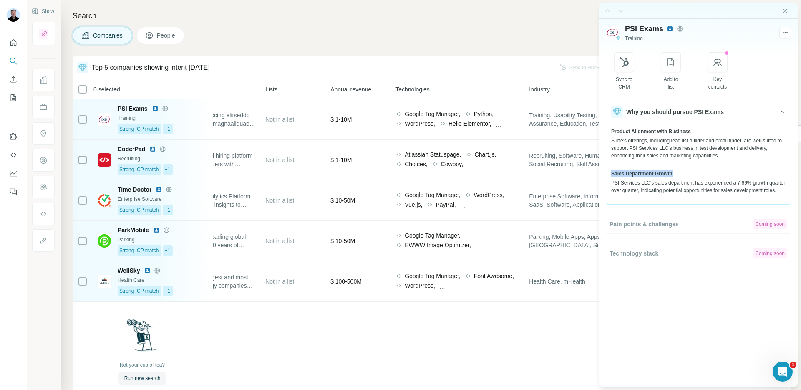
drag, startPoint x: 611, startPoint y: 174, endPoint x: 674, endPoint y: 171, distance: 62.6
click at [674, 171] on div "Sales Department Growth" at bounding box center [698, 174] width 174 height 8
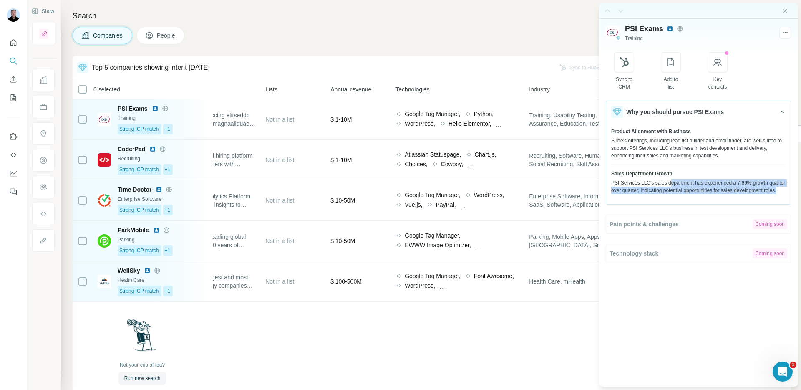
drag, startPoint x: 672, startPoint y: 180, endPoint x: 729, endPoint y: 199, distance: 59.6
click at [729, 194] on div "PSI Services LLC's sales department has experienced a 7.69% growth quarter over…" at bounding box center [698, 186] width 174 height 15
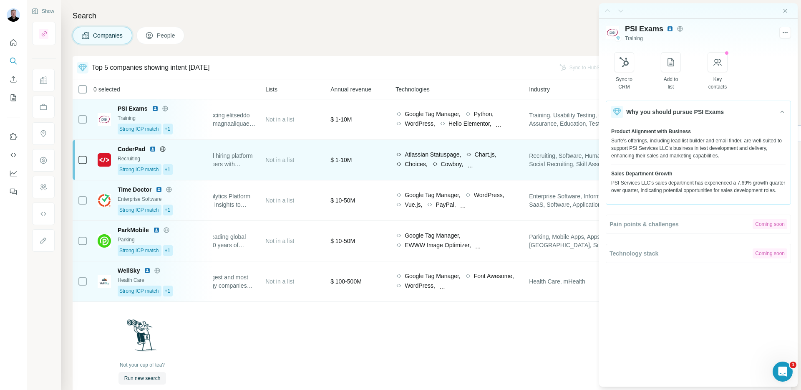
click at [354, 171] on div "$ 1-10M" at bounding box center [357, 160] width 55 height 30
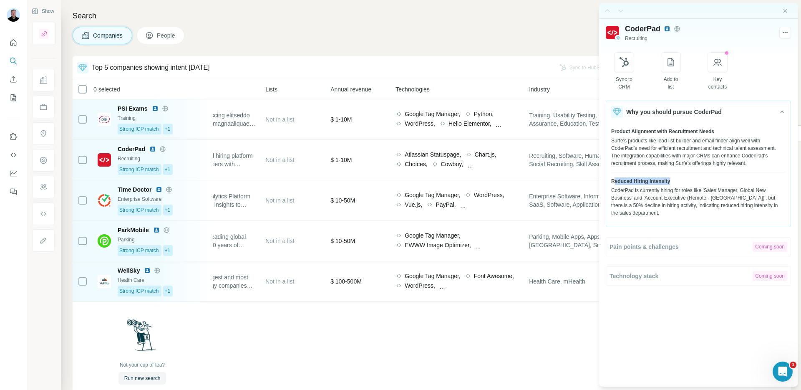
drag, startPoint x: 614, startPoint y: 181, endPoint x: 678, endPoint y: 181, distance: 63.8
click at [678, 181] on div "Reduced Hiring Intensity" at bounding box center [698, 181] width 174 height 8
click at [387, 239] on div at bounding box center [388, 190] width 3 height 222
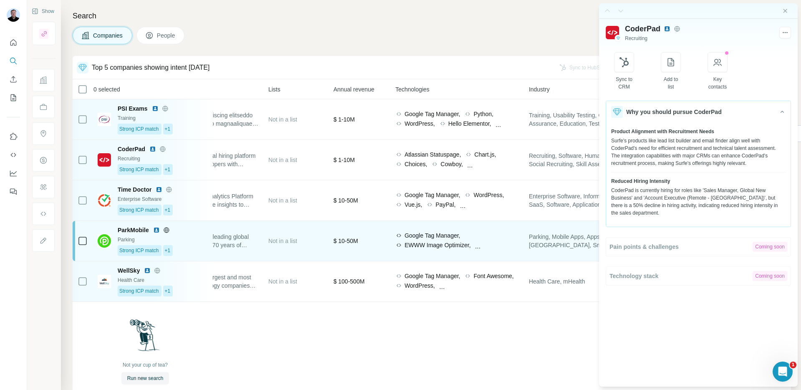
click at [374, 242] on div "$ 10-50M" at bounding box center [359, 241] width 52 height 30
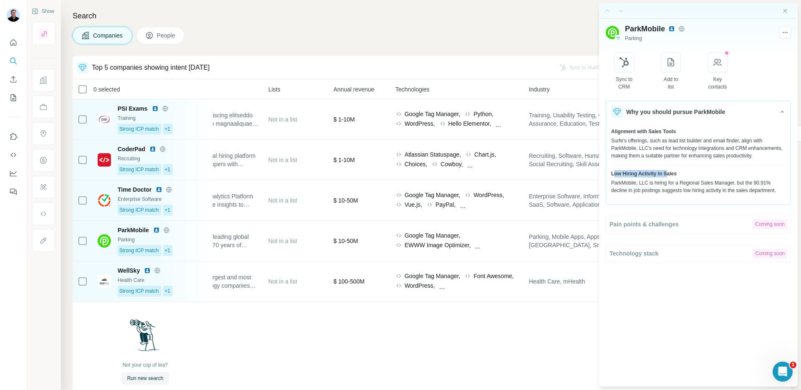
drag, startPoint x: 615, startPoint y: 182, endPoint x: 666, endPoint y: 182, distance: 51.3
click at [666, 177] on span "Low Hiring Activity in Sales" at bounding box center [644, 174] width 66 height 8
click at [387, 274] on div at bounding box center [388, 190] width 3 height 222
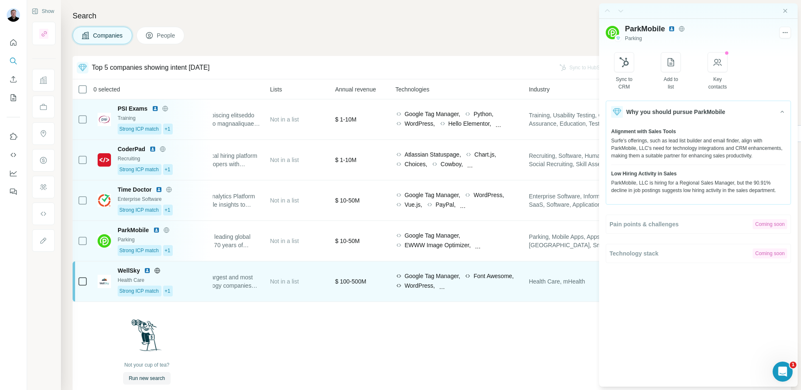
click at [374, 284] on div "$ 100-500M" at bounding box center [360, 281] width 50 height 30
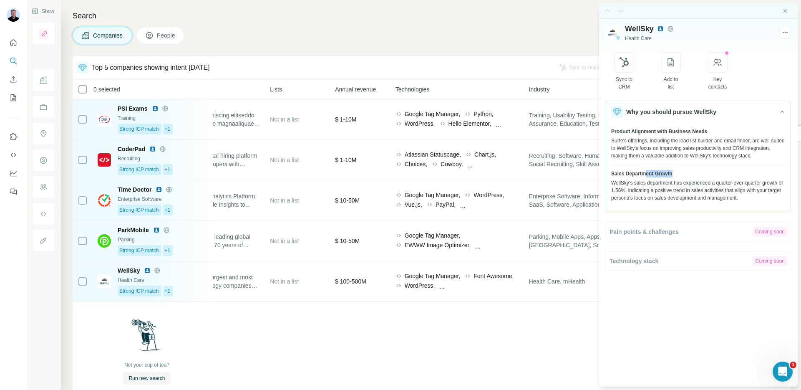
drag, startPoint x: 618, startPoint y: 185, endPoint x: 645, endPoint y: 182, distance: 27.3
click at [645, 182] on div "Sales Department Growth WellSky's sales department has experienced a quarter-ov…" at bounding box center [698, 186] width 174 height 32
click at [171, 35] on span "People" at bounding box center [166, 35] width 19 height 8
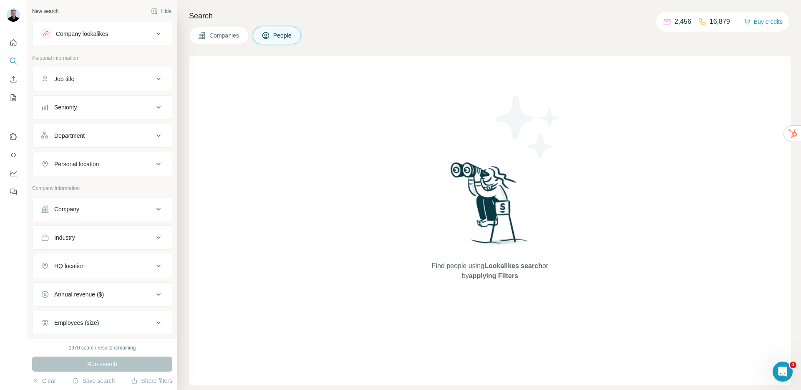
click at [208, 35] on button "Companies" at bounding box center [219, 36] width 60 height 18
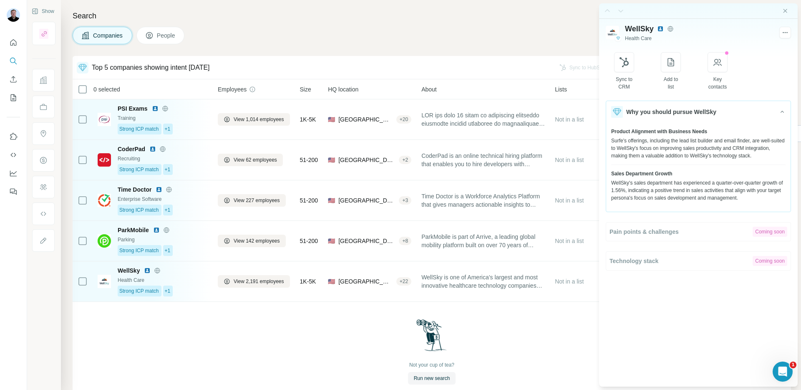
click at [359, 47] on div "Search Companies People Top 5 companies showing intent today Sync to HubSpot Ad…" at bounding box center [431, 195] width 740 height 390
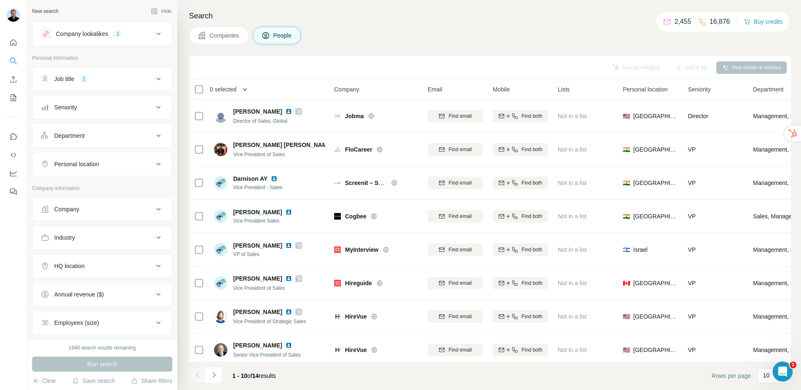
click at [249, 89] on icon "button" at bounding box center [245, 89] width 8 height 8
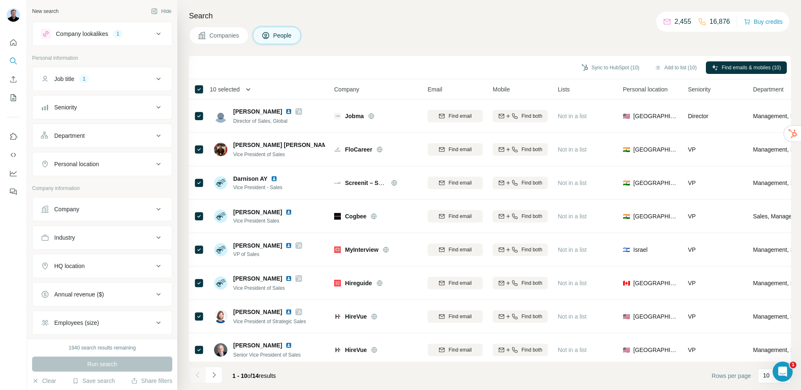
click at [245, 90] on button "button" at bounding box center [248, 89] width 17 height 17
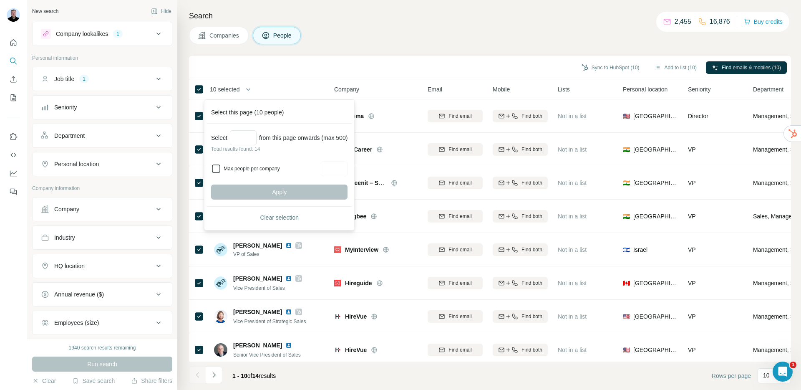
click at [221, 171] on icon at bounding box center [216, 169] width 10 height 10
click at [338, 168] on input "Max people per company" at bounding box center [334, 168] width 27 height 15
type input "*"
click at [242, 135] on input "Select a number (up to 500)" at bounding box center [243, 137] width 27 height 15
click at [237, 114] on div "Select this page (10 people)" at bounding box center [279, 112] width 146 height 22
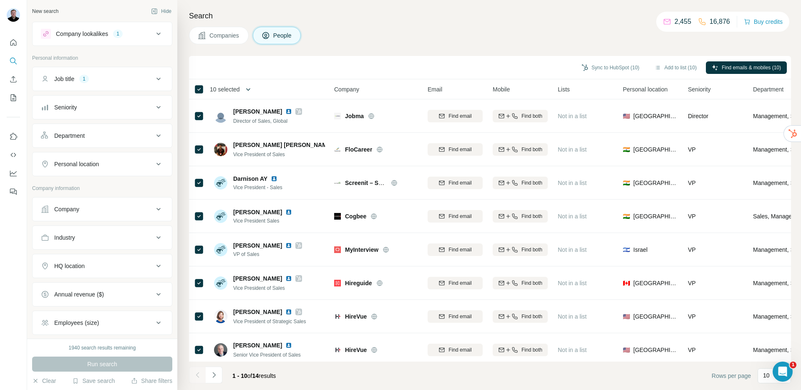
click at [247, 91] on icon "button" at bounding box center [248, 89] width 8 height 8
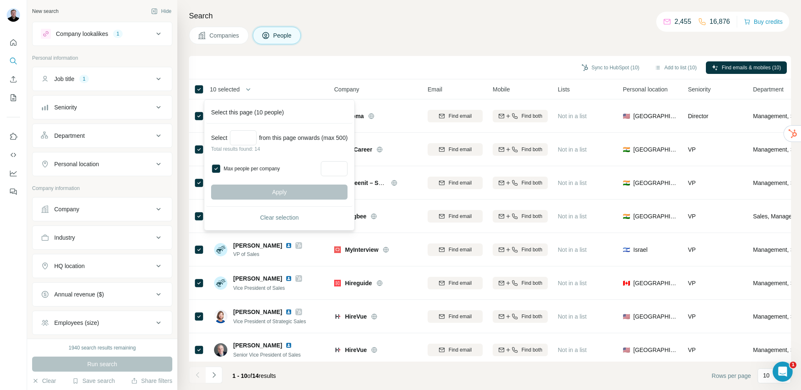
click at [290, 191] on div "Apply" at bounding box center [279, 191] width 136 height 15
click at [353, 48] on div "Search Companies People Sync to HubSpot (10) Add to list (10) Find emails & mob…" at bounding box center [489, 195] width 624 height 390
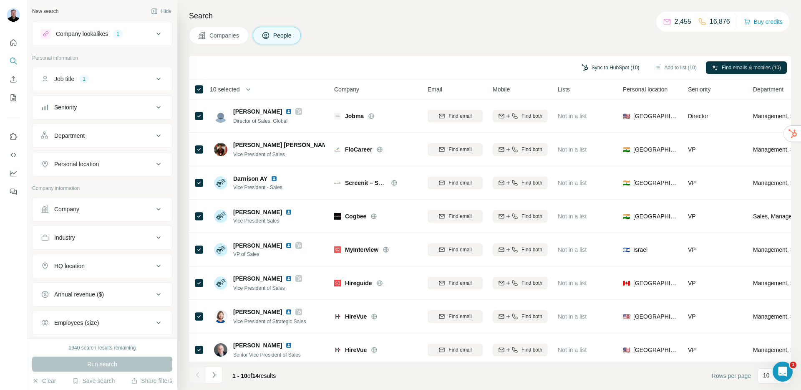
click at [622, 68] on button "Sync to HubSpot (10)" at bounding box center [611, 67] width 70 height 13
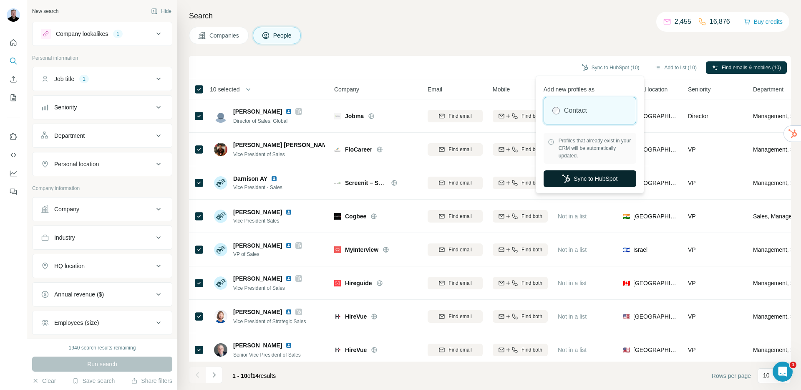
click at [583, 180] on button "Sync to HubSpot" at bounding box center [590, 178] width 93 height 17
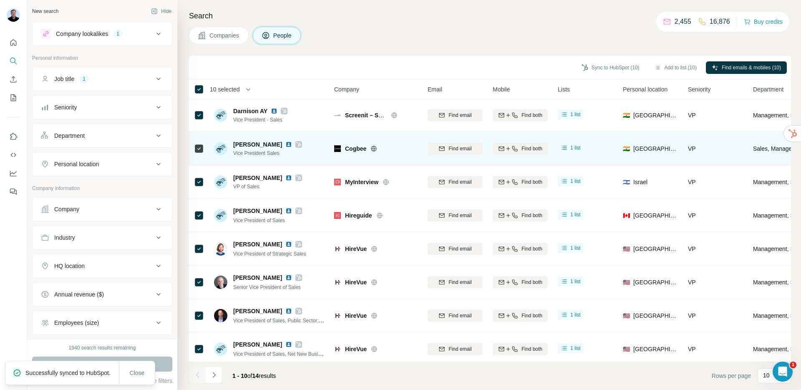
scroll to position [76, 0]
